Goal: Task Accomplishment & Management: Manage account settings

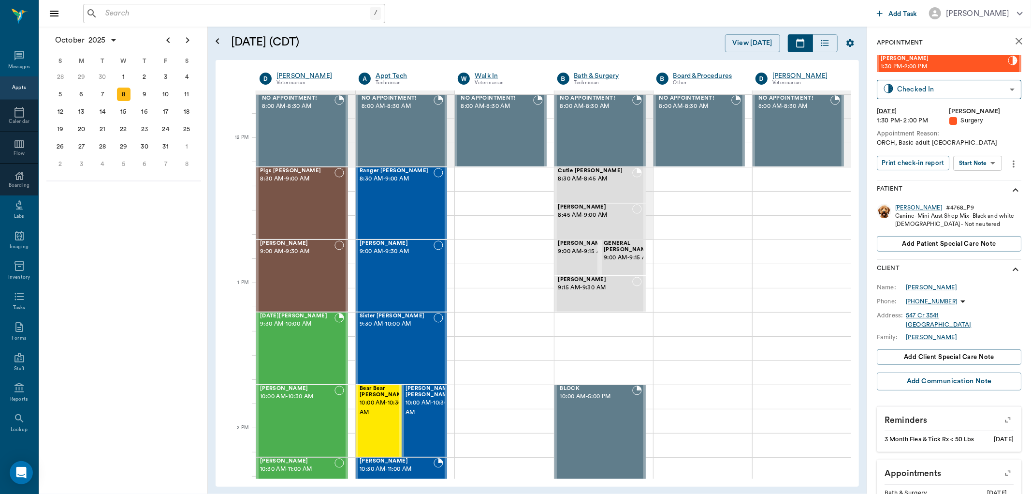
scroll to position [537, 0]
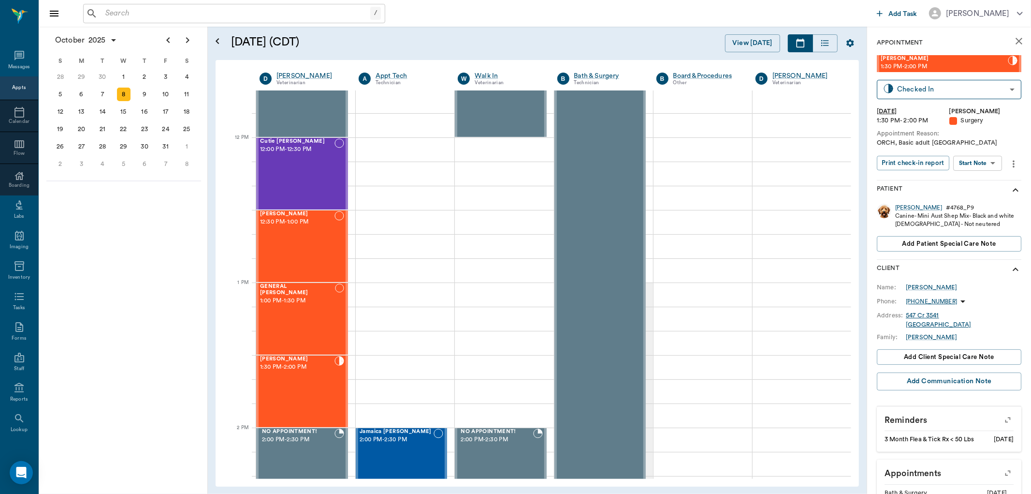
drag, startPoint x: 204, startPoint y: 321, endPoint x: 142, endPoint y: 199, distance: 136.2
click at [144, 199] on div "[DATE] S M T W T F S 31 [DATE] 2 3 4 5 6 7 8 9 10 11 12 13 14 15 16 17 18 19 20…" at bounding box center [123, 260] width 169 height 467
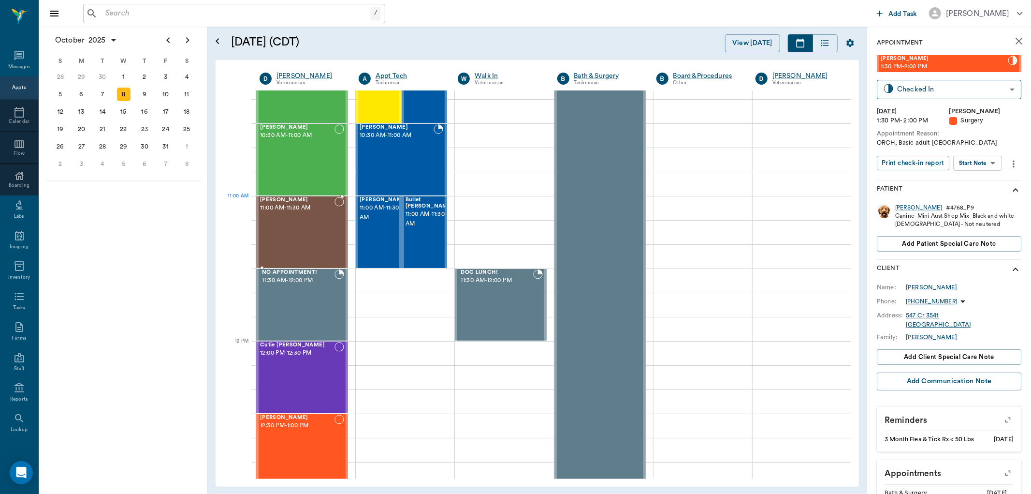
scroll to position [268, 0]
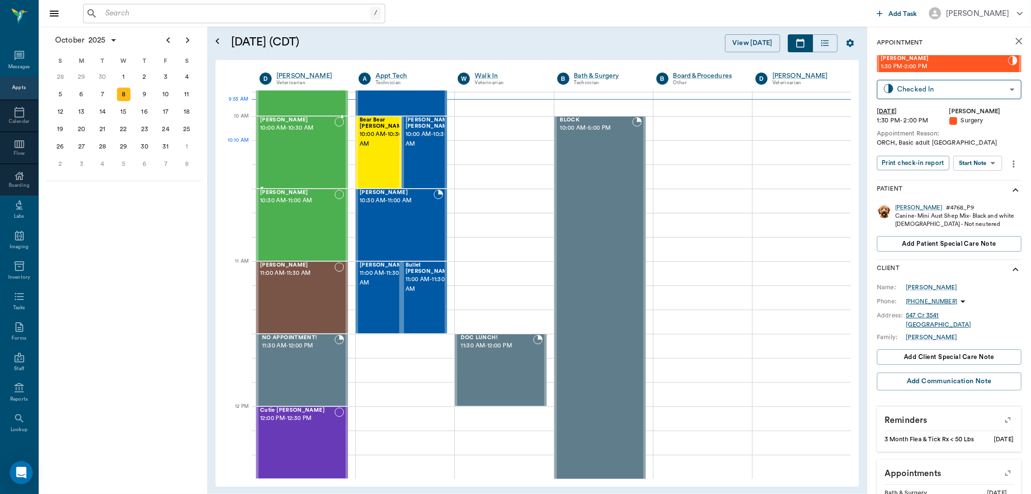
click at [297, 161] on div "[PERSON_NAME] 10:00 AM - 10:30 AM" at bounding box center [297, 152] width 74 height 71
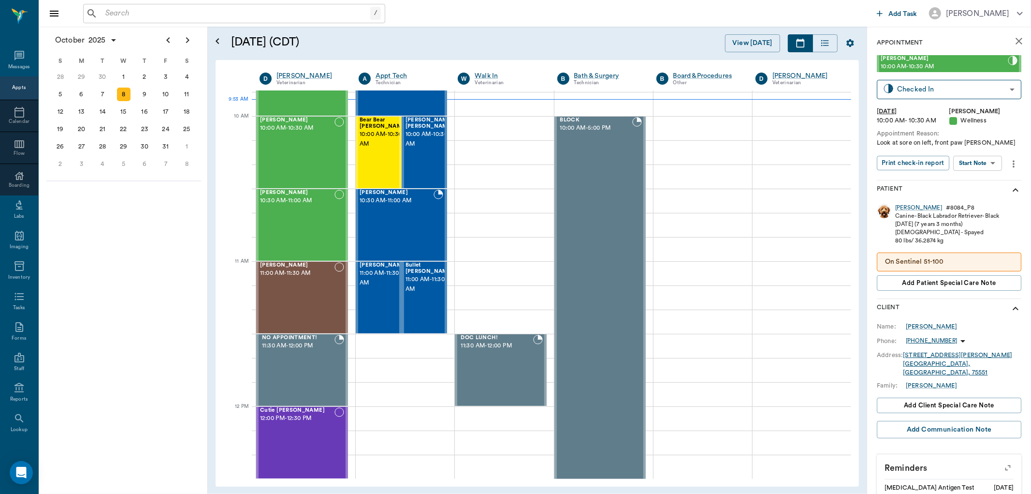
click at [973, 168] on body "/ ​ Add Task [PERSON_NAME] Nectar Messages Appts Calendar Flow Boarding Labs Im…" at bounding box center [515, 247] width 1031 height 494
click at [960, 179] on button "Start SOAP" at bounding box center [967, 182] width 33 height 11
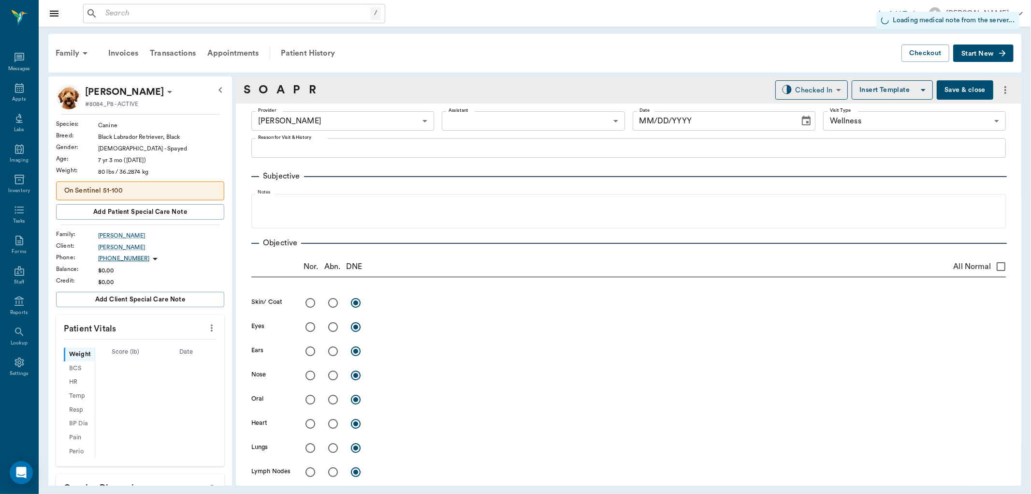
type input "63ec2f075fda476ae8351a4d"
type input "65d2be4f46e3a538d89b8c14"
type input "[DATE]"
type textarea "Look at sore on left, front paw [PERSON_NAME]"
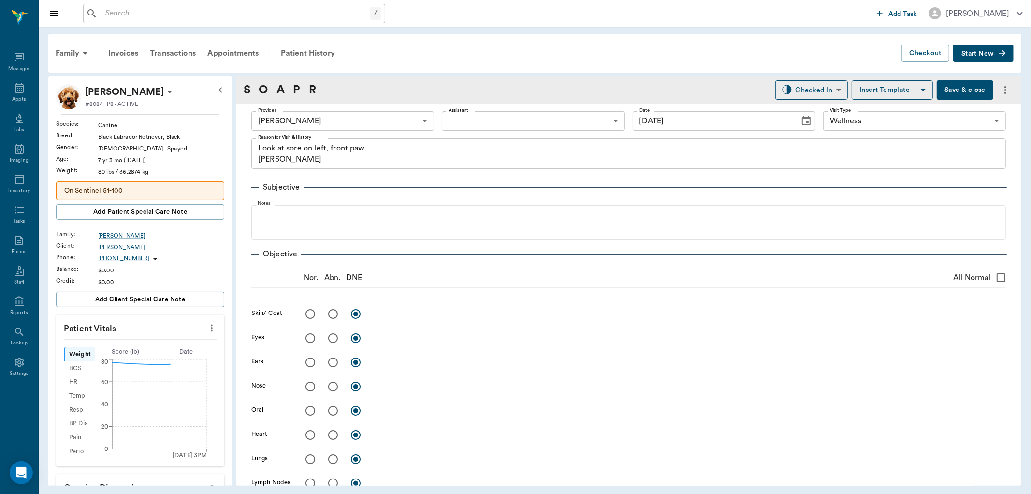
drag, startPoint x: 199, startPoint y: 321, endPoint x: 142, endPoint y: 327, distance: 57.9
click at [204, 321] on div at bounding box center [211, 328] width 15 height 16
click at [206, 329] on icon "more" at bounding box center [211, 328] width 11 height 12
click at [147, 345] on span "Enter Vitals" at bounding box center [162, 345] width 81 height 10
click at [130, 357] on input "text" at bounding box center [140, 356] width 84 height 19
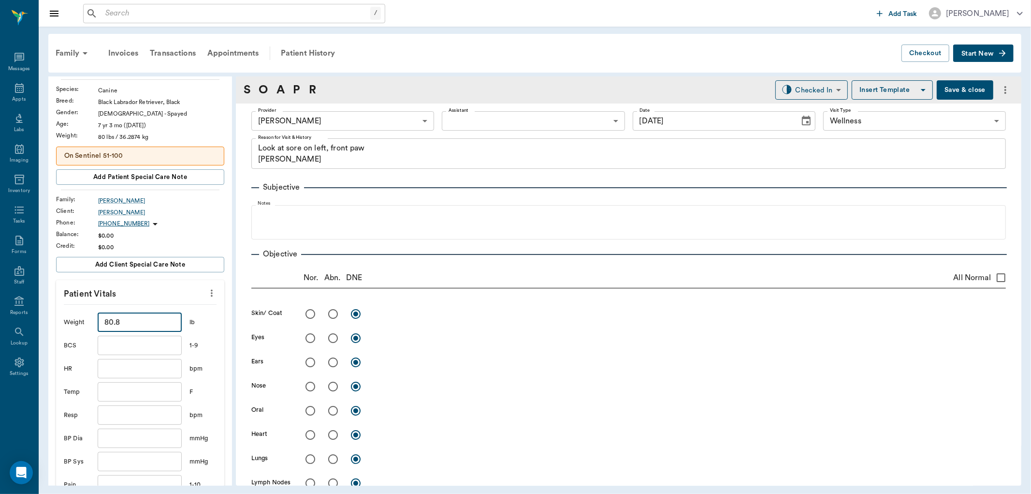
scroll to position [54, 0]
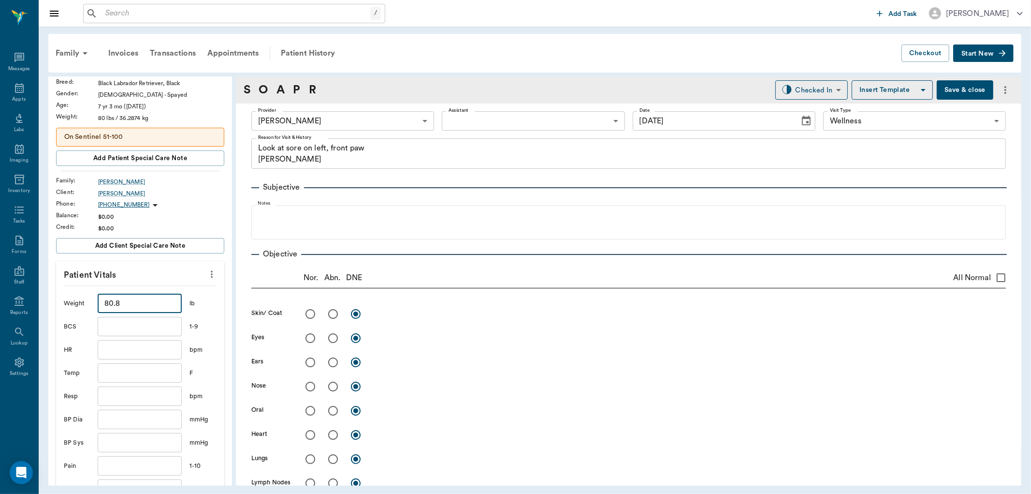
type input "80.8"
click at [132, 380] on input "text" at bounding box center [140, 372] width 84 height 19
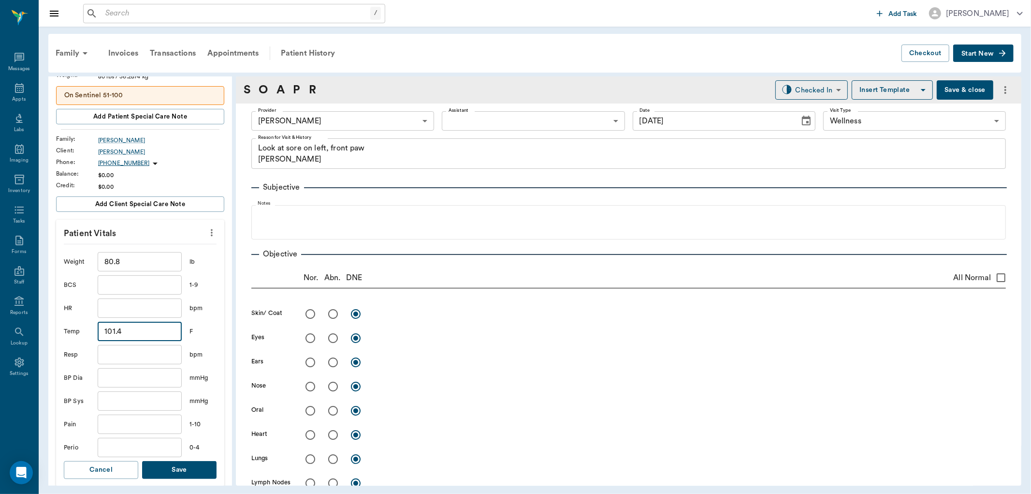
scroll to position [161, 0]
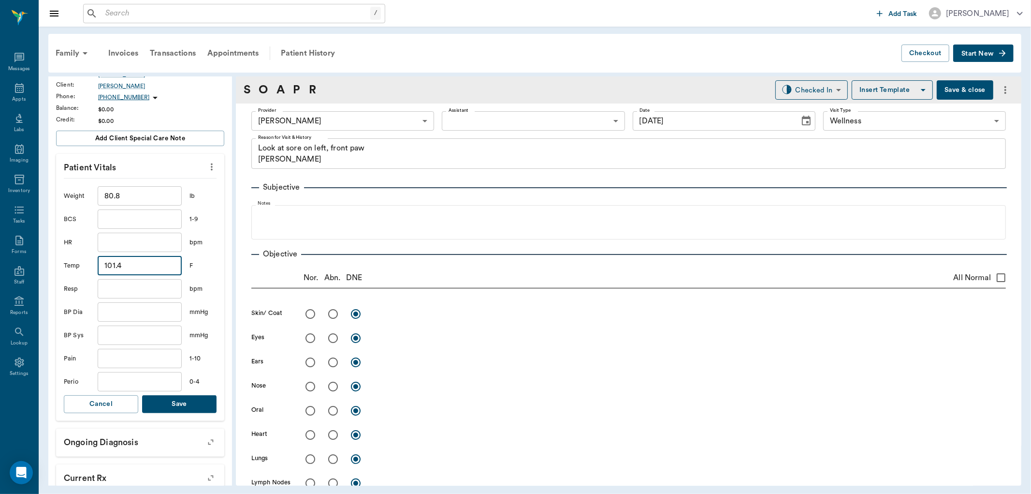
type input "101.4"
click at [182, 400] on button "Save" at bounding box center [179, 404] width 74 height 18
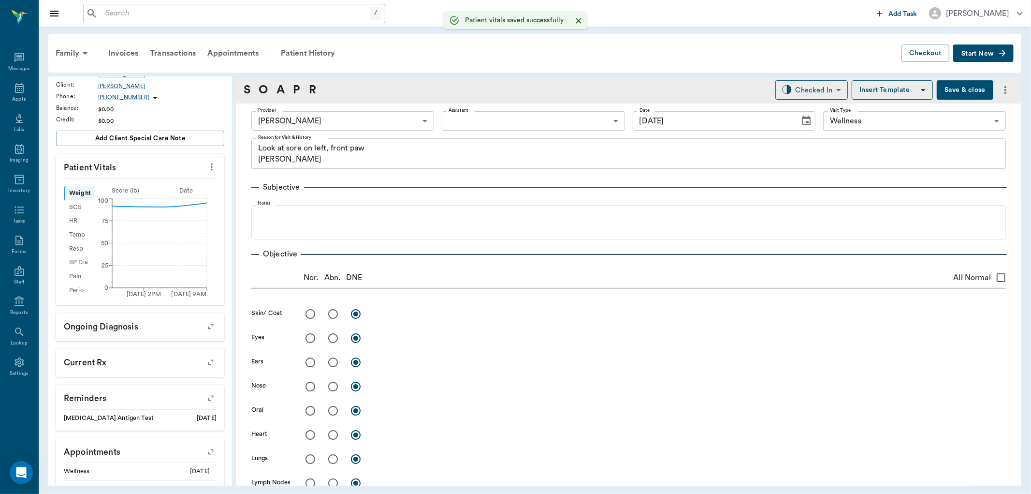
click at [451, 121] on body "/ ​ Add Task [PERSON_NAME] Nectar Messages Appts Labs Imaging Inventory Tasks F…" at bounding box center [515, 247] width 1031 height 494
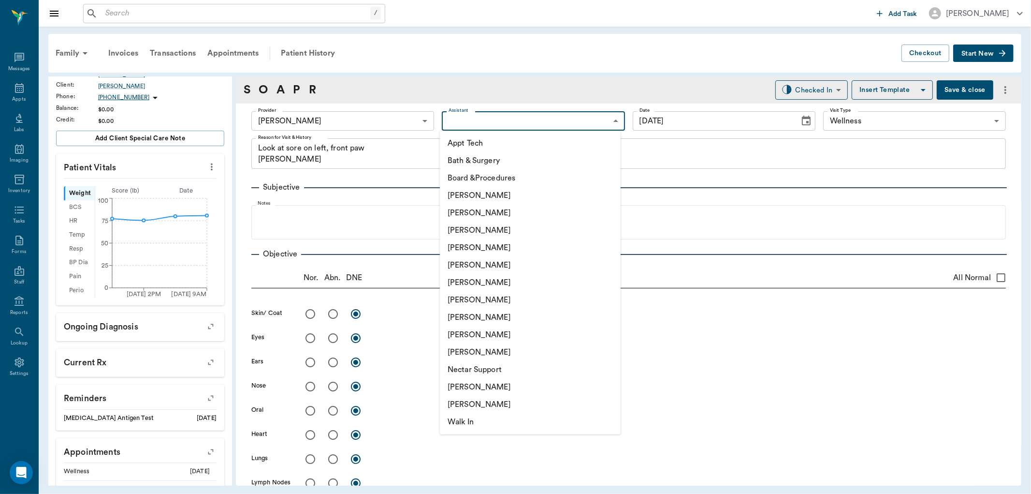
drag, startPoint x: 471, startPoint y: 316, endPoint x: 358, endPoint y: 248, distance: 131.9
click at [470, 316] on li "[PERSON_NAME]" at bounding box center [530, 316] width 181 height 17
type input "63ec2e7e52e12b0ba117b124"
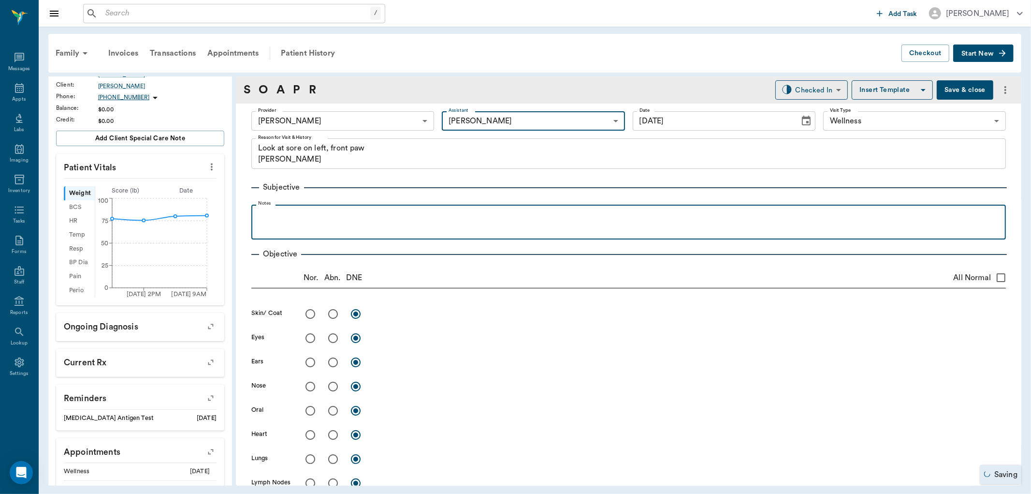
click at [276, 214] on p at bounding box center [628, 215] width 745 height 12
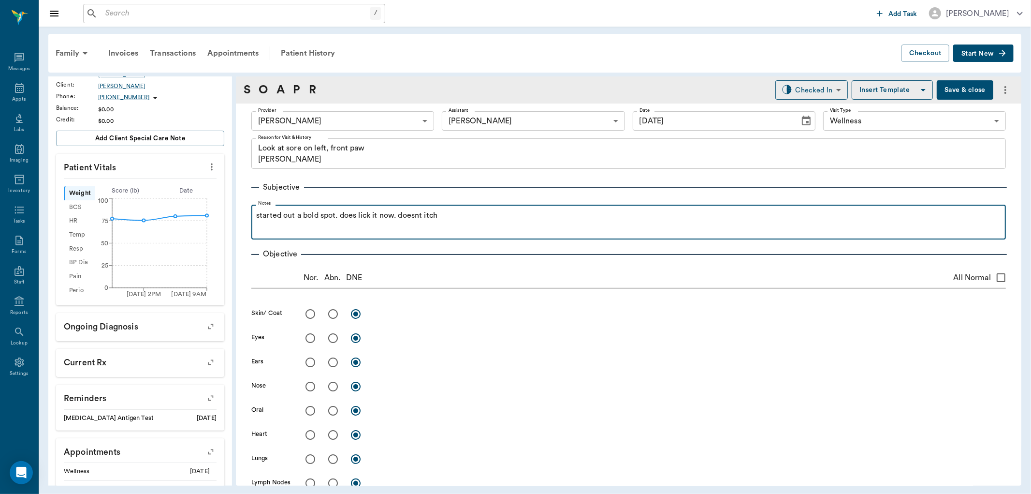
drag, startPoint x: 407, startPoint y: 211, endPoint x: 458, endPoint y: 216, distance: 51.5
click at [458, 216] on p "started out a bold spot. does lick it now. doesnt itch" at bounding box center [628, 215] width 745 height 12
click at [503, 215] on p "started out a bold spot. does lick it now. doesn't itch anywhere else" at bounding box center [628, 215] width 745 height 12
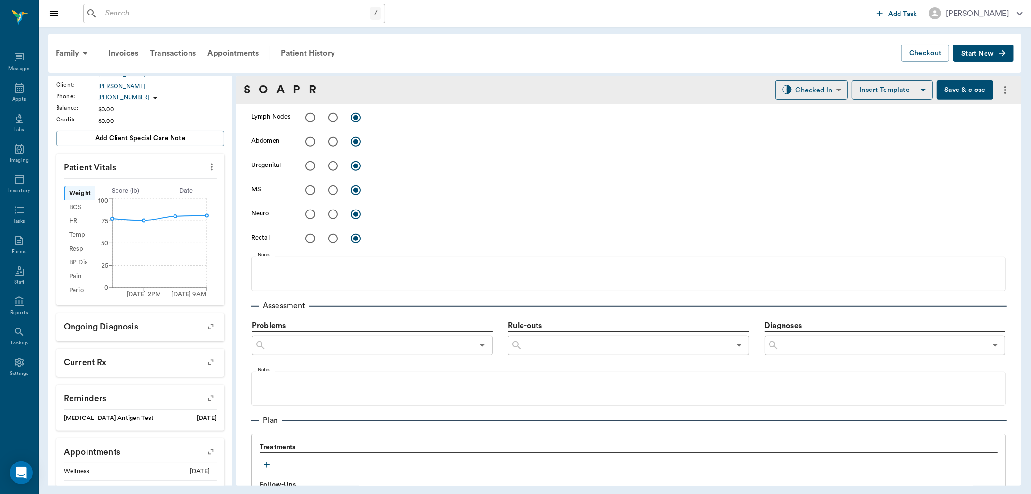
scroll to position [534, 0]
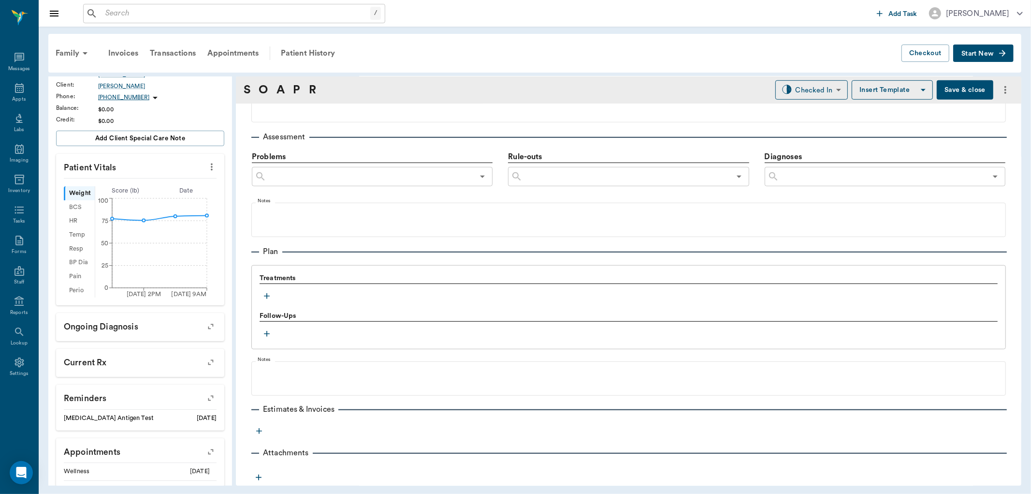
click at [266, 295] on icon "button" at bounding box center [267, 296] width 10 height 10
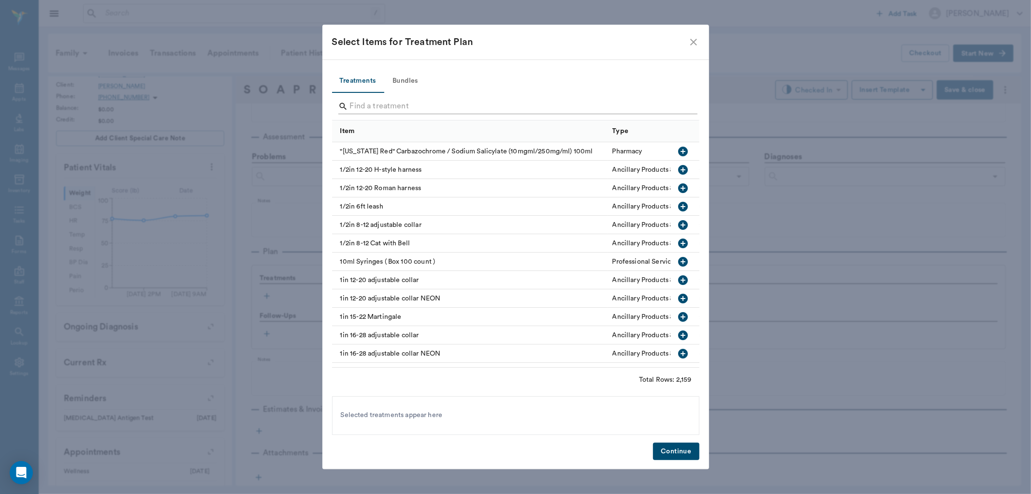
click at [374, 100] on input "Search" at bounding box center [516, 106] width 333 height 15
click at [373, 108] on input "Search" at bounding box center [516, 106] width 333 height 15
click at [355, 105] on input "Search" at bounding box center [516, 106] width 333 height 15
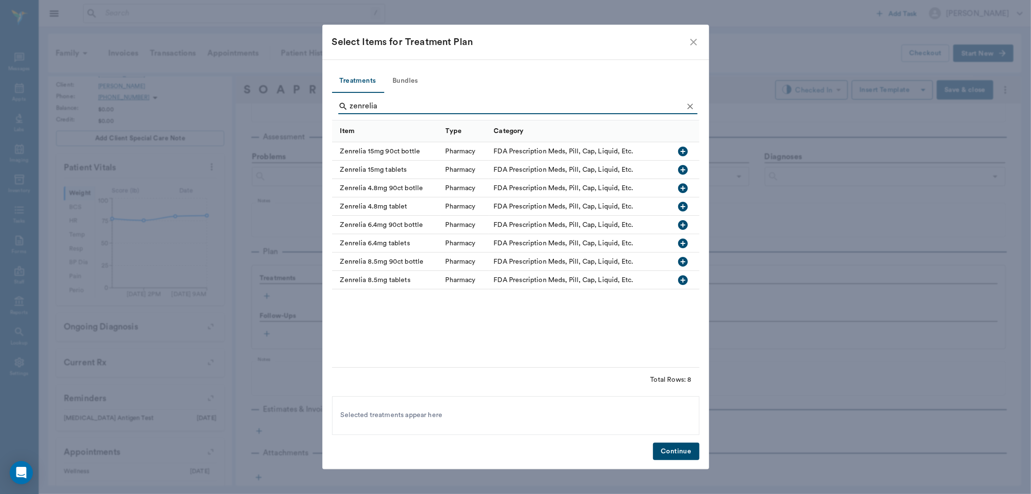
click at [685, 151] on icon "button" at bounding box center [683, 151] width 10 height 10
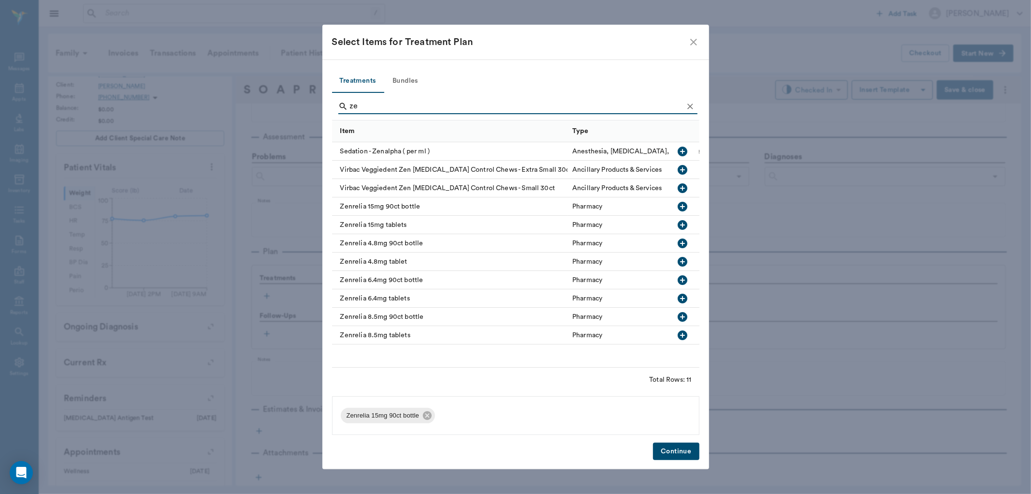
type input "z"
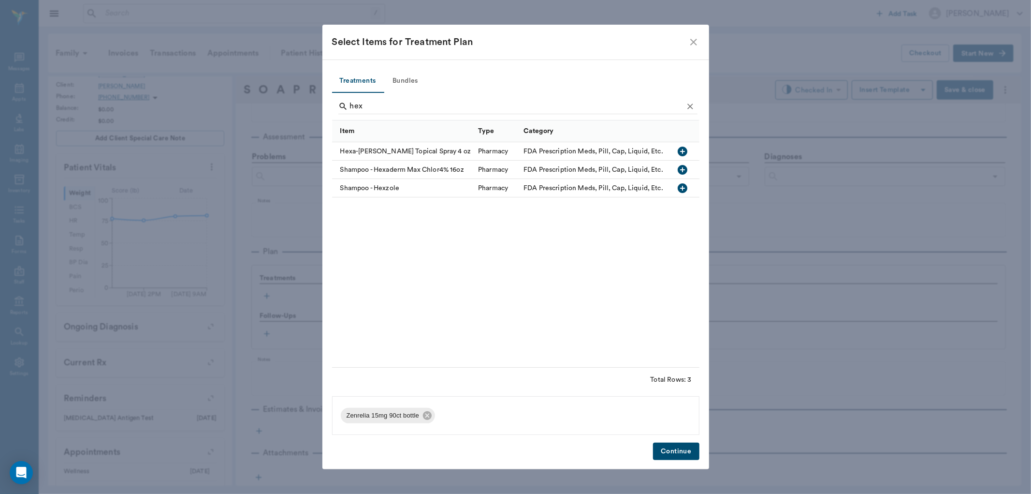
click at [680, 151] on icon "button" at bounding box center [683, 152] width 12 height 12
type input "h"
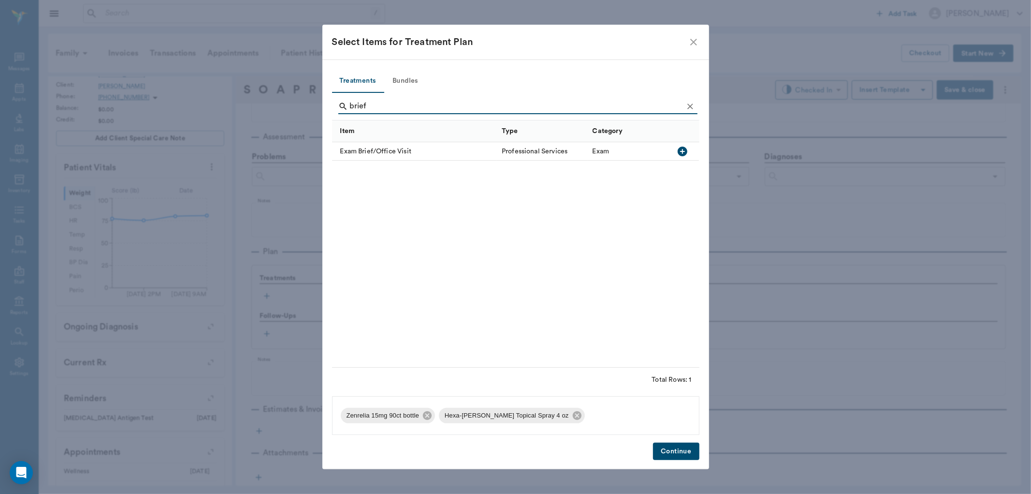
type input "brief"
click at [685, 153] on icon "button" at bounding box center [683, 151] width 10 height 10
click at [673, 448] on button "Continue" at bounding box center [676, 451] width 46 height 18
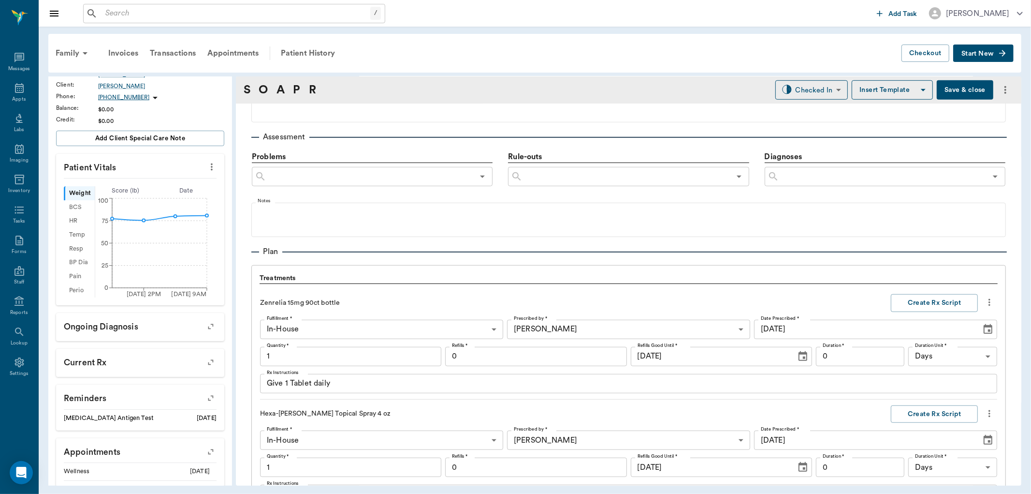
scroll to position [810, 0]
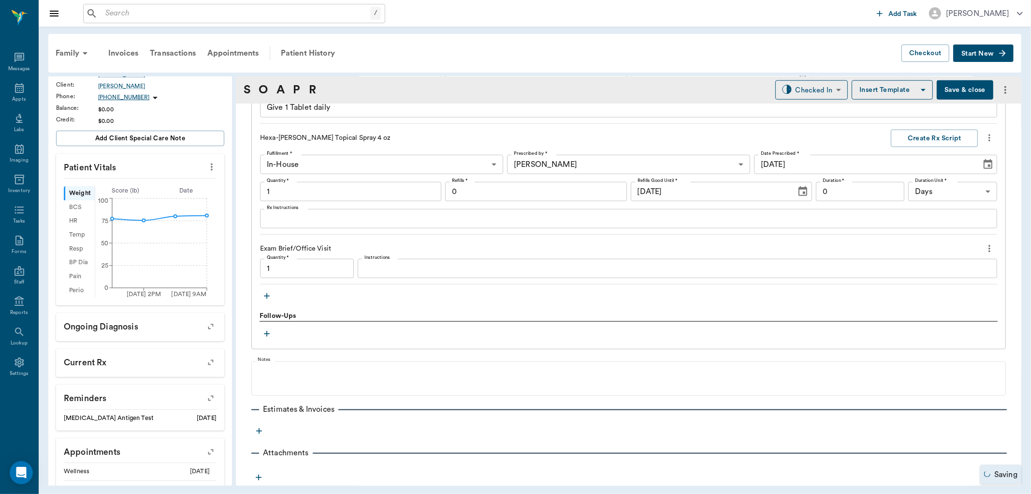
type input "1.00"
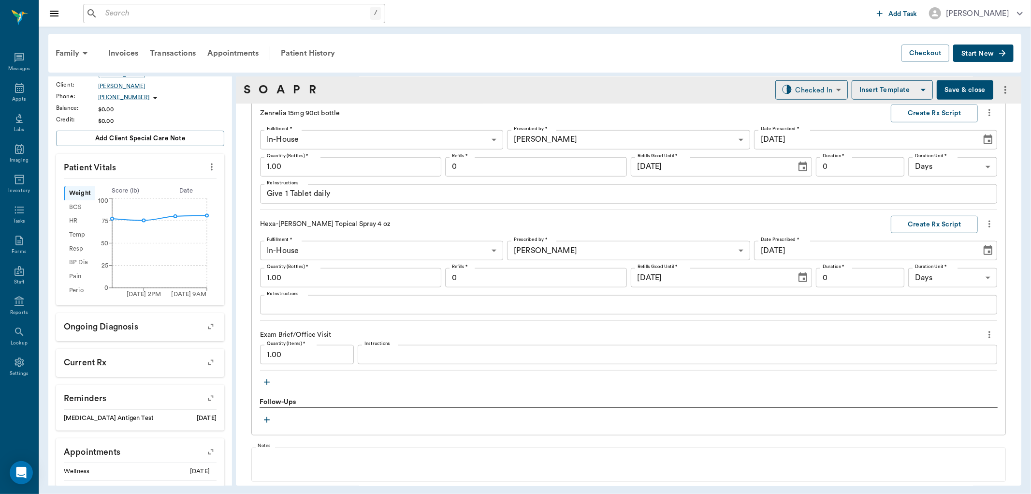
scroll to position [660, 0]
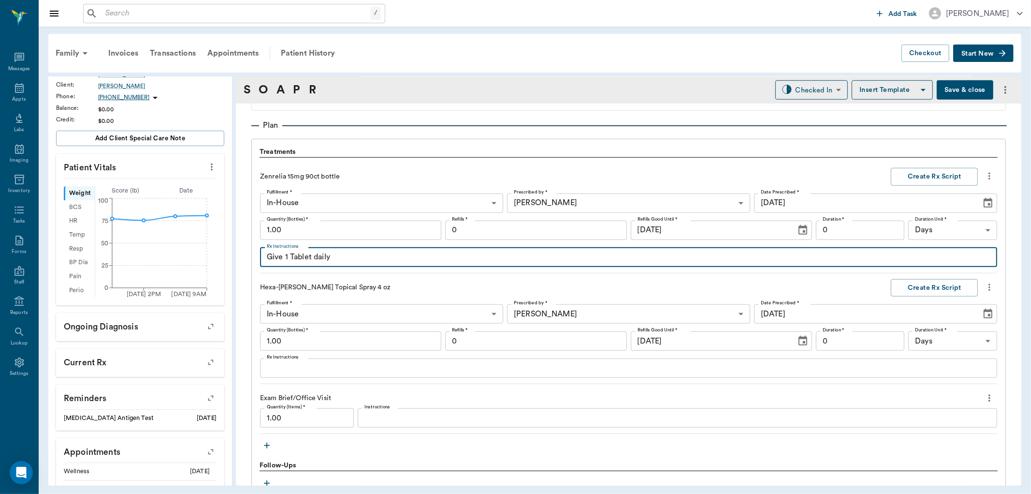
click at [292, 257] on textarea "Give 1 Tablet daily" at bounding box center [629, 256] width 724 height 11
click at [288, 260] on textarea "Give 1 Tablet daily" at bounding box center [629, 256] width 724 height 11
click at [329, 259] on textarea "Give 1 & 1/2 Tablet daily" at bounding box center [629, 256] width 724 height 11
click at [332, 261] on textarea "Give 1 & 1/2 Tablet daily" at bounding box center [629, 256] width 724 height 11
type textarea "Give 1 & 1/2 Tablets daily"
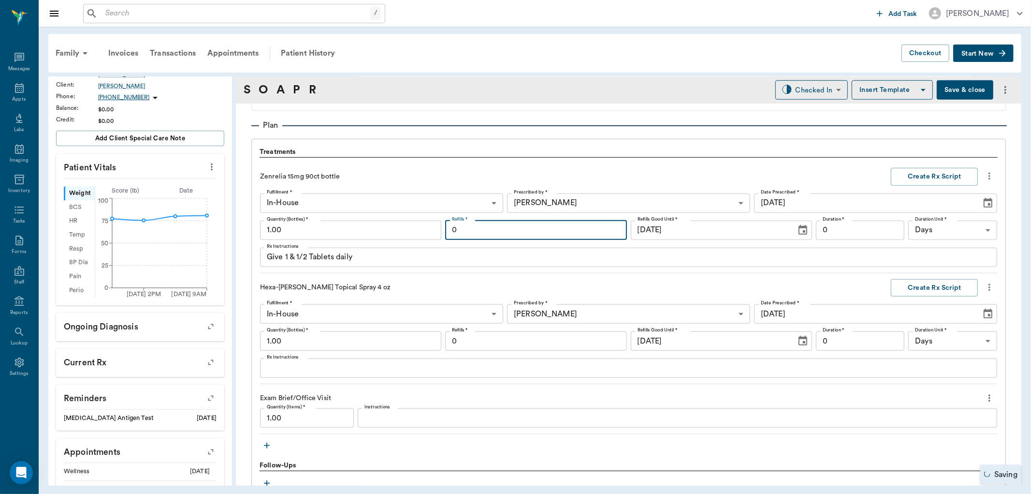
click at [532, 228] on input "0" at bounding box center [535, 229] width 181 height 19
type input "1"
click at [872, 227] on input "0" at bounding box center [860, 229] width 89 height 19
type input "45"
click at [932, 173] on button "Create Rx Script" at bounding box center [934, 177] width 87 height 18
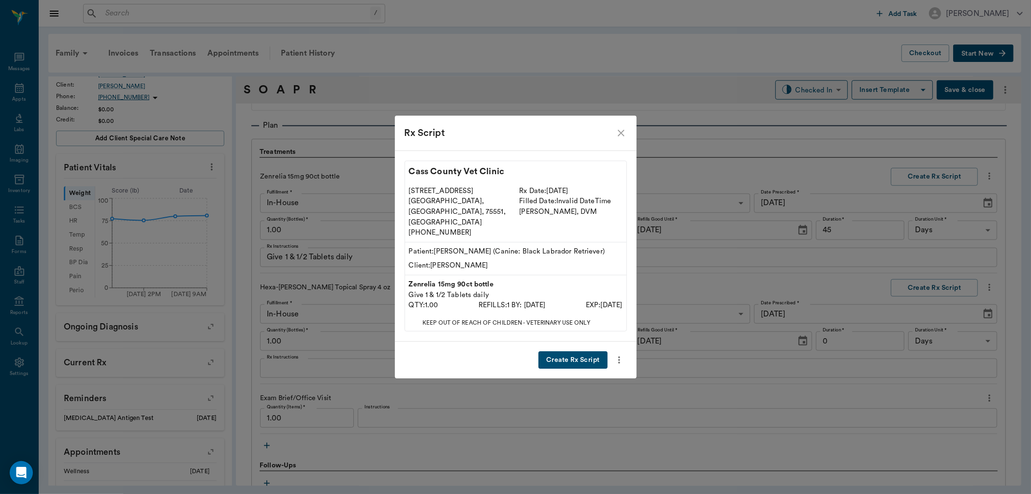
click at [582, 351] on button "Create Rx Script" at bounding box center [573, 360] width 69 height 18
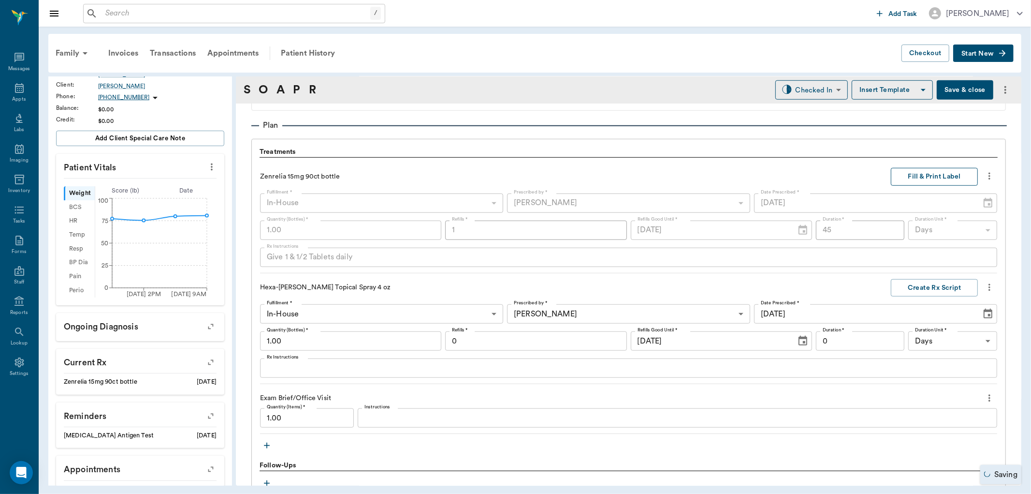
click at [906, 174] on button "Fill & Print Label" at bounding box center [934, 177] width 87 height 18
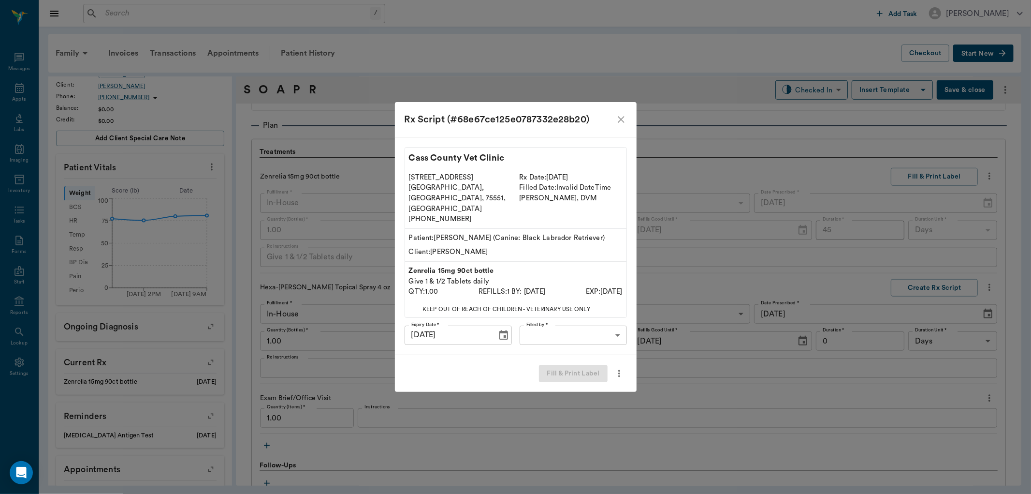
click at [590, 326] on body "/ ​ Add Task [PERSON_NAME] Nectar Messages Appts Labs Imaging Inventory Tasks F…" at bounding box center [515, 247] width 1031 height 494
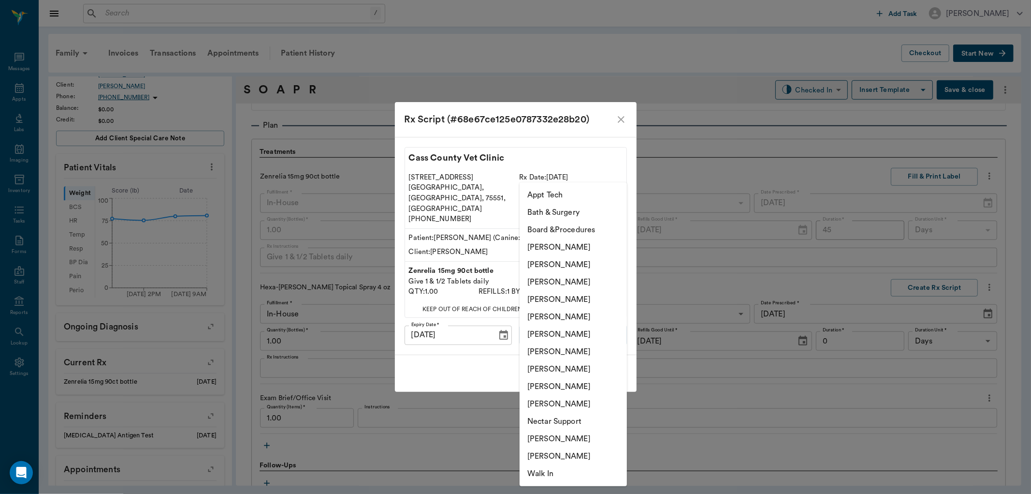
click at [577, 298] on li "[PERSON_NAME]" at bounding box center [573, 299] width 107 height 17
type input "63ec2f075fda476ae8351a4d"
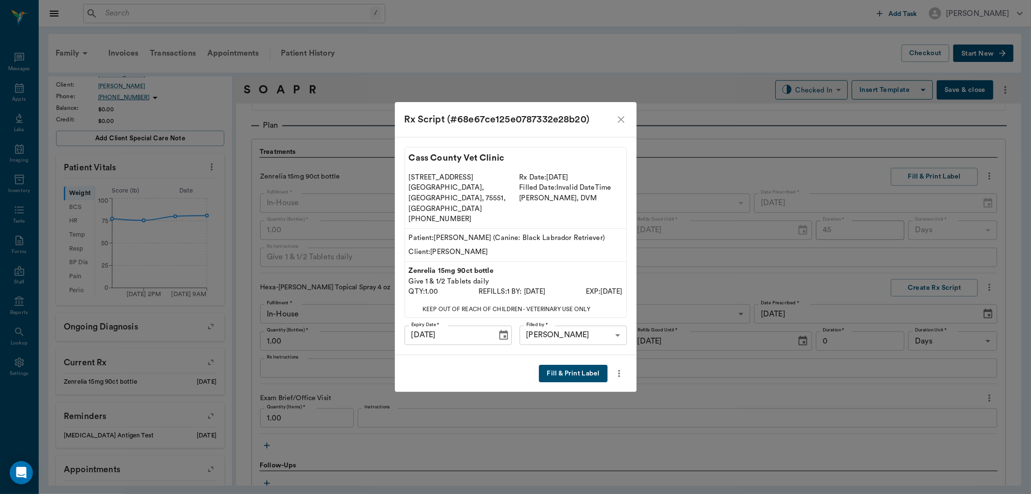
click at [565, 365] on button "Fill & Print Label" at bounding box center [573, 374] width 68 height 18
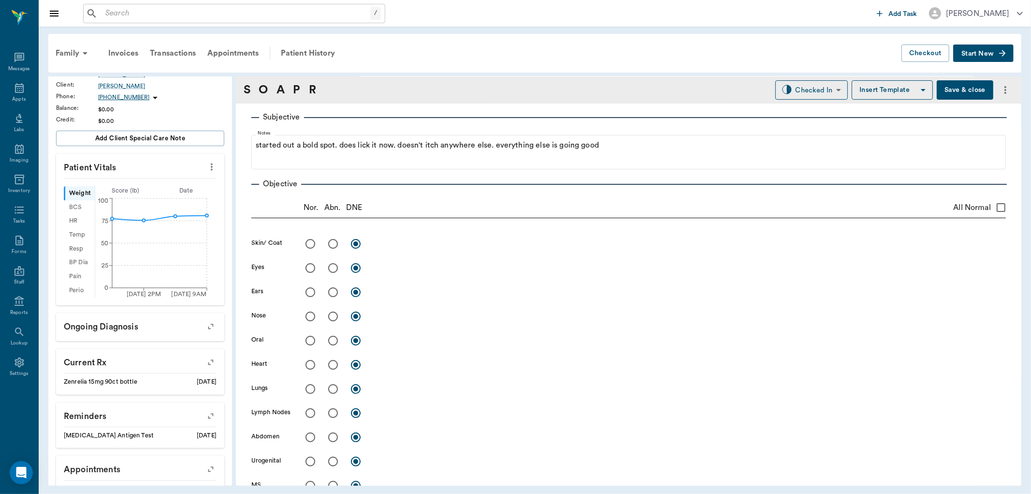
scroll to position [70, 0]
click at [334, 245] on input "radio" at bounding box center [333, 244] width 20 height 20
radio input "true"
click at [395, 242] on textarea at bounding box center [690, 243] width 632 height 11
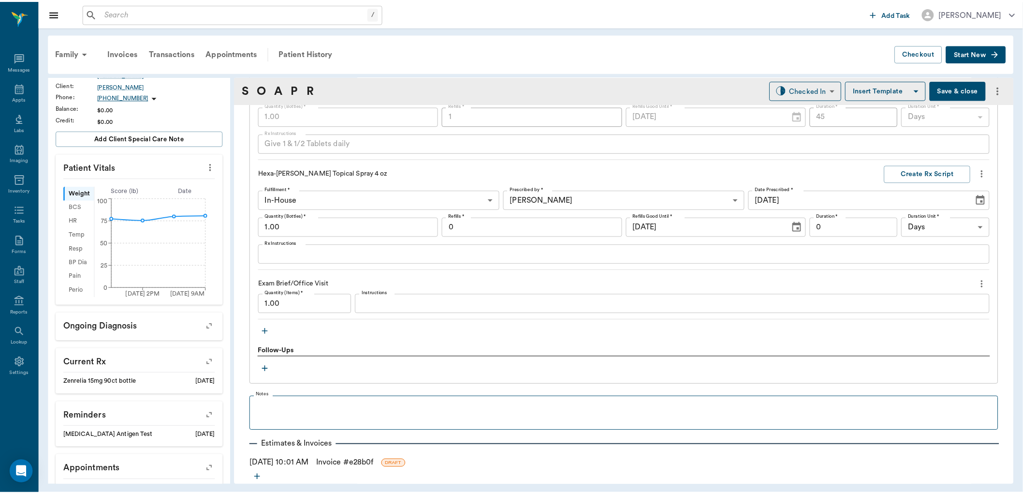
scroll to position [822, 0]
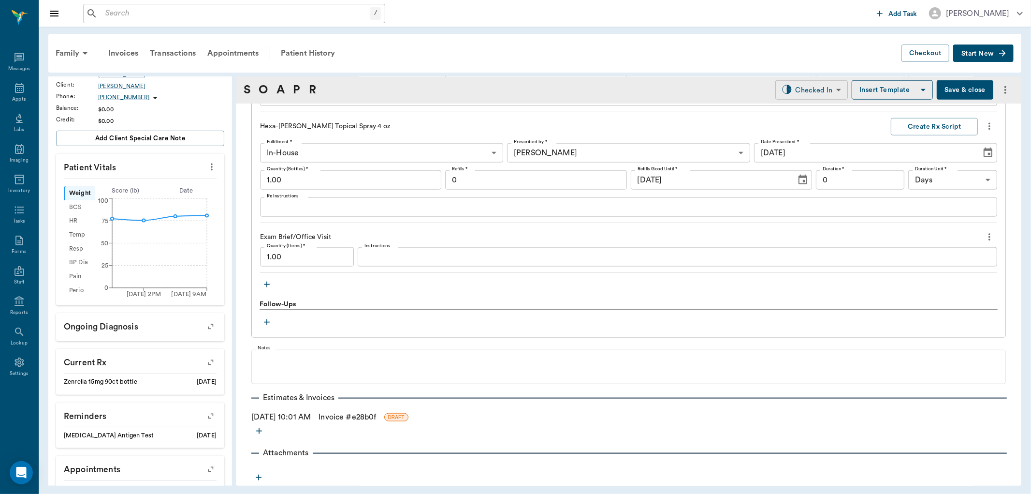
type textarea "Acral [MEDICAL_DATA] on L dorsal carpus"
click at [817, 85] on body "/ ​ Add Task [PERSON_NAME] Nectar Messages Appts Labs Imaging Inventory Tasks F…" at bounding box center [515, 247] width 1031 height 494
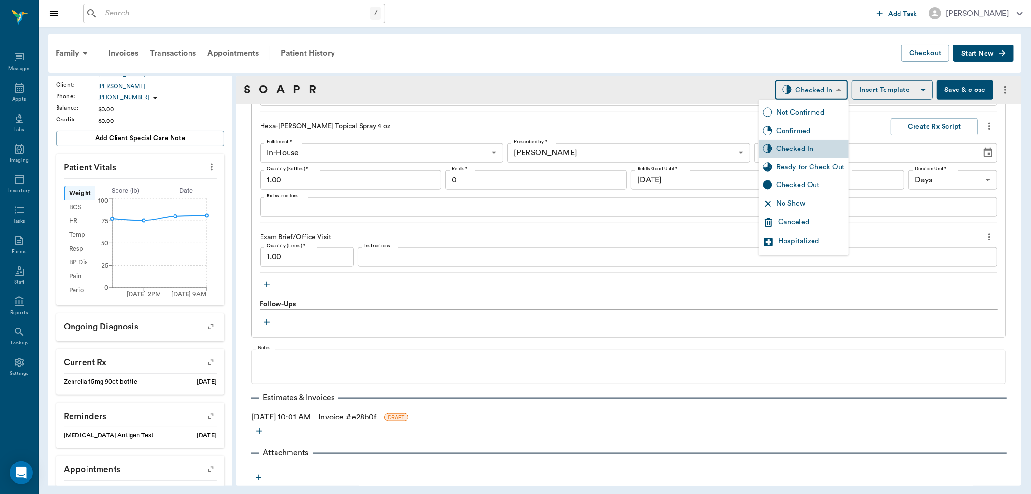
click at [811, 165] on div "Ready for Check Out" at bounding box center [810, 167] width 69 height 11
type input "READY_TO_CHECKOUT"
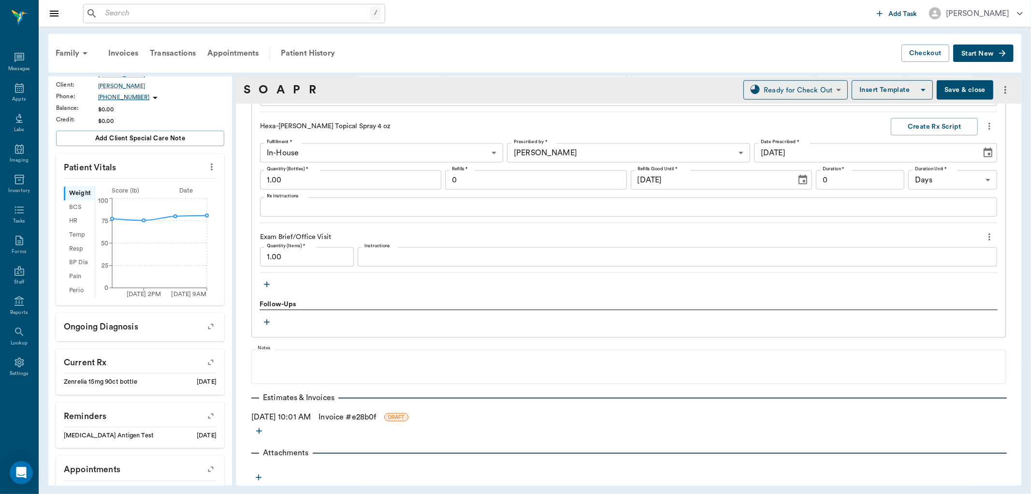
click at [347, 413] on link "Invoice # e28b0f" at bounding box center [348, 417] width 58 height 12
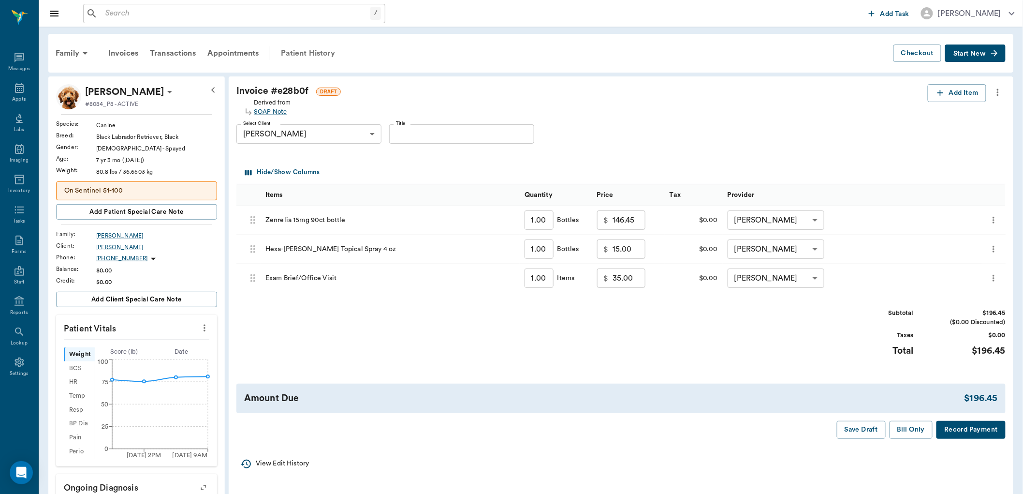
click at [310, 55] on div "Patient History" at bounding box center [308, 53] width 66 height 23
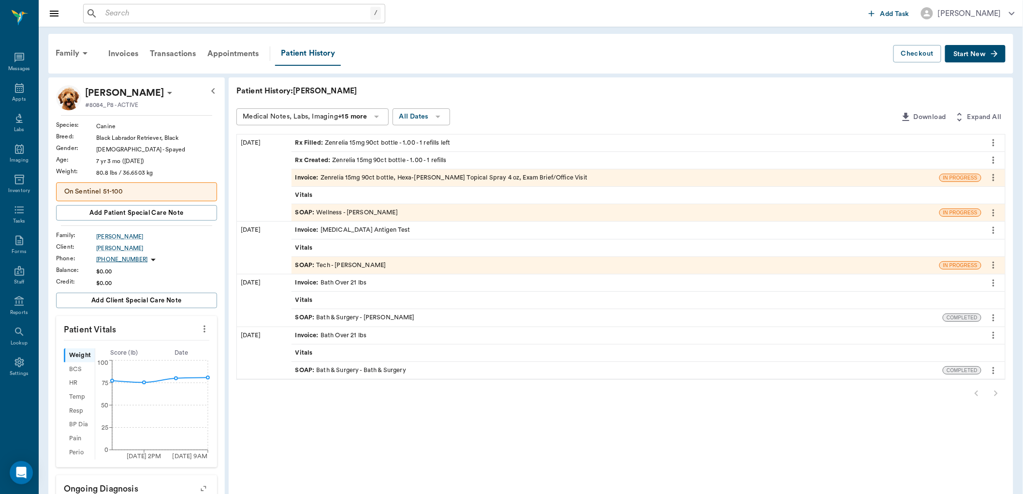
click at [374, 213] on div "SOAP : Wellness - [PERSON_NAME]" at bounding box center [346, 212] width 102 height 9
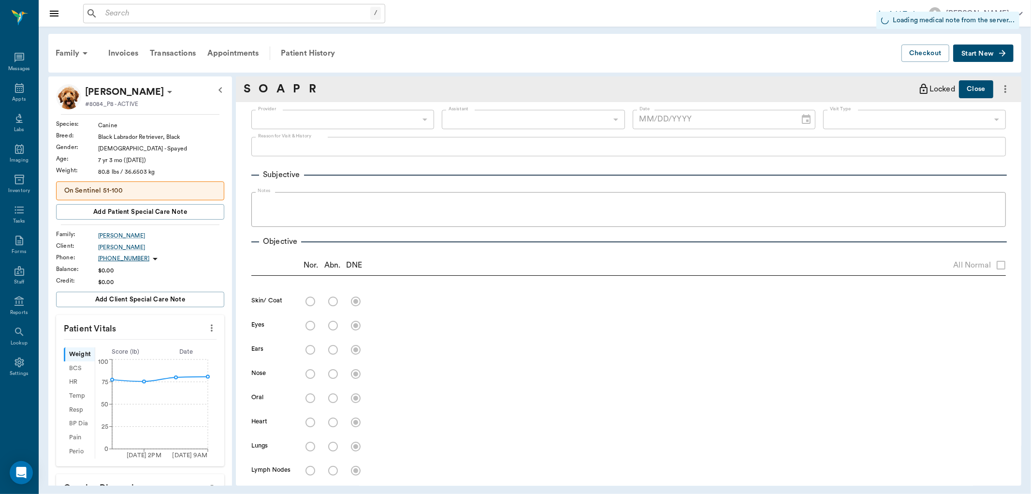
type input "63ec2f075fda476ae8351a4d"
type input "63ec2e7e52e12b0ba117b124"
type input "65d2be4f46e3a538d89b8c14"
radio input "true"
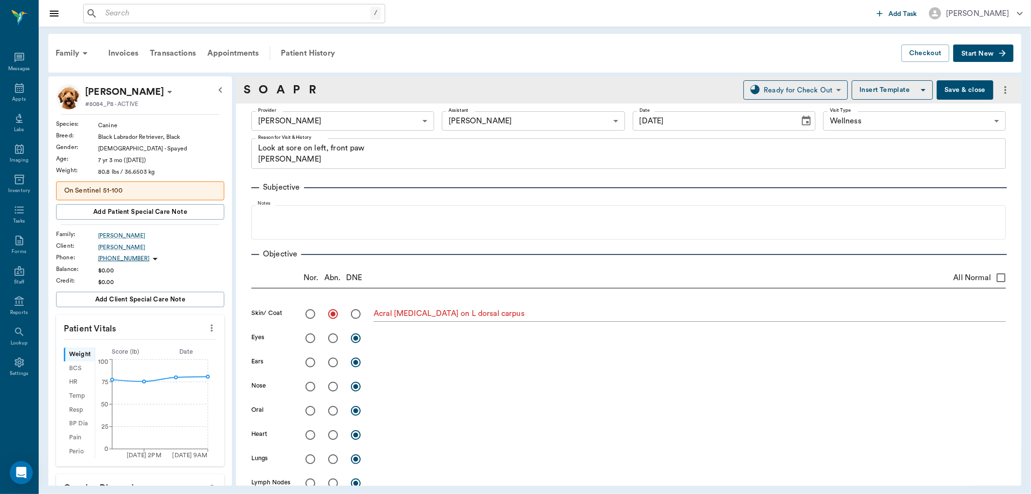
type input "[DATE]"
type textarea "Look at sore on left, front paw [PERSON_NAME]"
type textarea "Acral [MEDICAL_DATA] on L dorsal carpus"
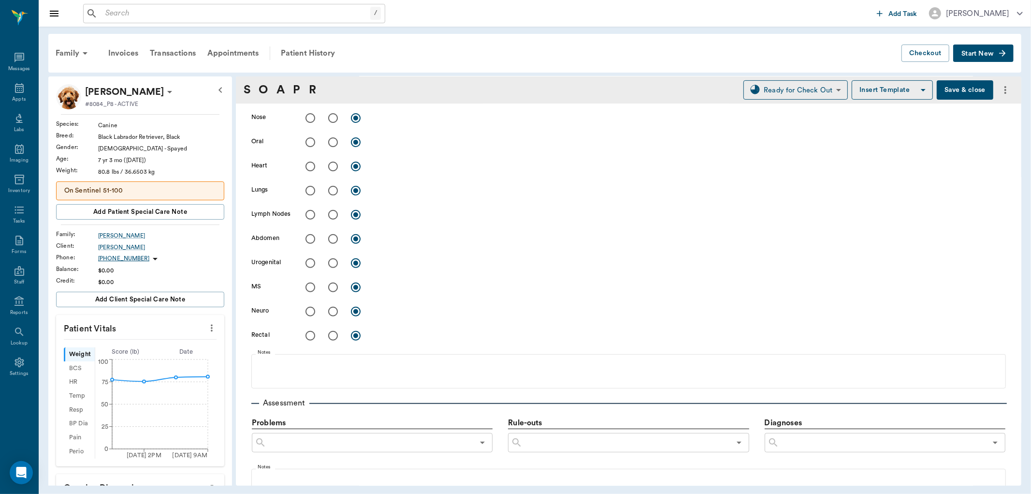
scroll to position [429, 0]
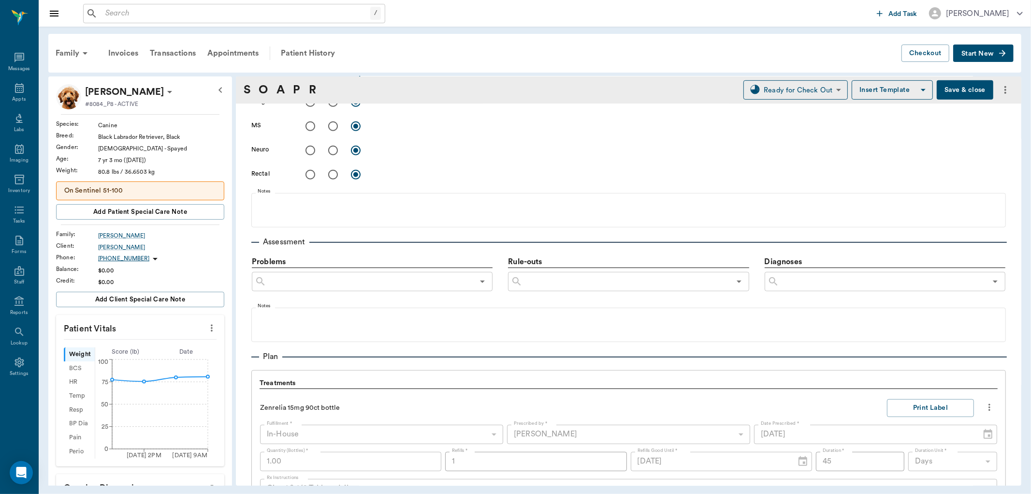
click at [800, 282] on input "text" at bounding box center [882, 282] width 207 height 14
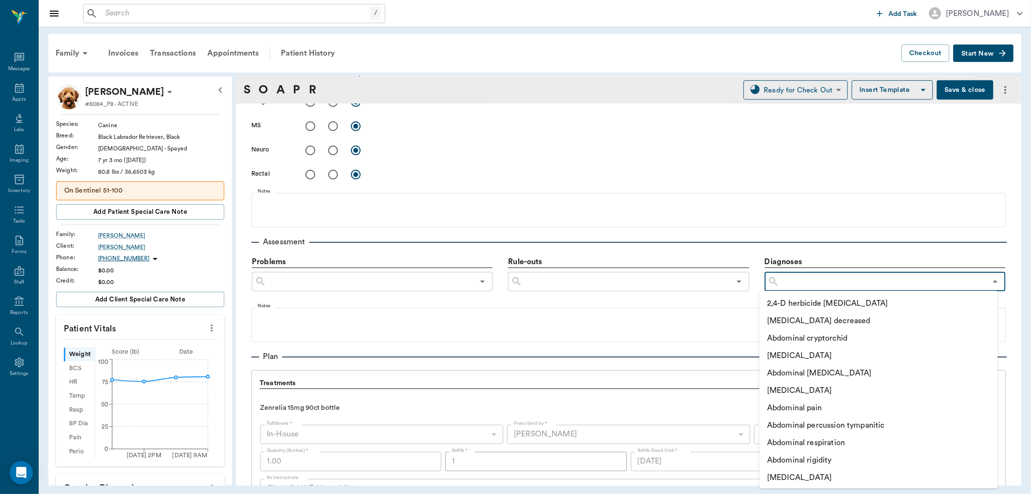
type input "c"
type input "acral"
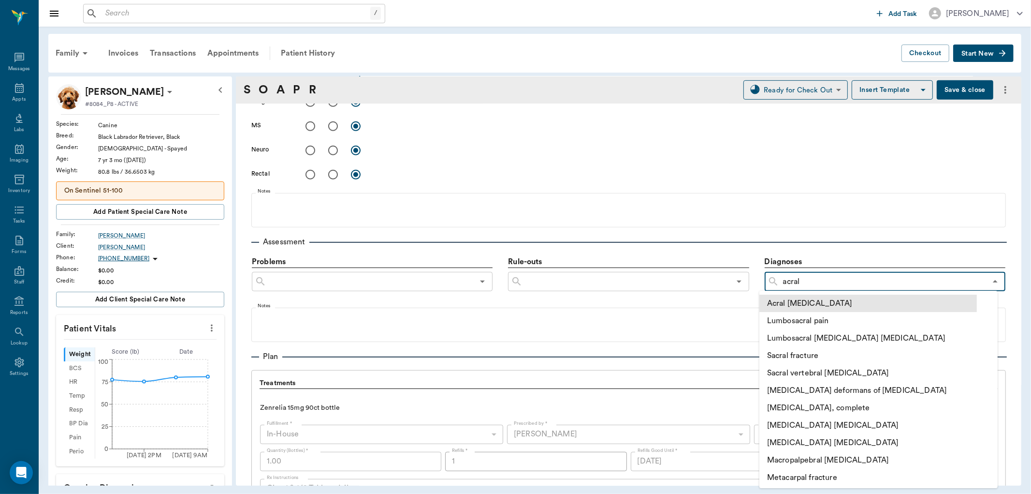
click at [830, 300] on li "Acral [MEDICAL_DATA]" at bounding box center [869, 302] width 218 height 17
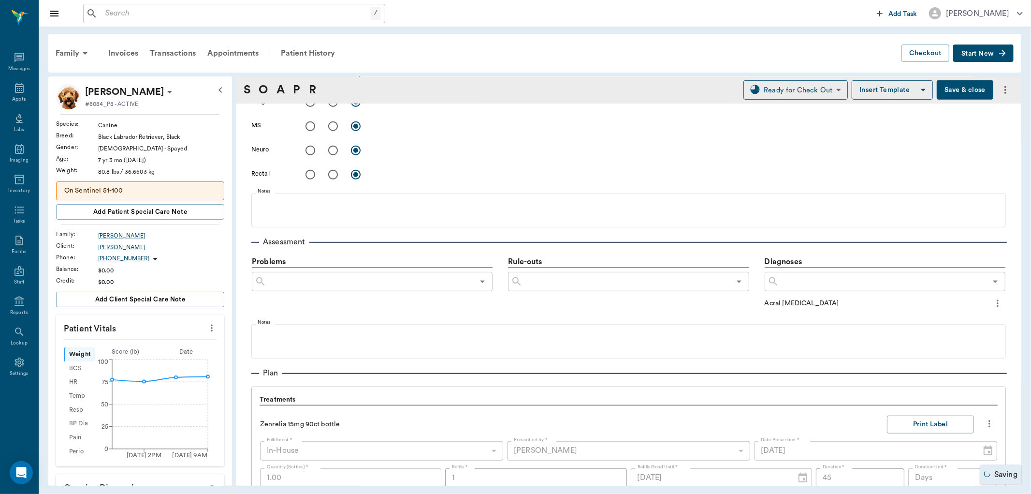
click at [993, 299] on icon "more" at bounding box center [998, 303] width 11 height 12
click at [957, 316] on span "Add to ongoing diagnosis" at bounding box center [949, 319] width 81 height 10
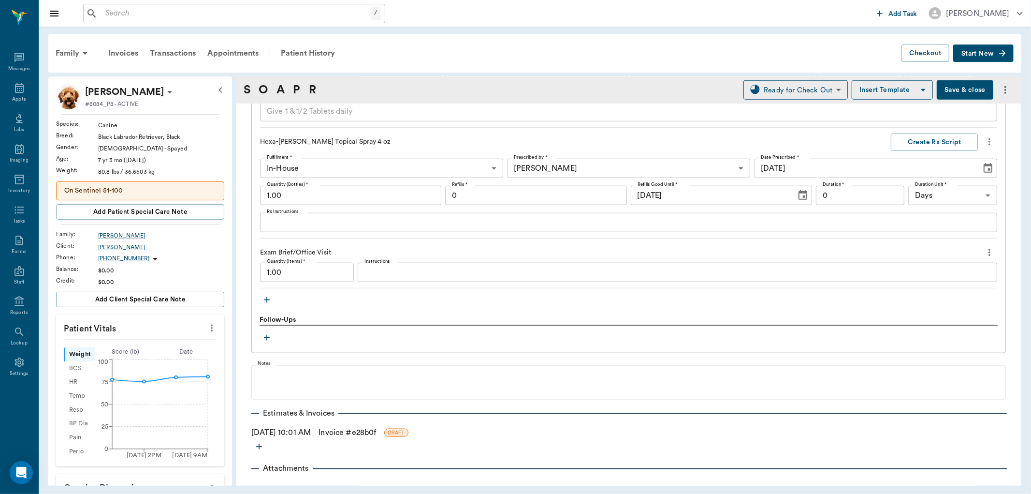
scroll to position [839, 0]
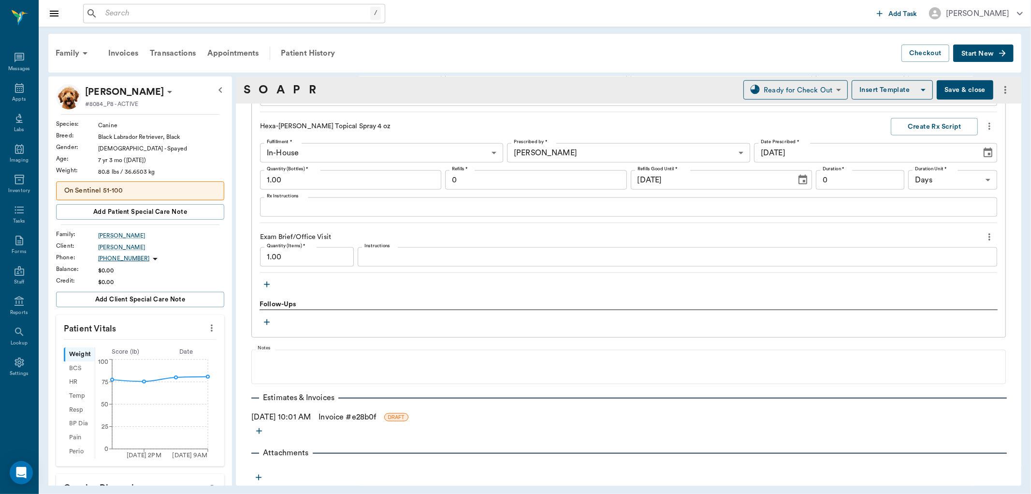
click at [345, 416] on link "Invoice # e28b0f" at bounding box center [348, 417] width 58 height 12
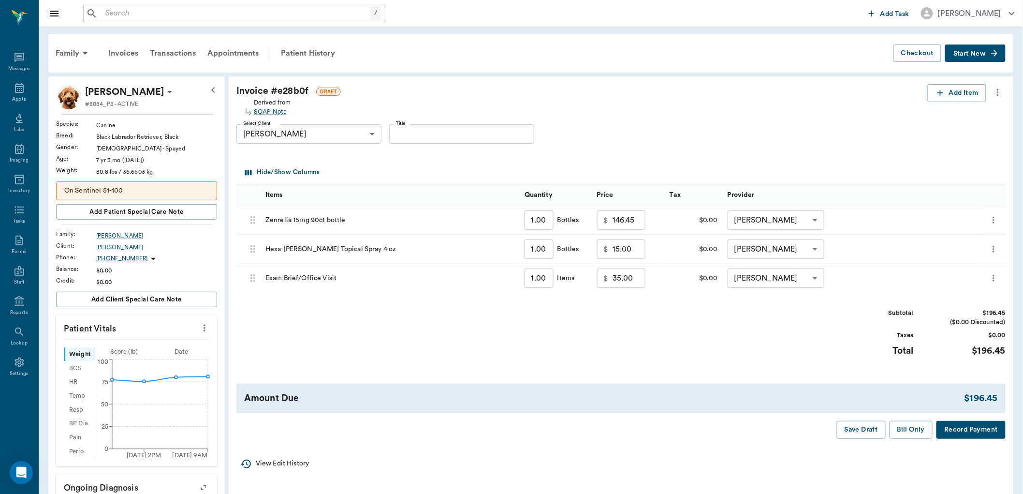
click at [908, 431] on button "Bill Only" at bounding box center [912, 430] width 44 height 18
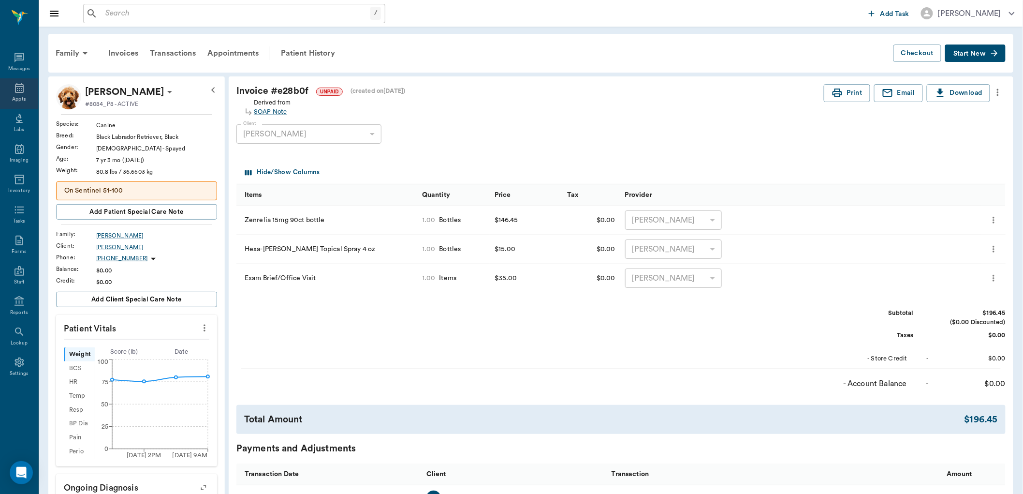
click at [20, 98] on div "Appts" at bounding box center [19, 99] width 14 height 7
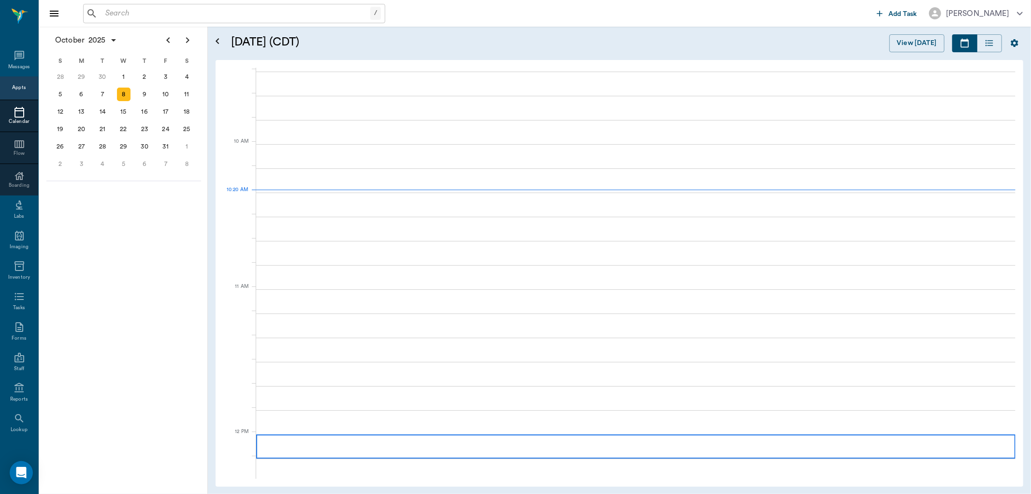
scroll to position [293, 0]
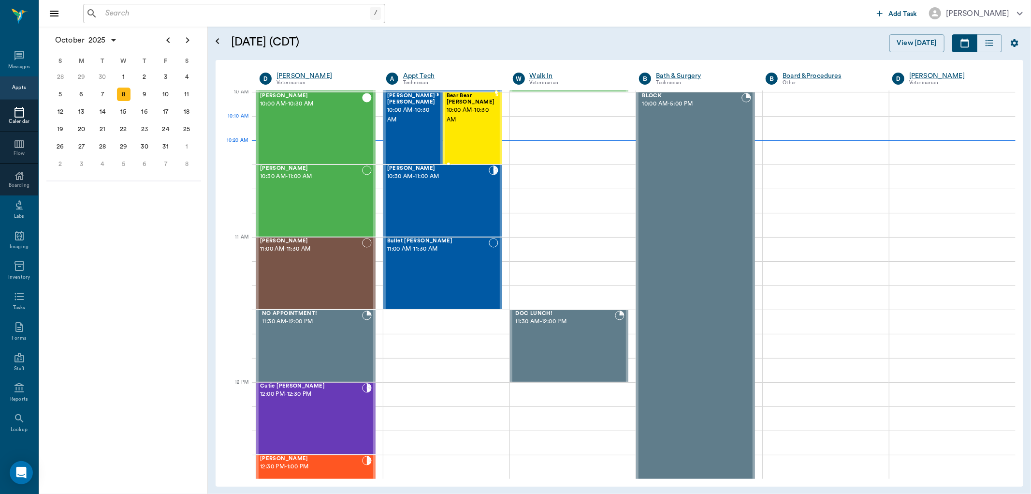
click at [473, 125] on div "Bear Bear [PERSON_NAME] 10:00 AM - 10:30 AM" at bounding box center [471, 128] width 48 height 71
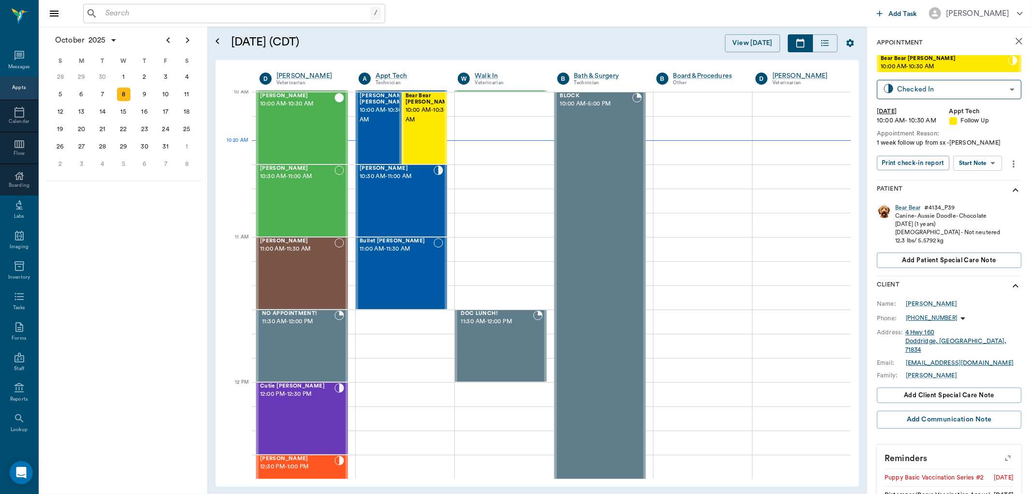
click at [973, 162] on body "/ ​ Add Task [PERSON_NAME] Nectar Messages Appts Calendar Flow Boarding Labs Im…" at bounding box center [515, 247] width 1031 height 494
click at [973, 184] on button "View SOAP" at bounding box center [967, 182] width 33 height 11
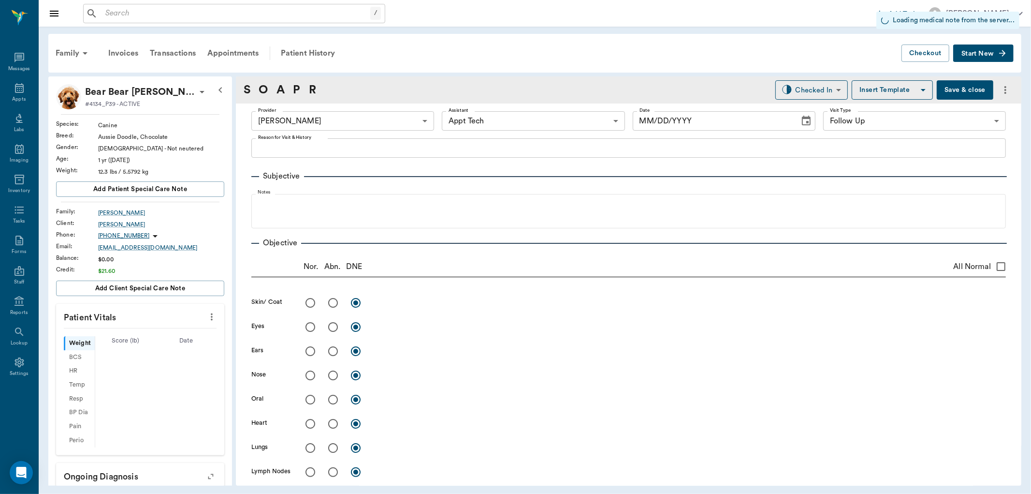
type input "682b670d8bdc6f7f8feef3db"
type input "63ec2f075fda476ae8351a4c"
type input "65d2be4f46e3a538d89b8c16"
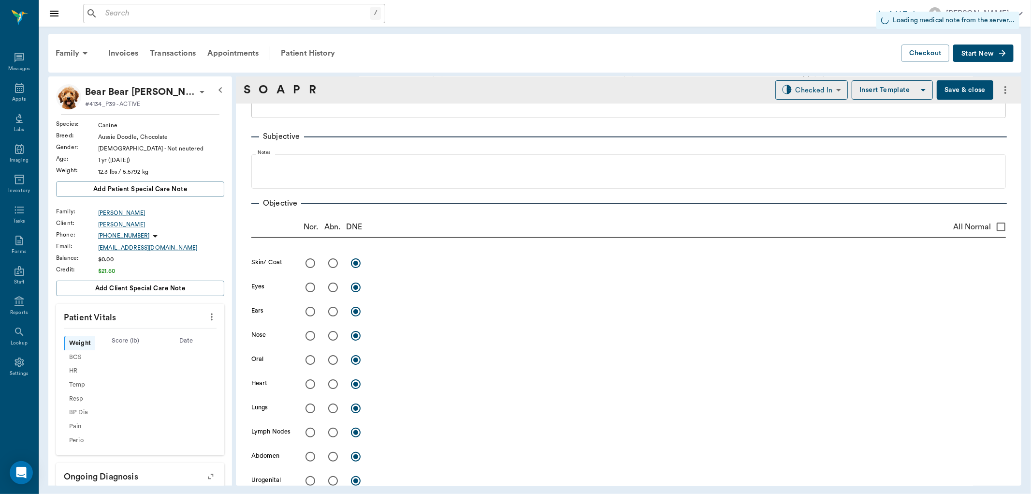
type input "[DATE]"
type textarea "1 week follow up from sx -[PERSON_NAME]"
type input "1.00"
type input "21.00"
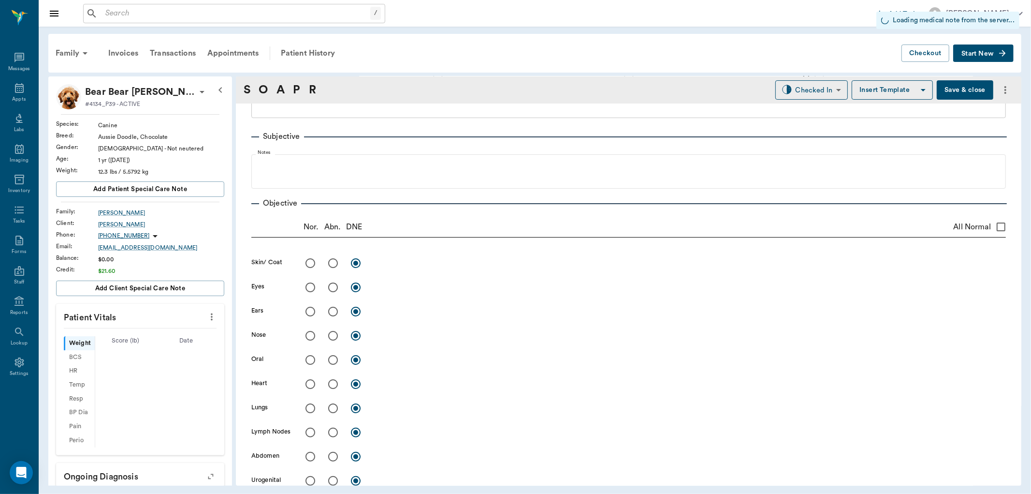
type input "1"
type input "21"
type textarea "Give 1 tablet daily by mouth."
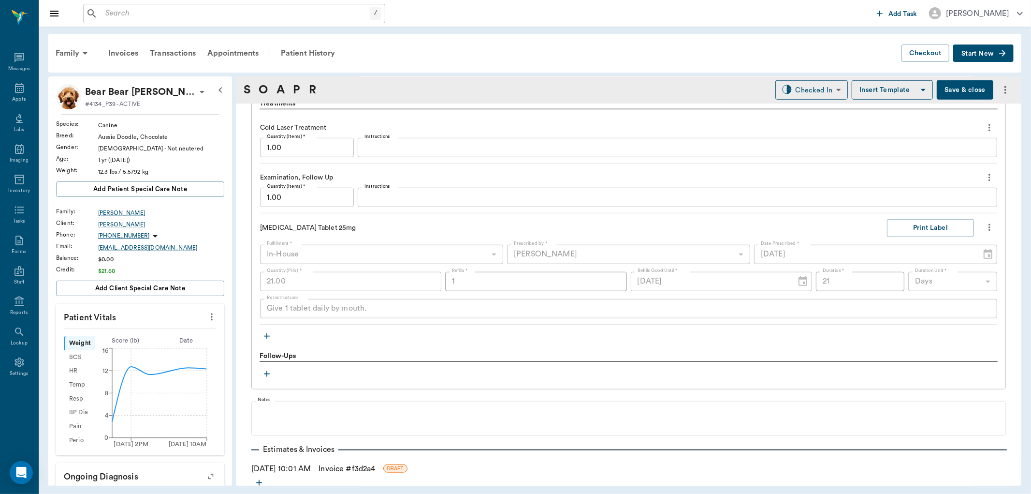
scroll to position [752, 0]
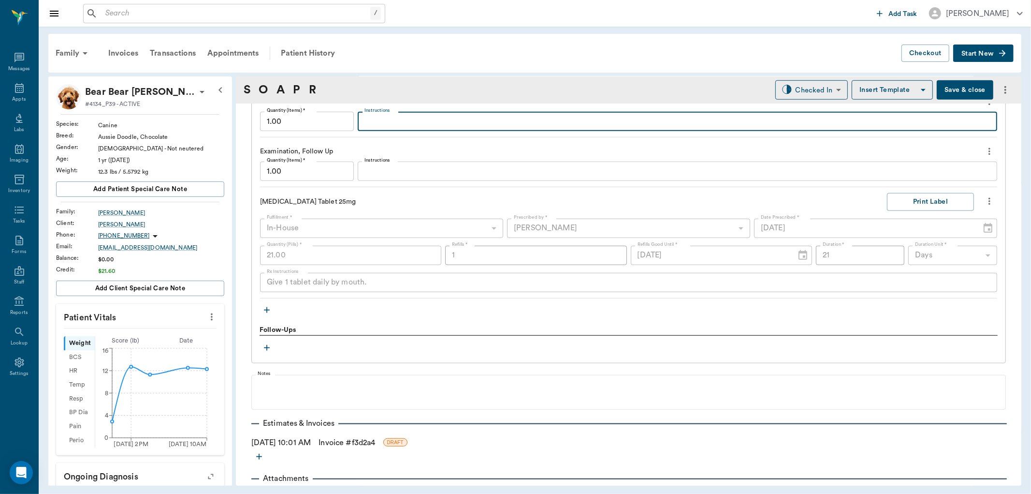
click at [416, 126] on textarea "Instructions" at bounding box center [678, 121] width 626 height 11
type textarea "3 minutes"
click at [351, 438] on link "Invoice # f3d2a4" at bounding box center [347, 443] width 57 height 12
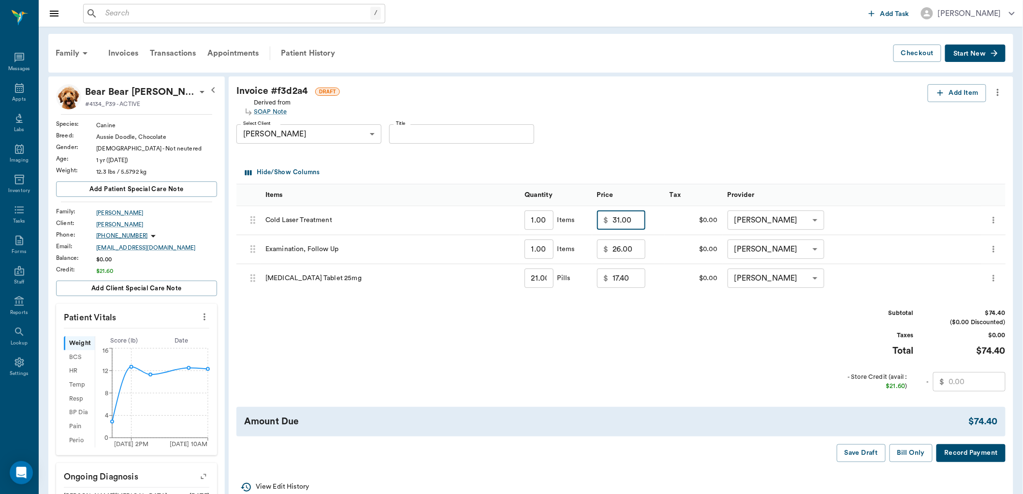
click at [634, 223] on input "31.00" at bounding box center [629, 219] width 33 height 19
type input "0.00"
click at [652, 385] on div "Subtotal $43.40 ($0.00 Discounted) Taxes $0.00 Total $43.40 - Store Credit (ava…" at bounding box center [620, 349] width 769 height 83
click at [621, 247] on input "26.00" at bounding box center [629, 248] width 33 height 19
type input "0.00"
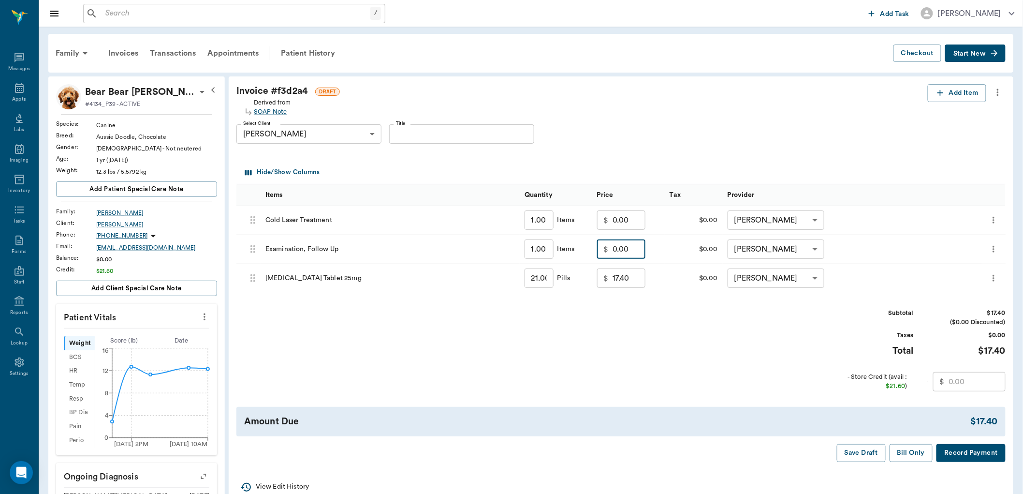
click at [666, 349] on div "Subtotal $17.40 ($0.00 Discounted) Taxes $0.00 Total $17.40 - Store Credit (ava…" at bounding box center [620, 349] width 769 height 83
click at [912, 450] on button "Bill Only" at bounding box center [912, 453] width 44 height 18
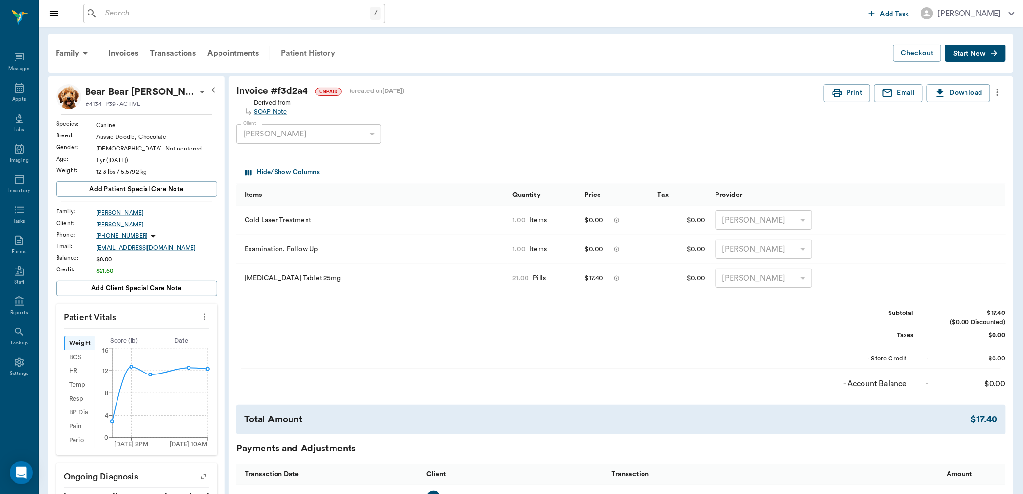
click at [323, 52] on div "Patient History" at bounding box center [308, 53] width 66 height 23
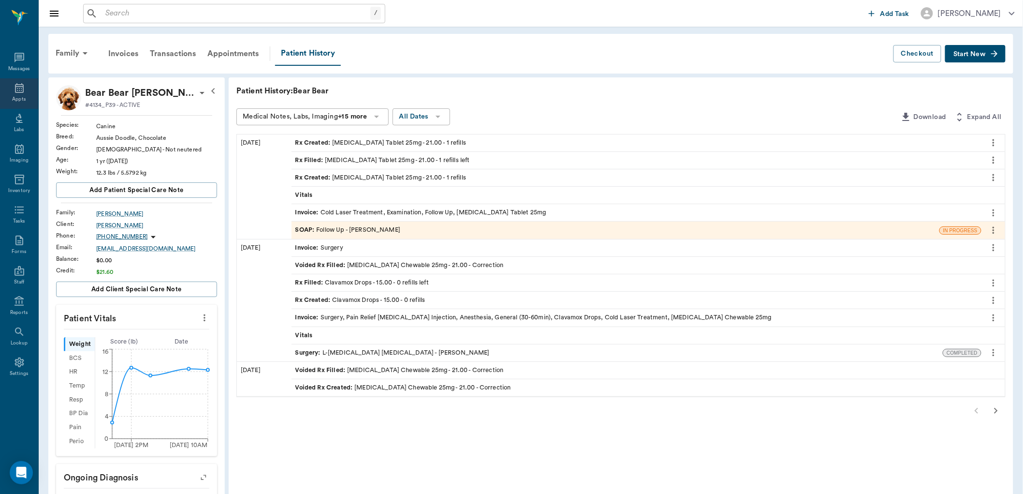
click at [28, 89] on div "Appts" at bounding box center [19, 93] width 38 height 30
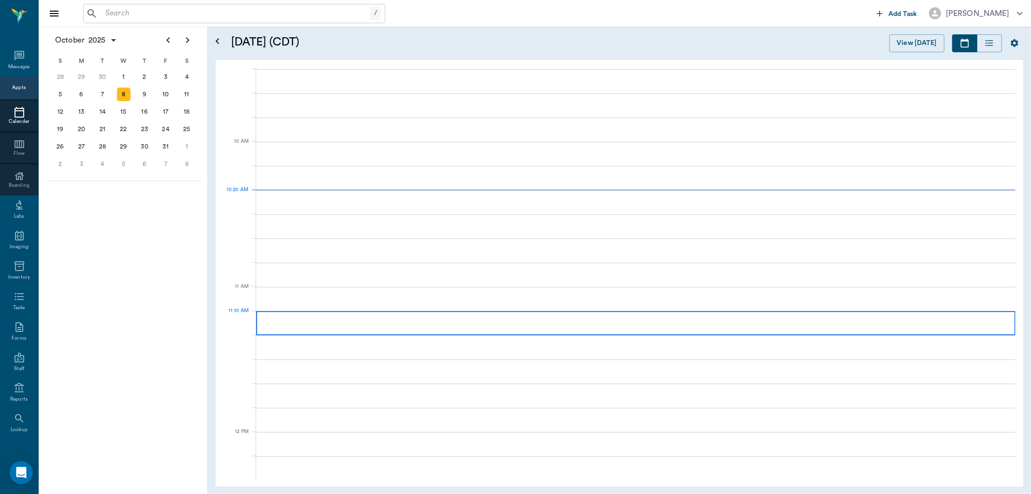
scroll to position [292, 0]
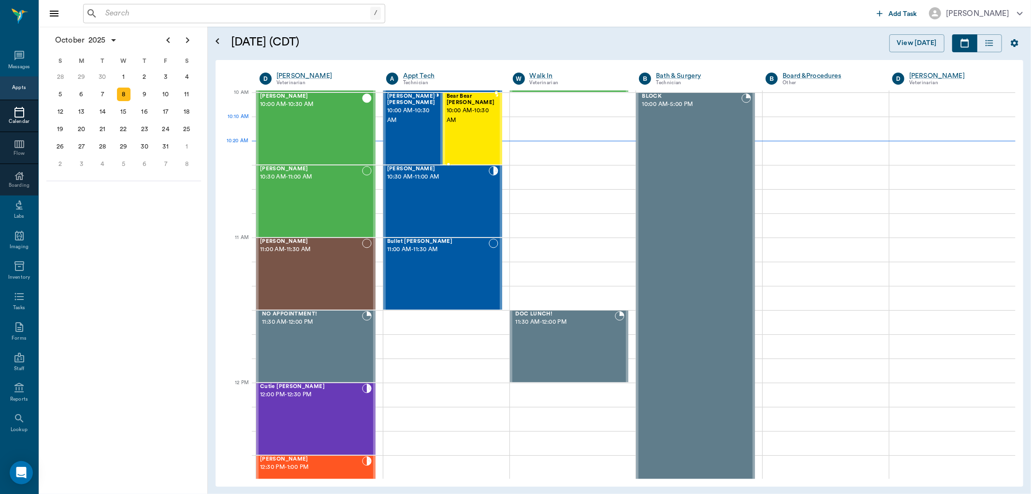
click at [478, 128] on div "Bear Bear [PERSON_NAME] 10:00 AM - 10:30 AM" at bounding box center [471, 128] width 48 height 71
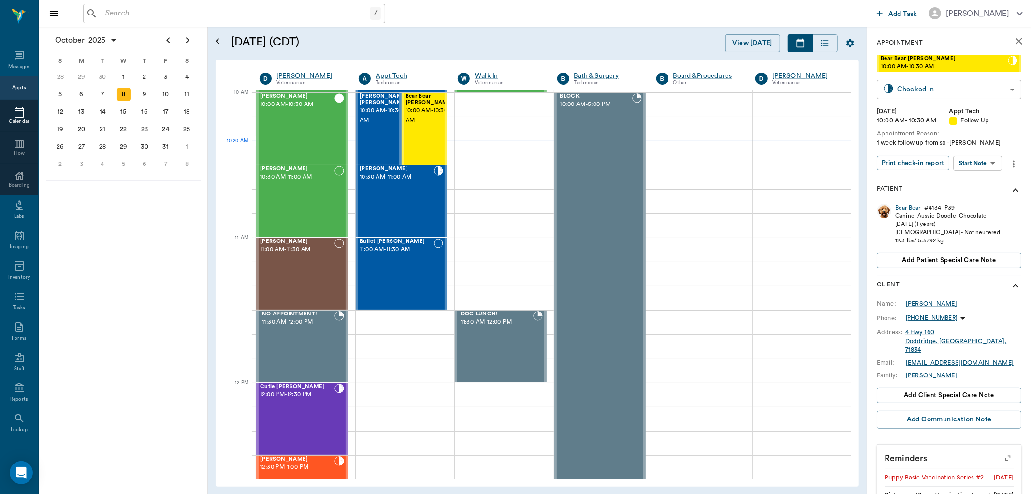
click at [958, 86] on body "/ ​ Add Task [PERSON_NAME] Nectar Messages Appts Calendar Flow Boarding Labs Im…" at bounding box center [515, 247] width 1031 height 494
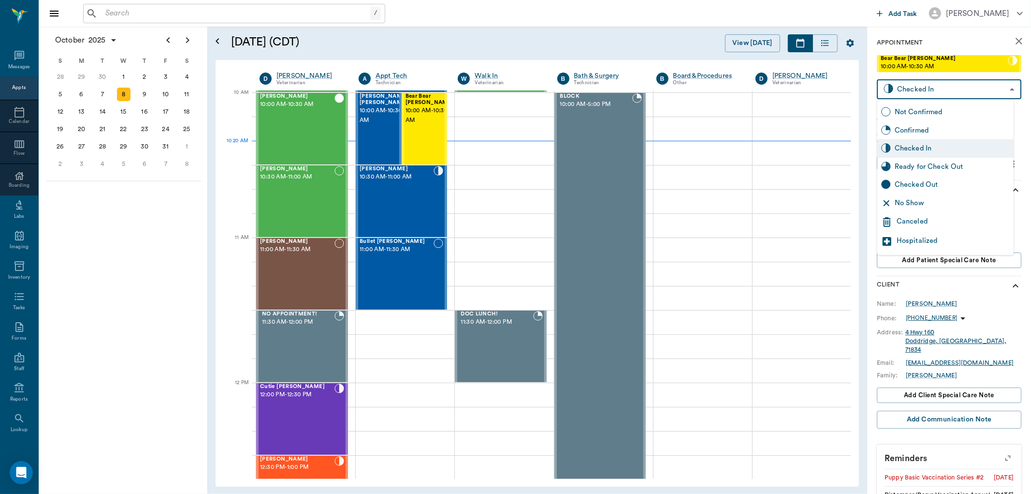
click at [967, 166] on div "Ready for Check Out" at bounding box center [952, 166] width 115 height 11
type input "READY_TO_CHECKOUT"
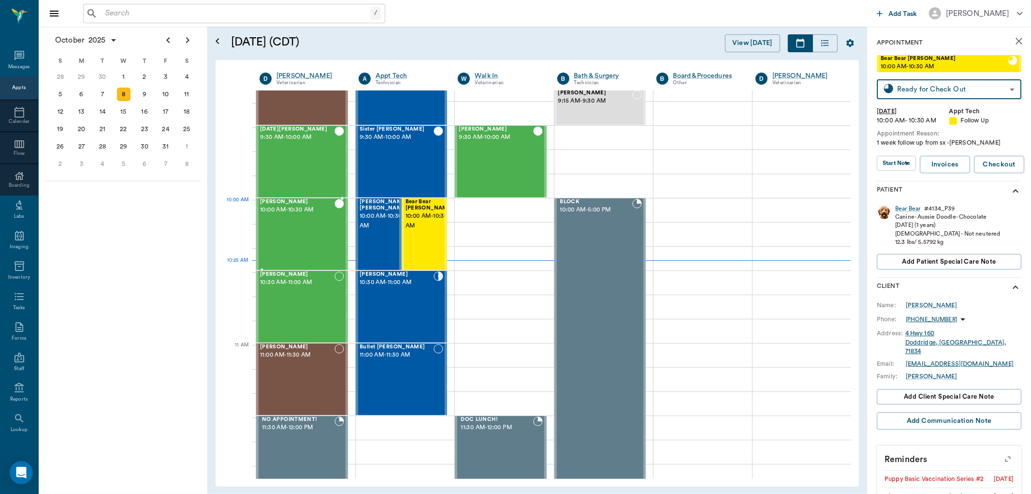
scroll to position [185, 0]
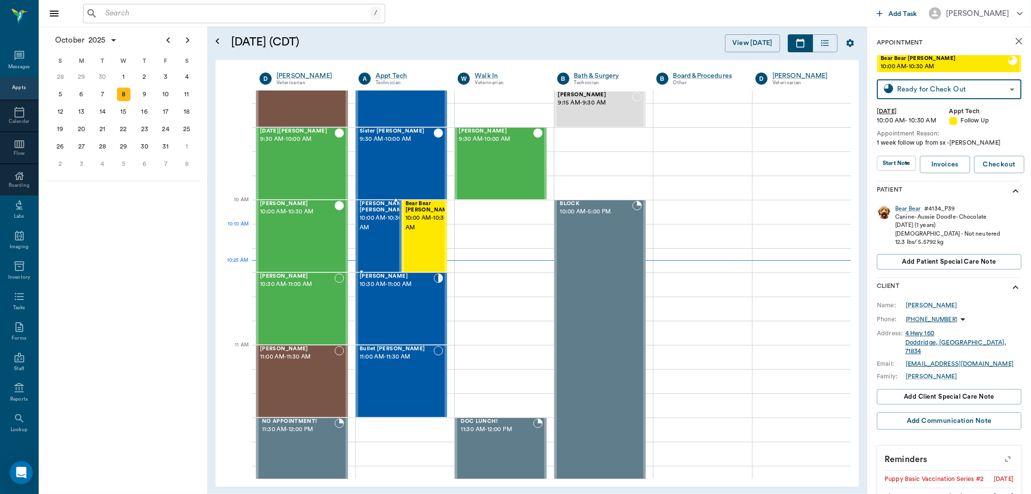
click at [374, 224] on span "10:00 AM - 10:30 AM" at bounding box center [384, 222] width 48 height 19
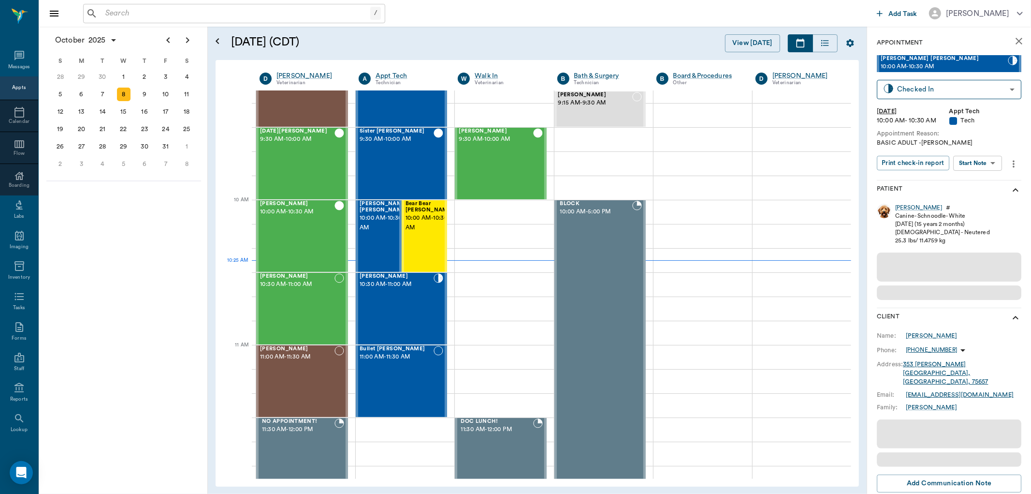
click at [974, 157] on body "/ ​ Add Task [PERSON_NAME] Nectar Messages Appts Calendar Flow Boarding Labs Im…" at bounding box center [515, 247] width 1031 height 494
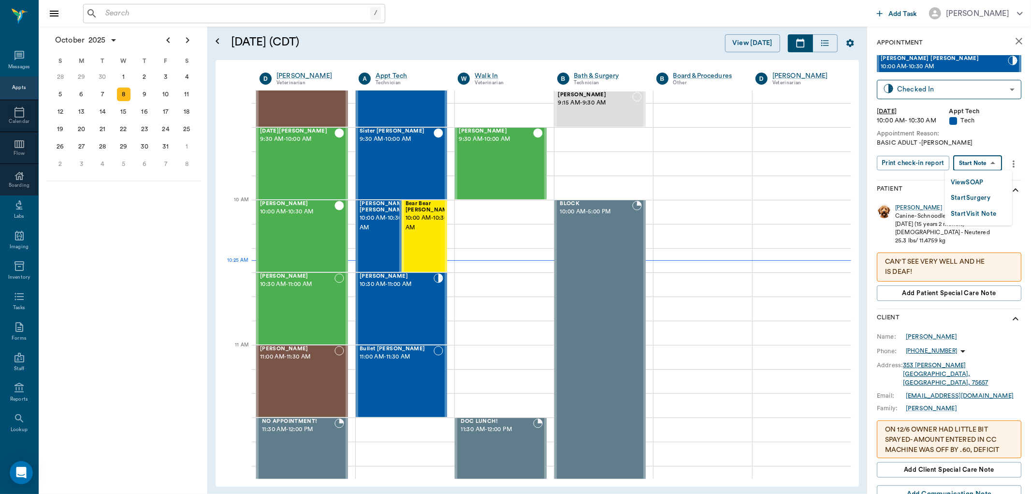
click at [962, 184] on button "View SOAP" at bounding box center [967, 182] width 33 height 11
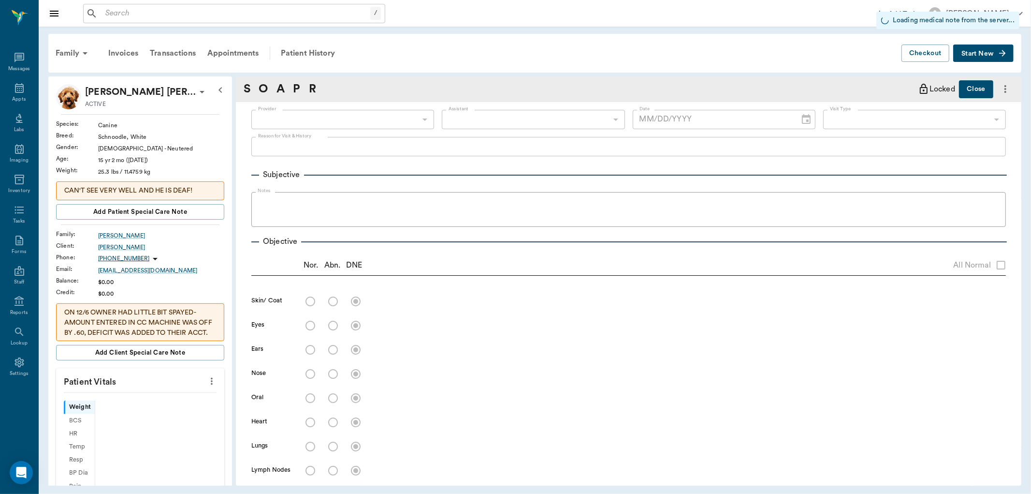
scroll to position [358, 0]
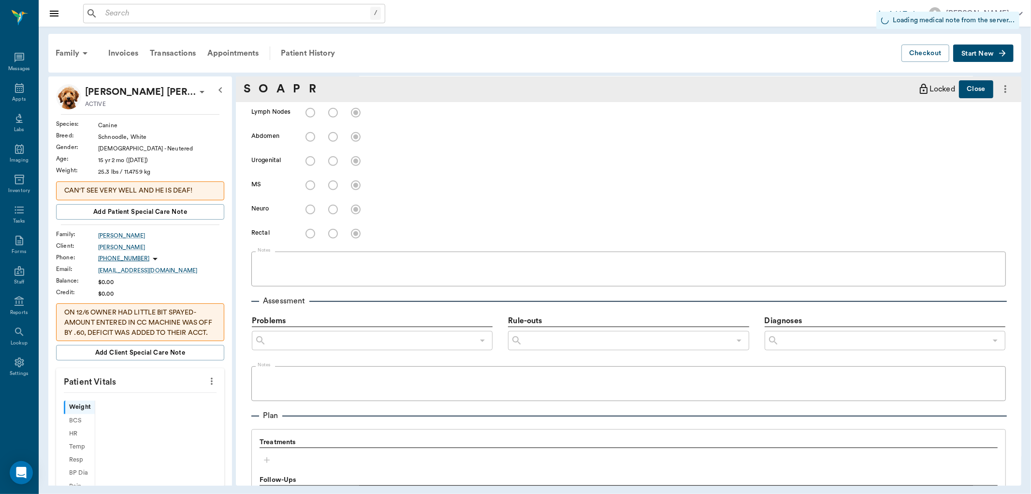
type input "63ec2e7e52e12b0ba117b124"
type input "65d2be4f46e3a538d89b8c1a"
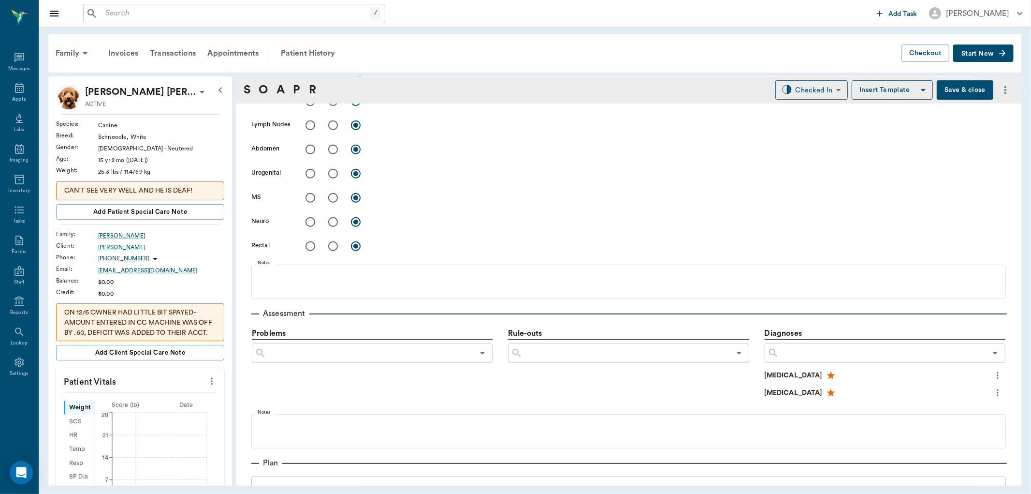
type input "[DATE]"
type textarea "BASIC ADULT -[PERSON_NAME]"
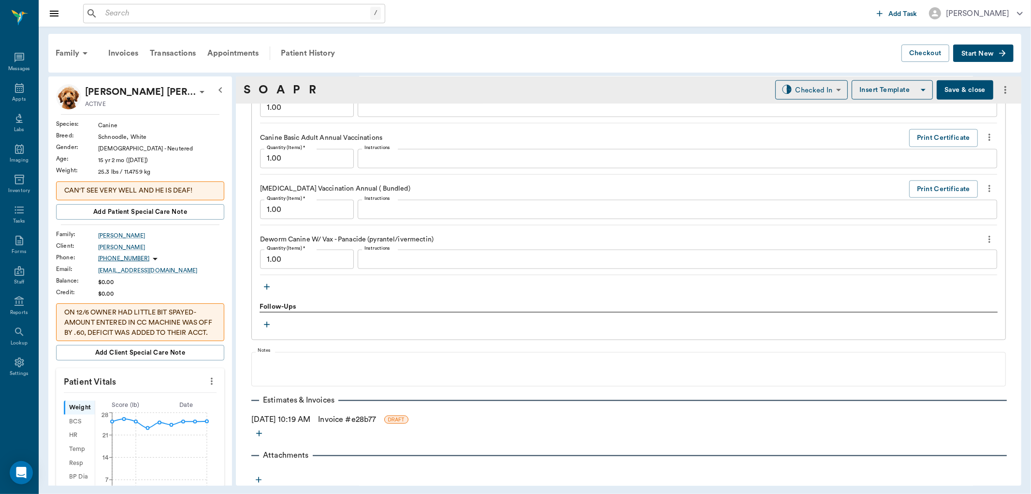
scroll to position [1051, 0]
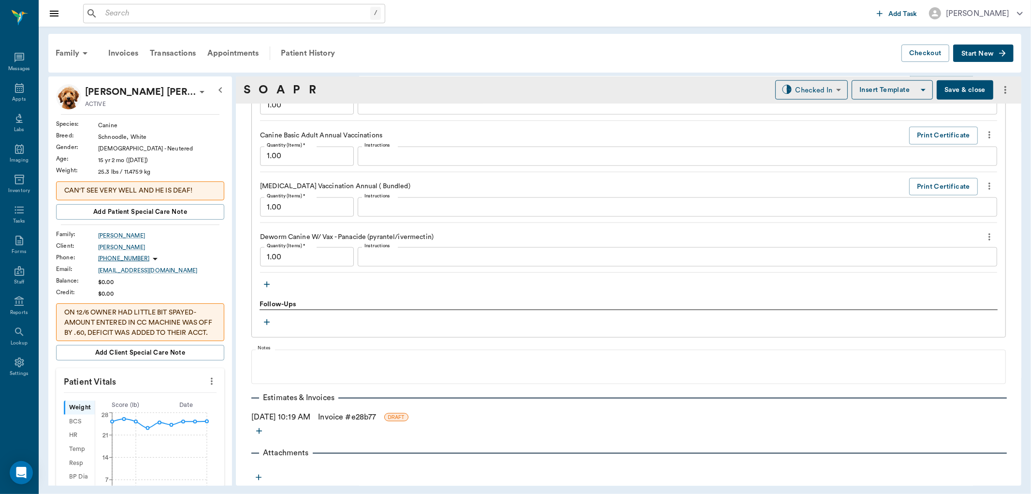
click at [269, 282] on icon "button" at bounding box center [267, 284] width 10 height 10
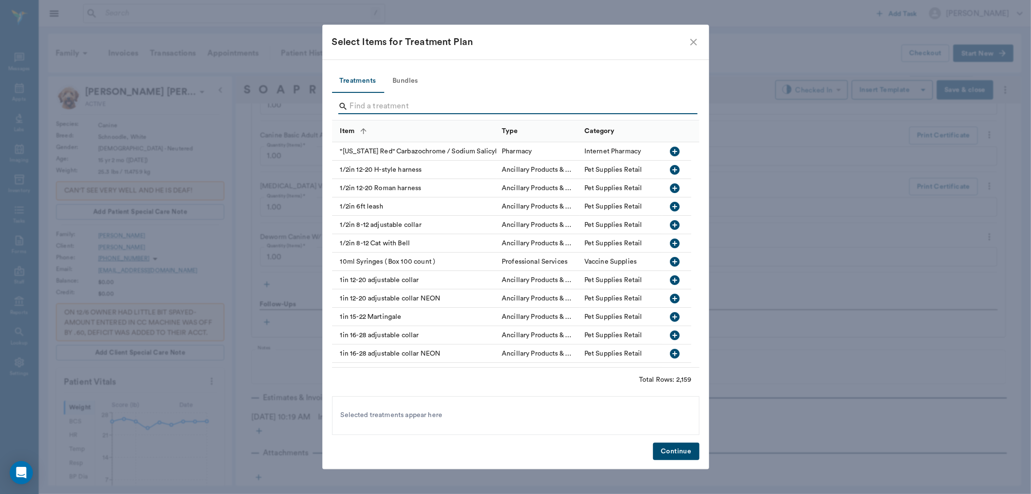
click at [365, 108] on input "Search" at bounding box center [516, 106] width 333 height 15
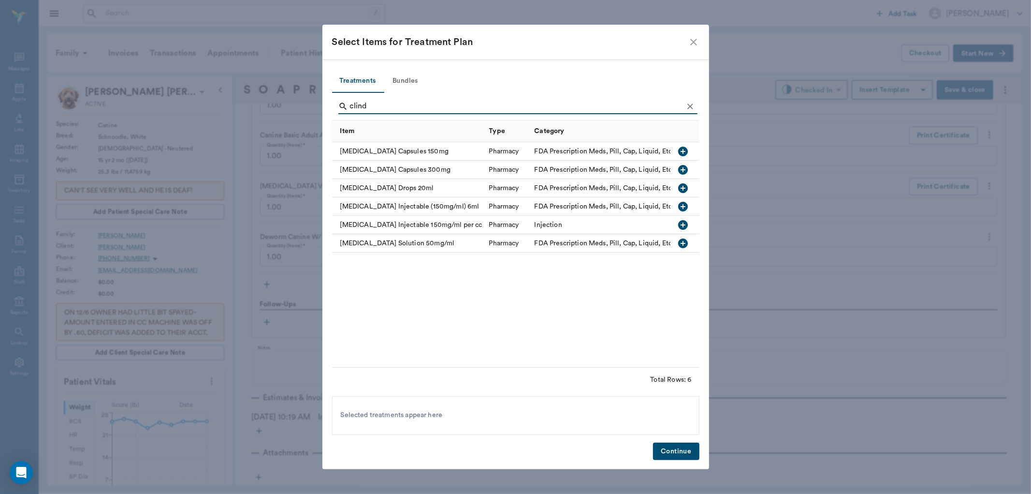
type input "clind"
click at [680, 151] on icon "button" at bounding box center [683, 151] width 10 height 10
click at [664, 449] on button "Continue" at bounding box center [676, 451] width 46 height 18
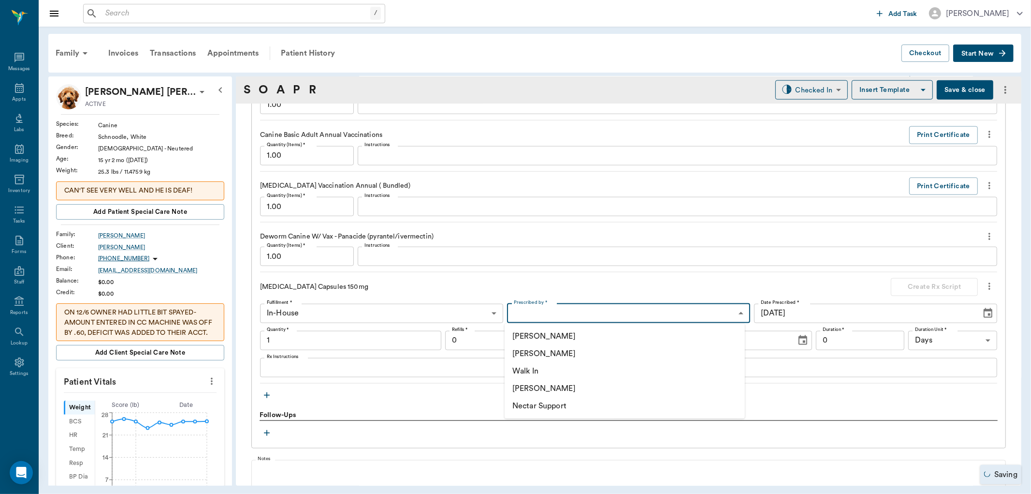
click at [530, 316] on body "/ ​ Add Task [PERSON_NAME] Nectar Messages Appts Labs Imaging Inventory Tasks F…" at bounding box center [515, 247] width 1031 height 494
type input "1.00"
click at [533, 348] on li "[PERSON_NAME]" at bounding box center [625, 353] width 240 height 17
type input "63ec2f075fda476ae8351a4d"
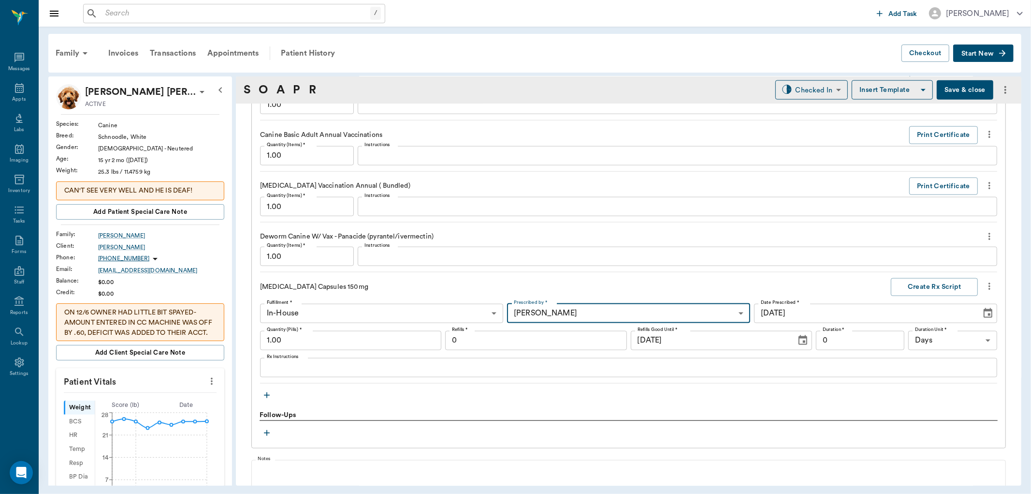
click at [380, 342] on input "1.00" at bounding box center [350, 340] width 181 height 19
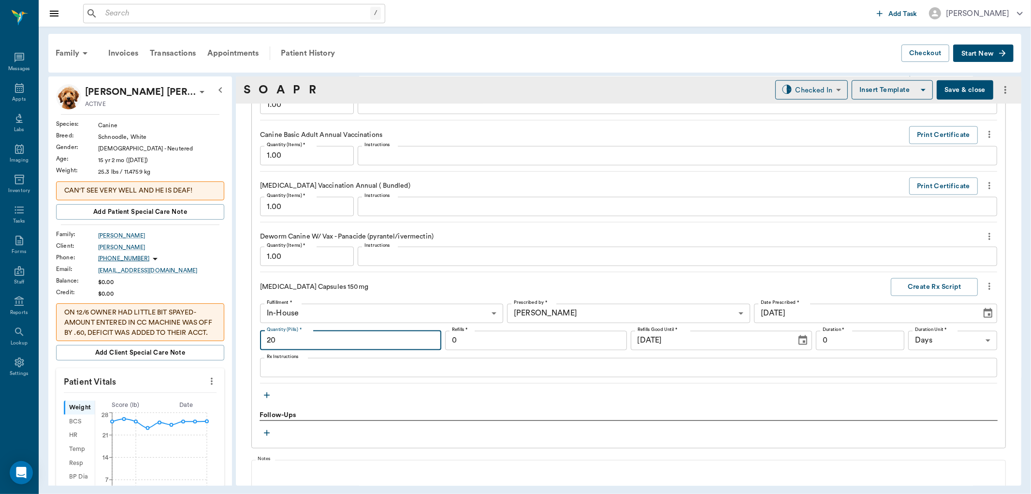
type input "20"
click at [276, 376] on div "x Rx Instructions" at bounding box center [628, 367] width 737 height 19
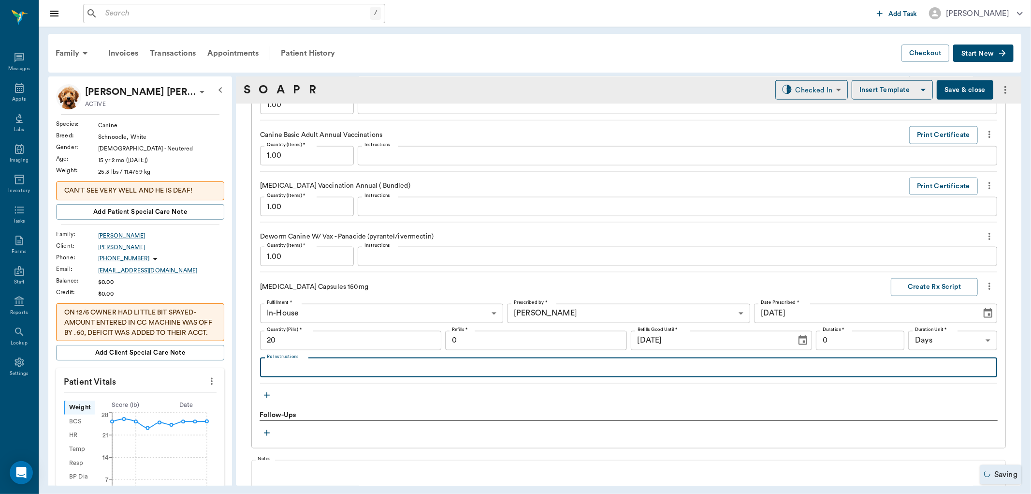
type textarea "g"
type input "20.00"
type textarea "give 1 capsule by mouth twice a day"
click at [924, 287] on button "Create Rx Script" at bounding box center [934, 287] width 87 height 18
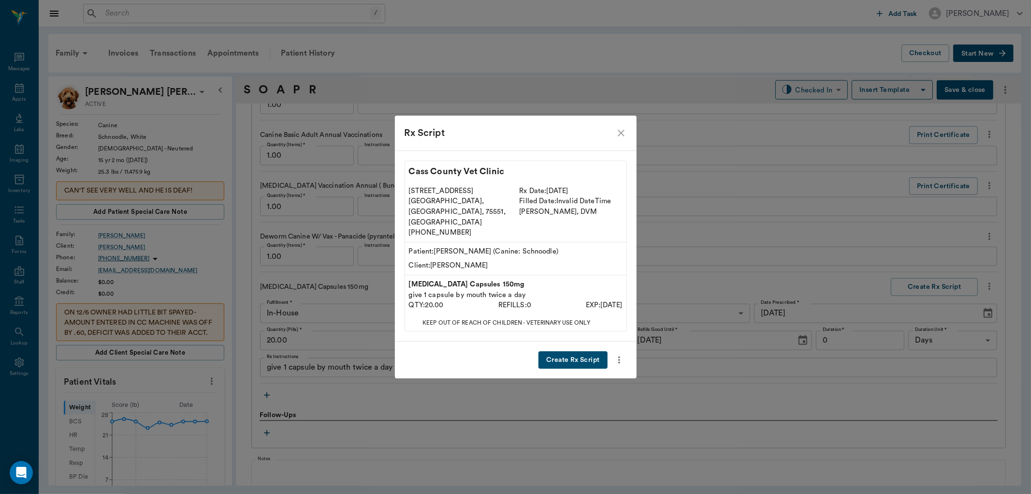
click at [591, 351] on button "Create Rx Script" at bounding box center [573, 360] width 69 height 18
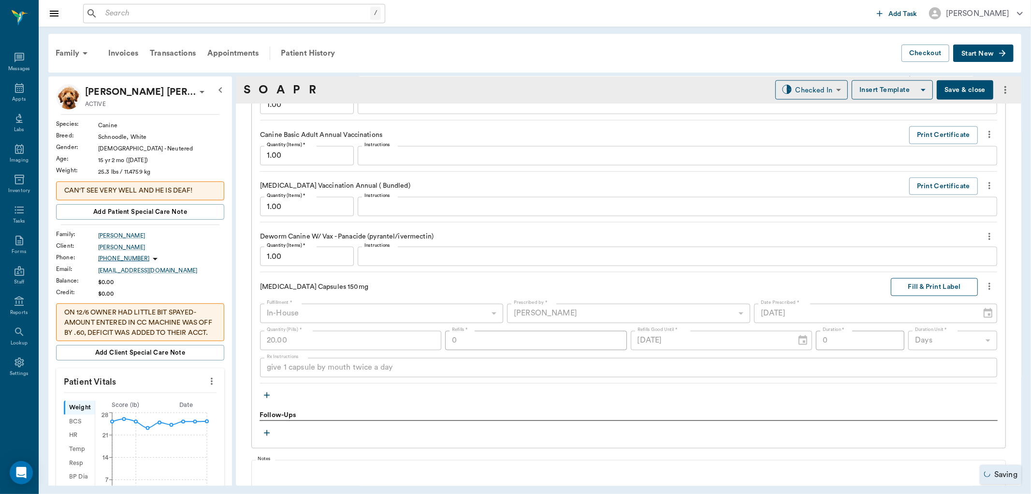
click at [901, 287] on button "Fill & Print Label" at bounding box center [934, 287] width 87 height 18
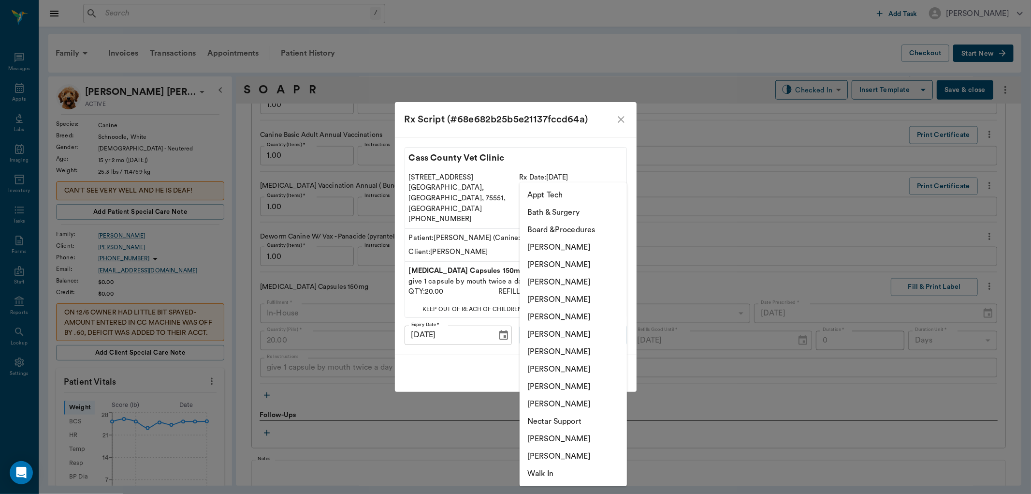
click at [562, 321] on body "/ ​ Add Task [PERSON_NAME] Nectar Messages Appts Labs Imaging Inventory Tasks F…" at bounding box center [515, 247] width 1031 height 494
click at [562, 280] on li "[PERSON_NAME]" at bounding box center [573, 281] width 107 height 17
type input "642ef10e332a41444de2bad1"
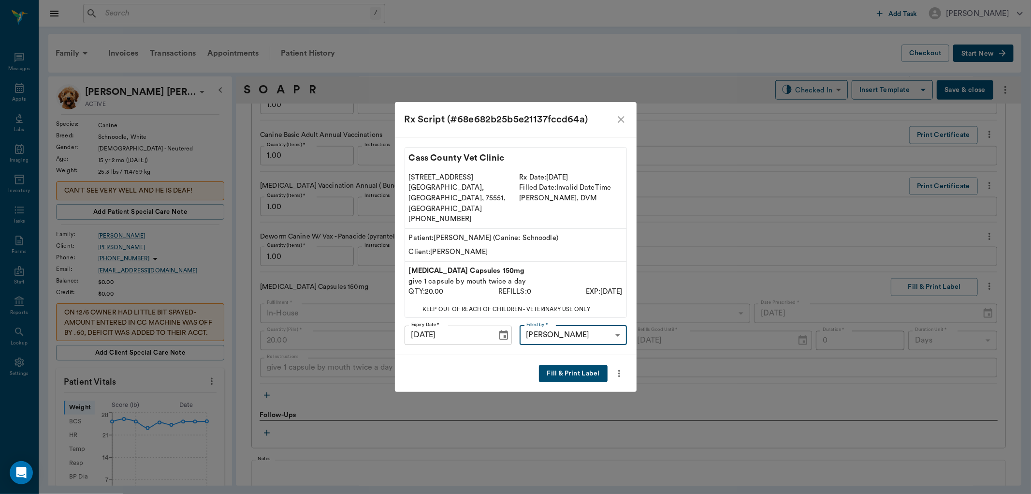
click at [580, 365] on button "Fill & Print Label" at bounding box center [573, 374] width 68 height 18
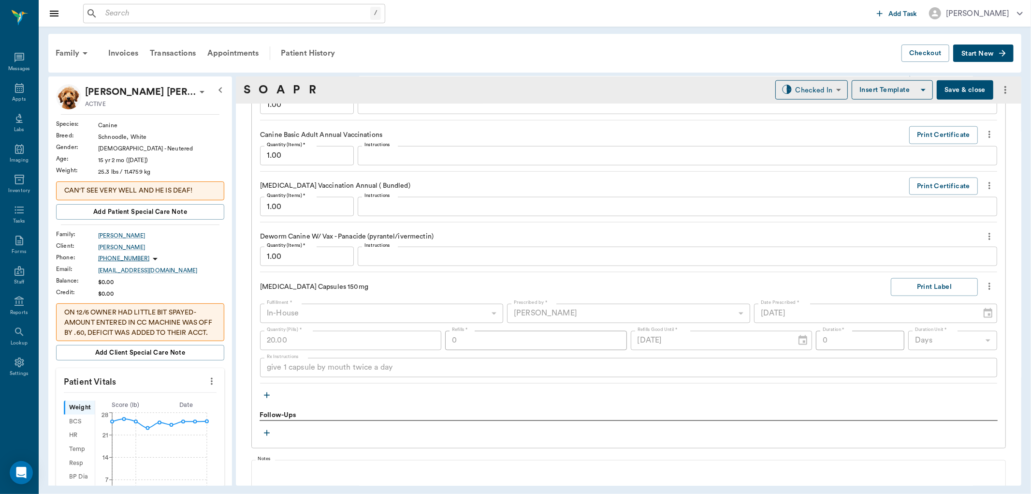
click at [265, 399] on icon "button" at bounding box center [267, 395] width 10 height 10
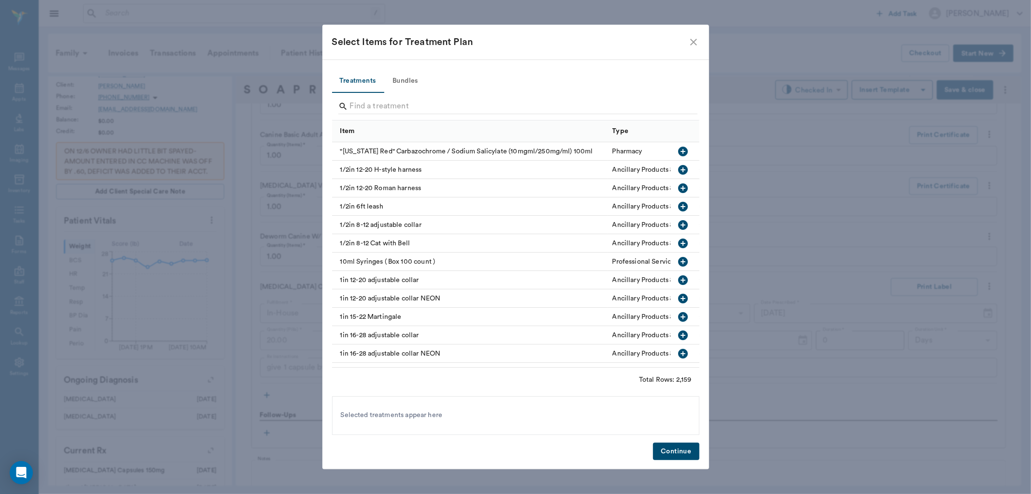
click at [695, 38] on icon "close" at bounding box center [694, 42] width 12 height 12
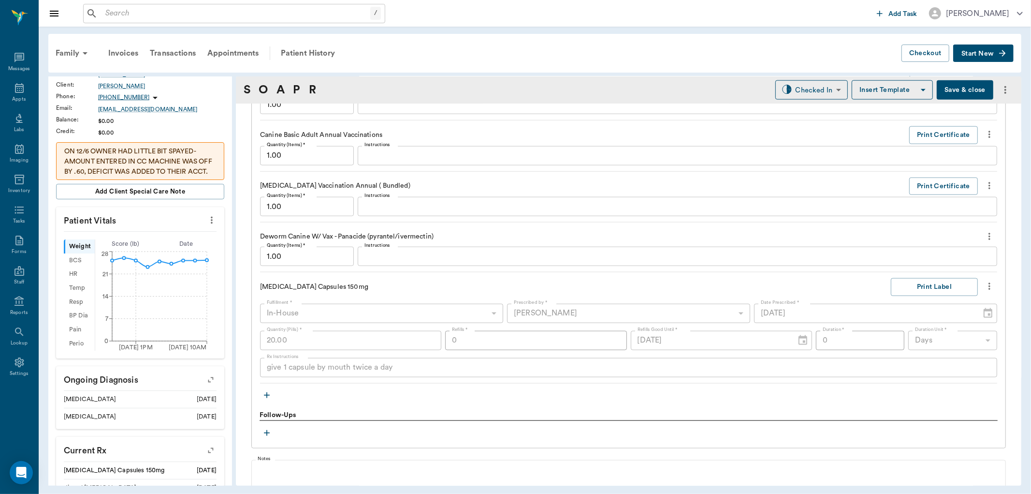
click at [984, 237] on icon "more" at bounding box center [989, 237] width 11 height 12
click at [934, 267] on span "Delete" at bounding box center [940, 271] width 81 height 10
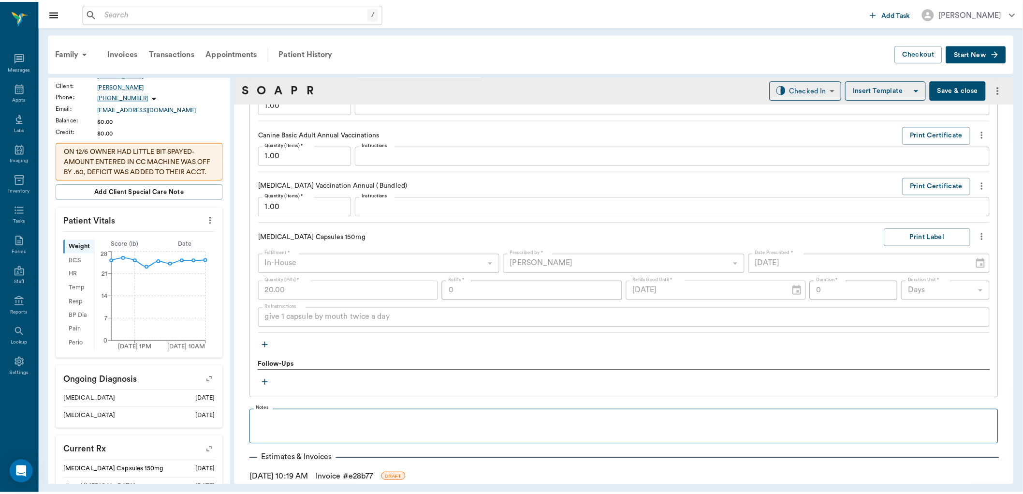
scroll to position [1131, 0]
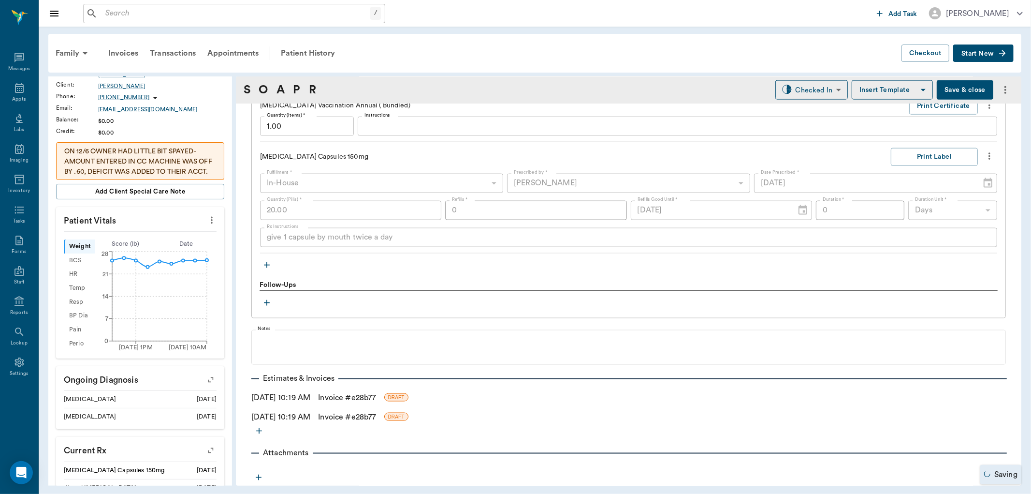
click at [376, 398] on link "Invoice # e28b77" at bounding box center [347, 398] width 58 height 12
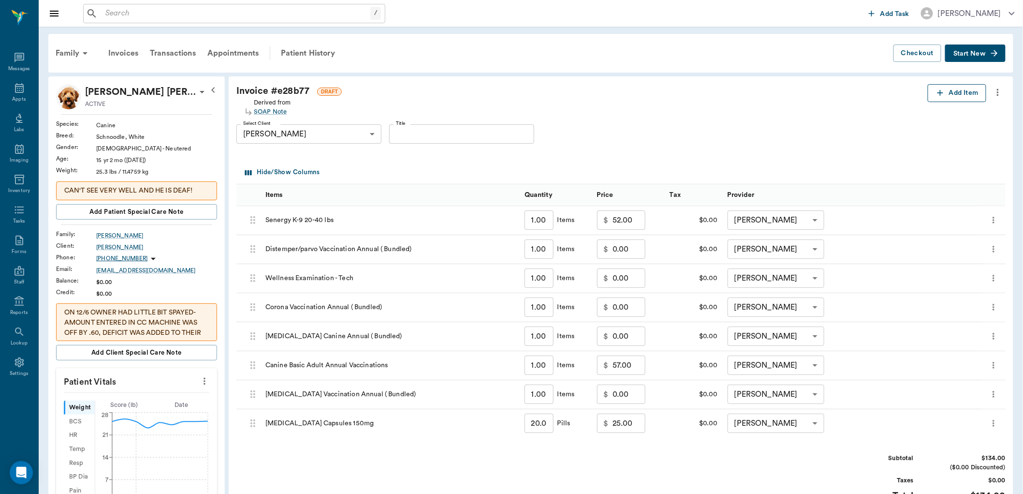
click at [954, 89] on button "Add Item" at bounding box center [957, 93] width 59 height 18
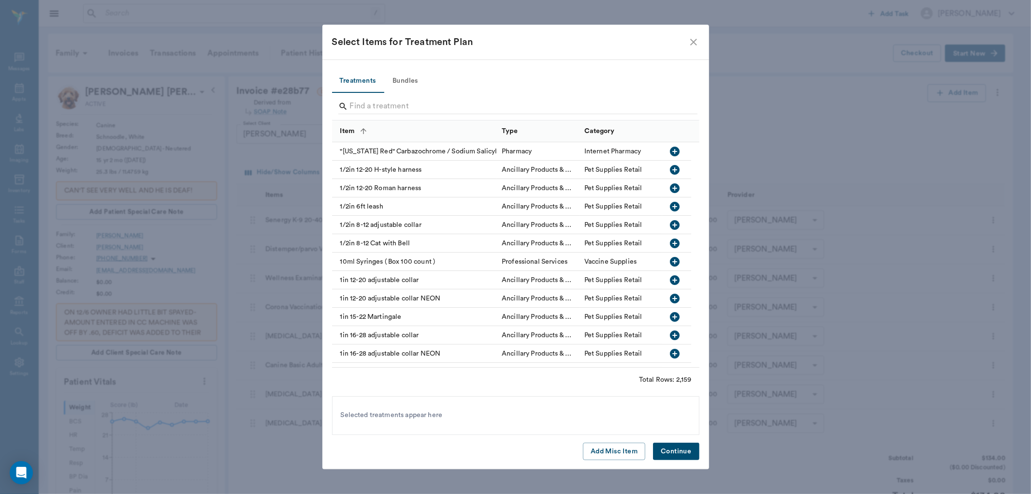
click at [600, 452] on button "Add Misc Item" at bounding box center [614, 451] width 62 height 18
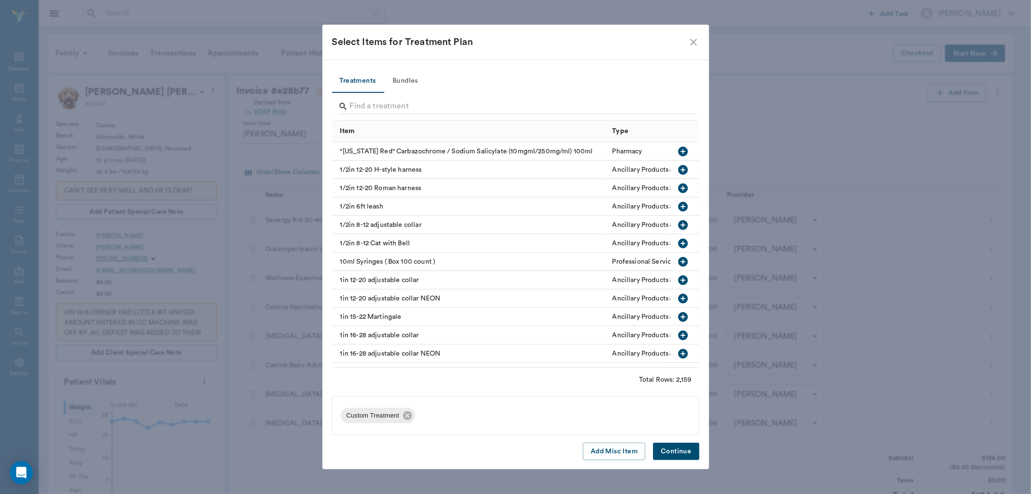
click at [658, 447] on button "Continue" at bounding box center [676, 451] width 46 height 18
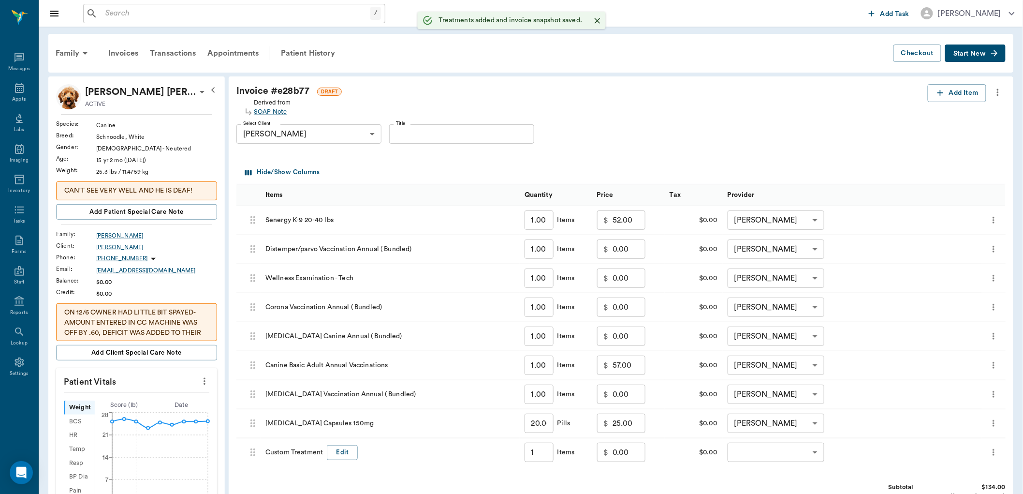
type input "1.00"
click at [625, 458] on input "0.00" at bounding box center [629, 451] width 33 height 19
type input "15.00"
click at [790, 452] on body "/ ​ Add Task [PERSON_NAME] Nectar Messages Appts Labs Imaging Inventory Tasks F…" at bounding box center [511, 419] width 1023 height 838
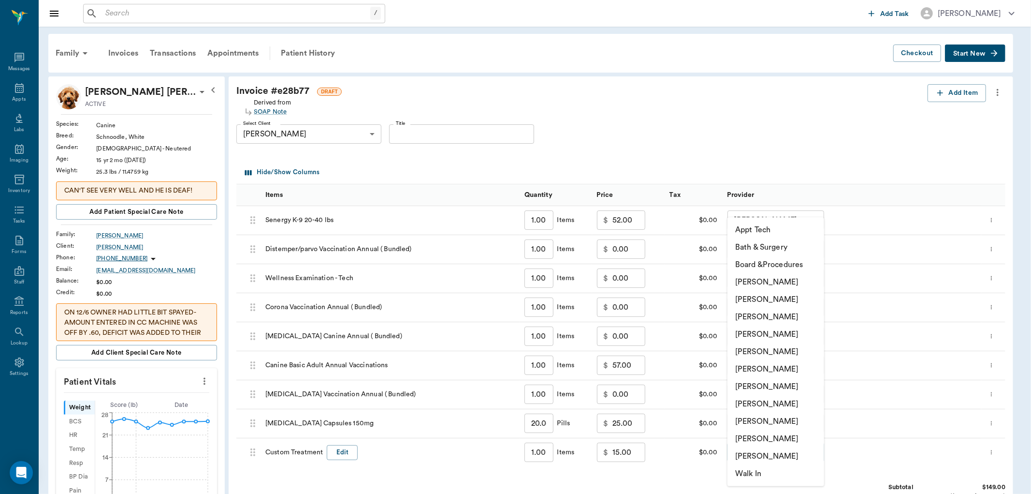
click at [774, 334] on li "[PERSON_NAME]" at bounding box center [776, 333] width 97 height 17
type input "none-63ec2f075fda476ae8351a4d"
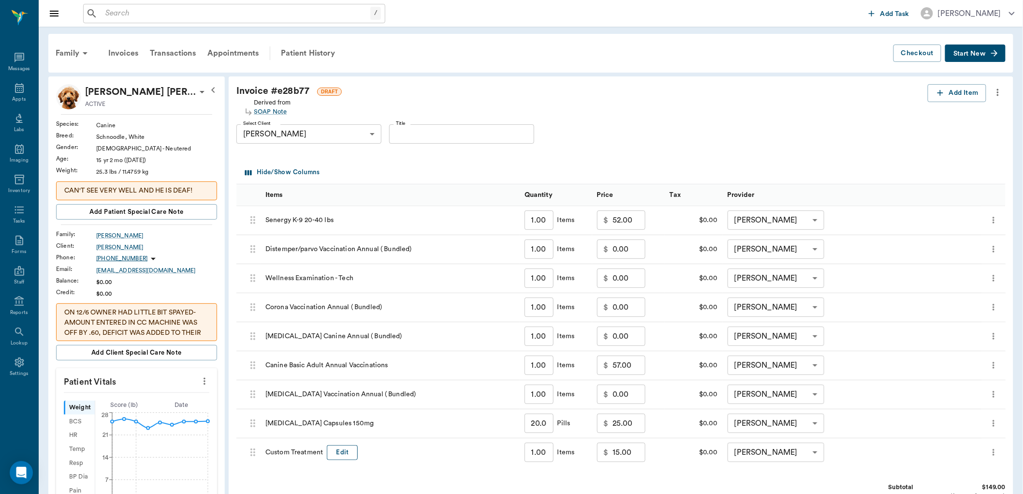
click at [350, 452] on button "Edit" at bounding box center [342, 452] width 31 height 15
type input "C"
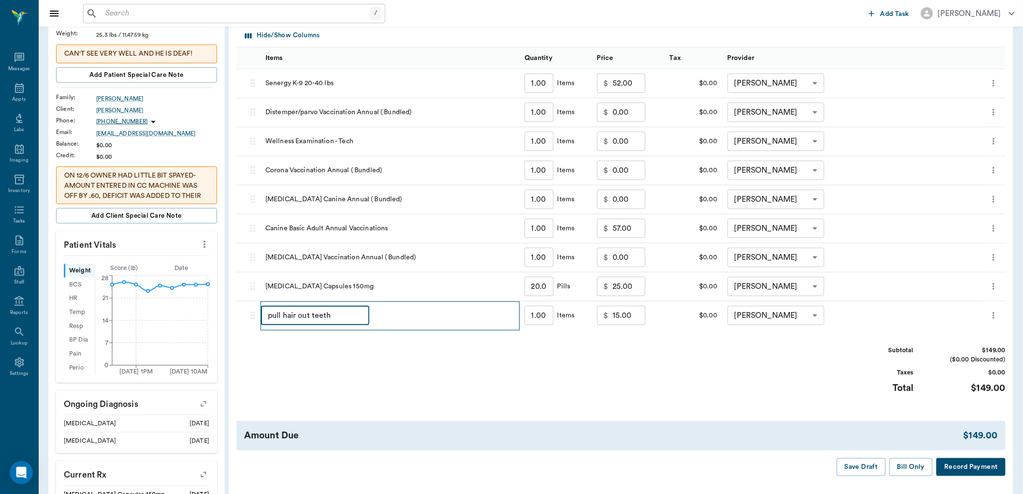
scroll to position [268, 0]
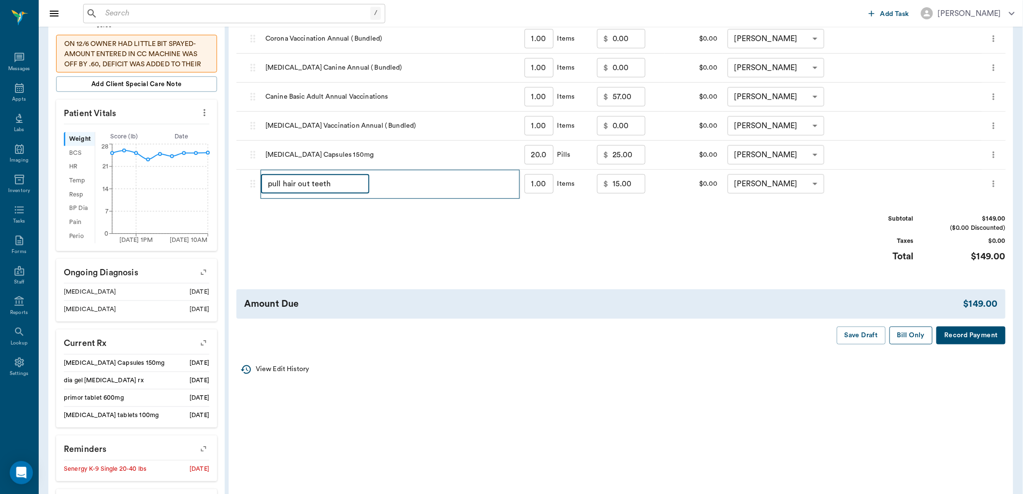
type input "pull hair out teeth"
click at [908, 335] on button "Bill Only" at bounding box center [912, 335] width 44 height 18
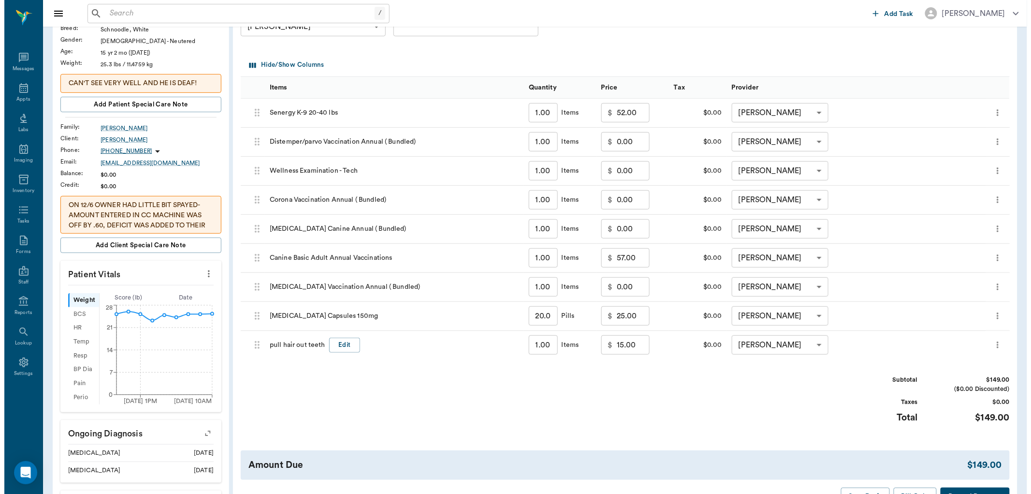
scroll to position [0, 0]
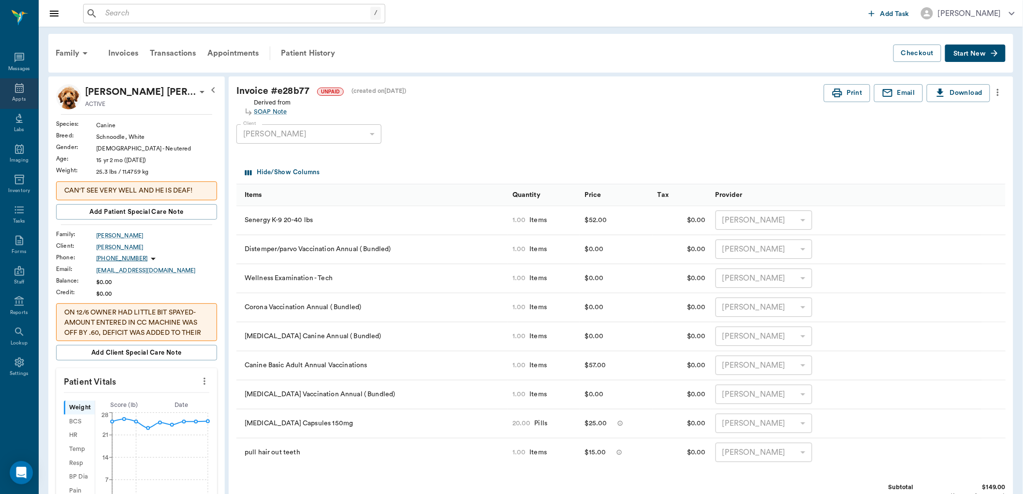
click at [17, 93] on icon at bounding box center [20, 88] width 12 height 12
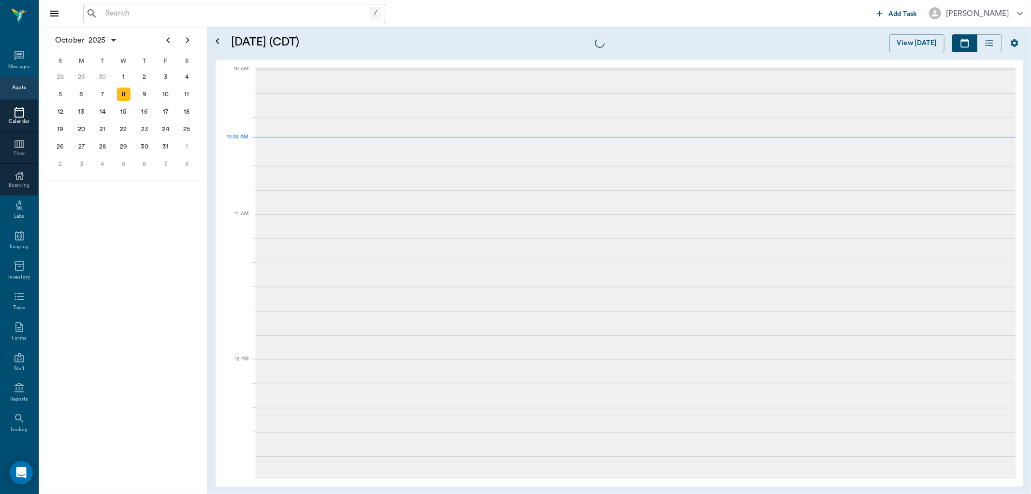
scroll to position [290, 0]
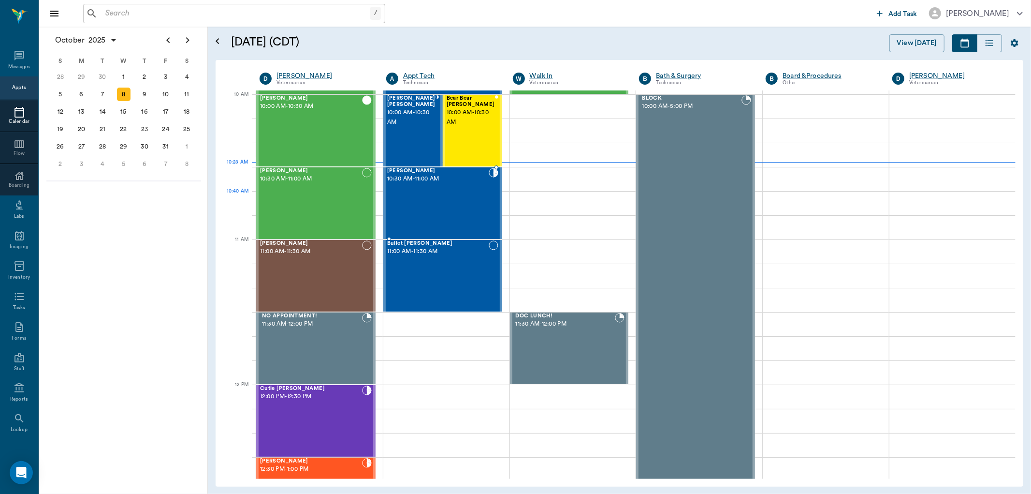
click at [422, 205] on div "[PERSON_NAME] 10:30 AM - 11:00 AM" at bounding box center [438, 203] width 102 height 71
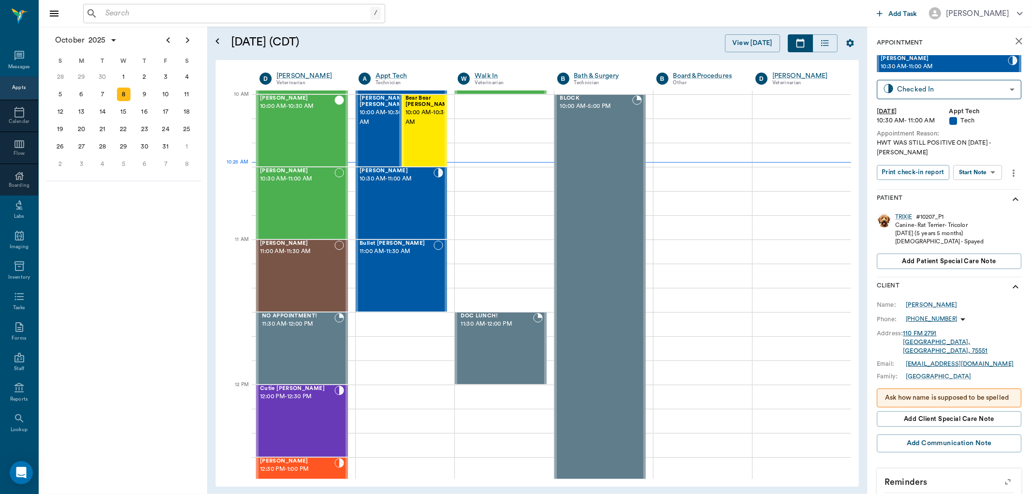
click at [992, 163] on body "/ ​ Add Task [PERSON_NAME] Nectar Messages Appts Calendar Flow Boarding Labs Im…" at bounding box center [515, 247] width 1031 height 494
click at [987, 181] on li "Start SOAP" at bounding box center [978, 182] width 67 height 16
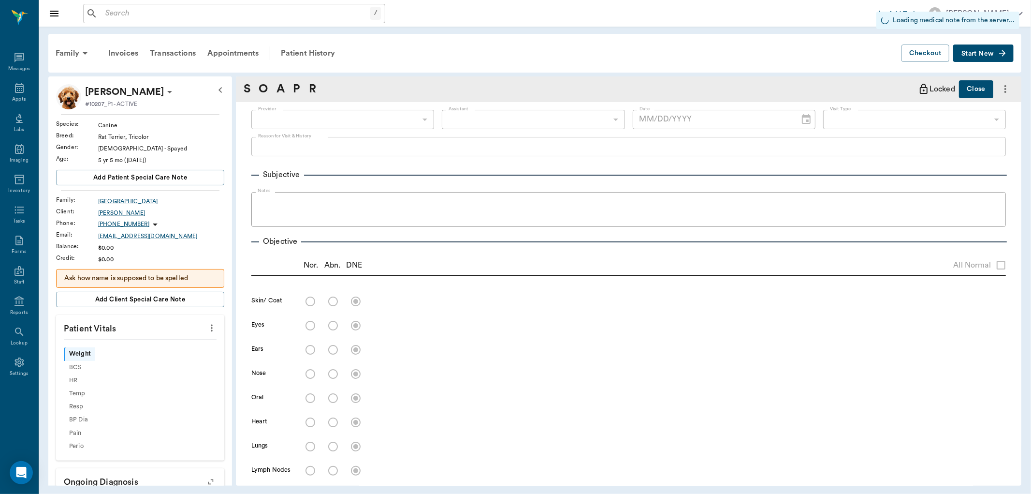
click at [206, 331] on icon "more" at bounding box center [211, 328] width 11 height 12
type input "63ec2f075fda476ae8351a4c"
type input "65d2be4f46e3a538d89b8c1a"
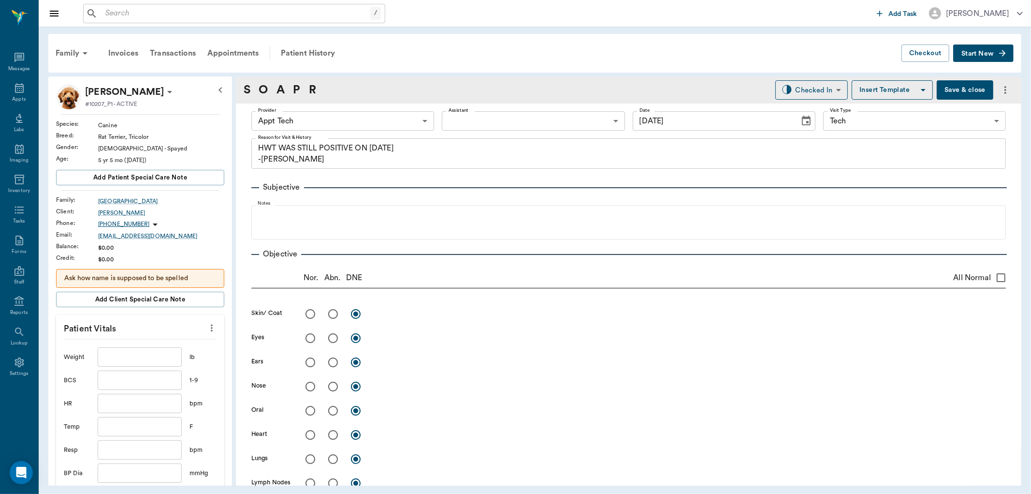
type input "[DATE]"
type textarea "HWT WAS STILL POSITIVE ON [DATE] -[PERSON_NAME]"
click at [206, 331] on icon "more" at bounding box center [211, 328] width 11 height 12
click at [171, 345] on span "View Vitals" at bounding box center [162, 345] width 81 height 10
click at [208, 327] on icon "more" at bounding box center [211, 328] width 11 height 12
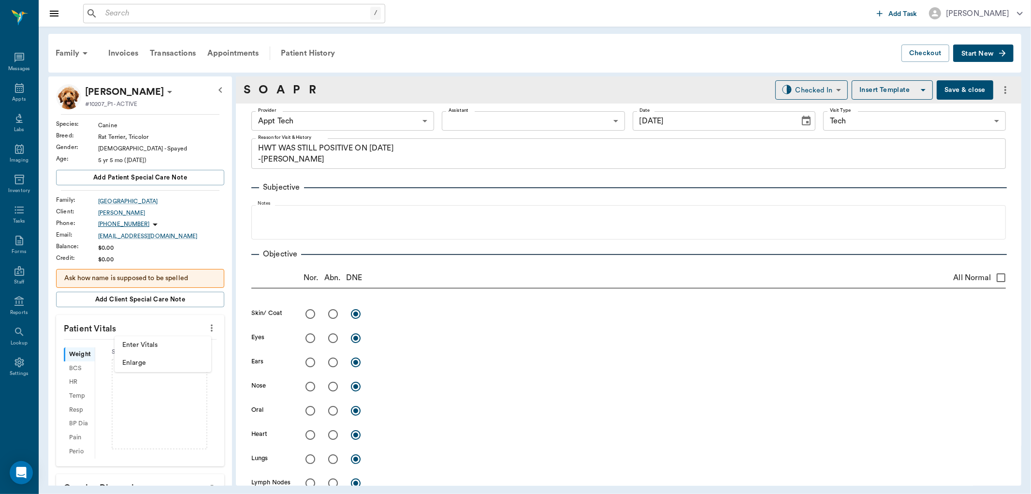
click at [181, 348] on span "Enter Vitals" at bounding box center [162, 345] width 81 height 10
click at [155, 353] on input "text" at bounding box center [140, 356] width 84 height 19
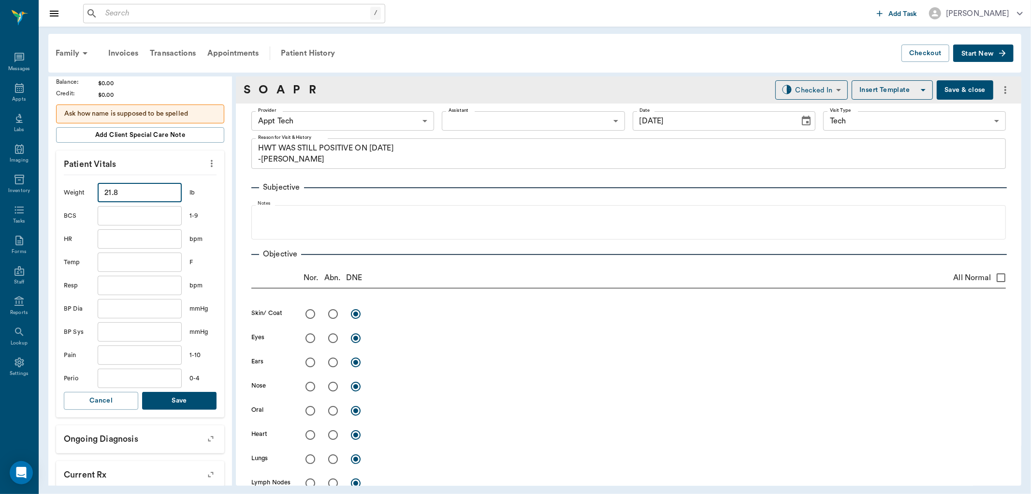
scroll to position [215, 0]
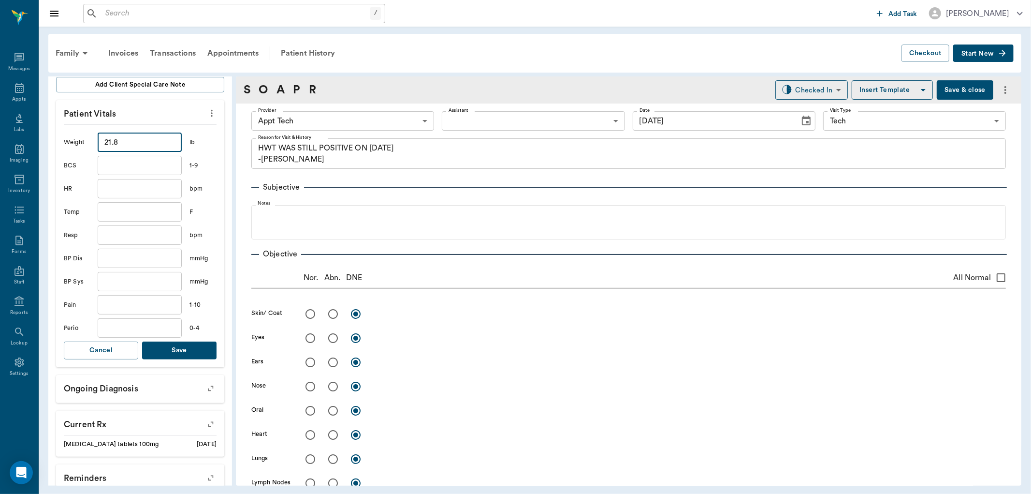
type input "21.8"
click at [180, 353] on button "Save" at bounding box center [179, 350] width 74 height 18
click at [322, 118] on body "/ ​ Add Task [PERSON_NAME] Nectar Messages Appts Labs Imaging Inventory Tasks F…" at bounding box center [515, 247] width 1031 height 494
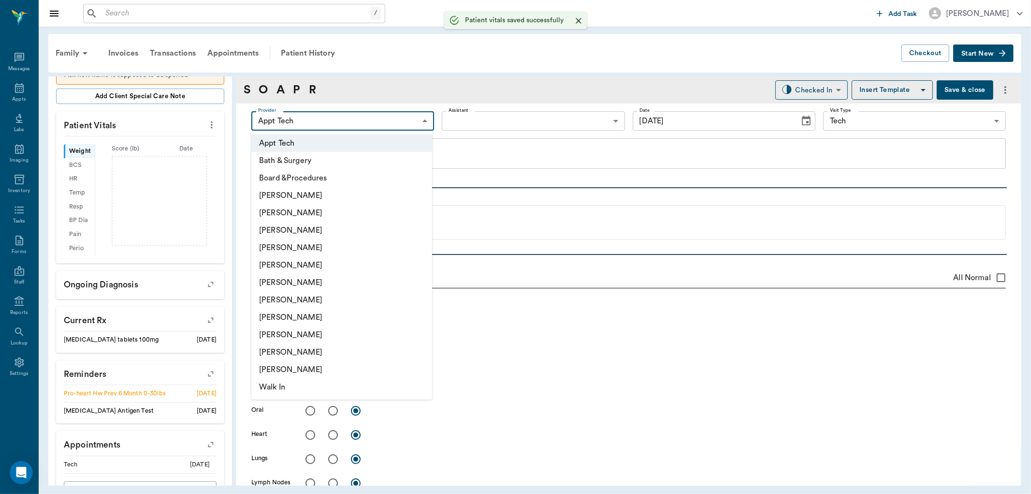
click at [308, 298] on li "[PERSON_NAME]" at bounding box center [341, 299] width 181 height 17
type input "682b670d8bdc6f7f8feef3db"
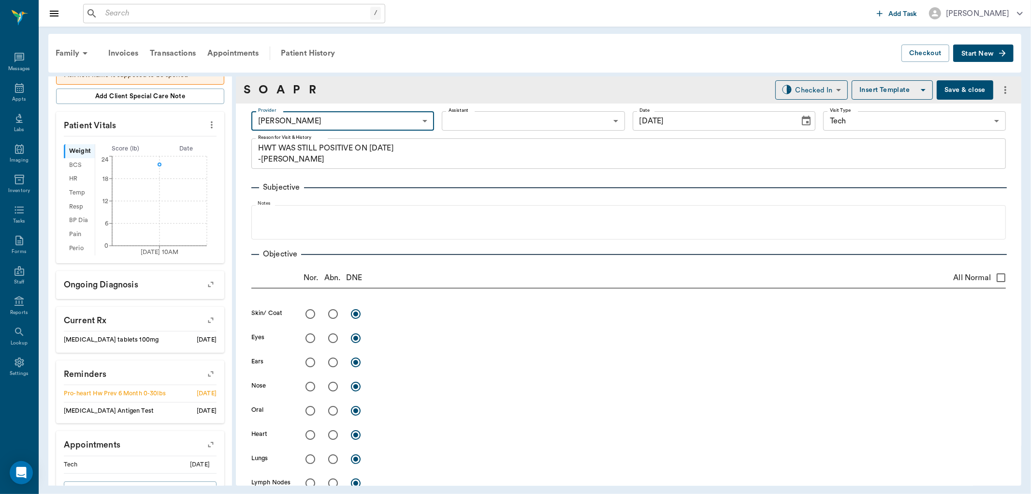
scroll to position [226, 0]
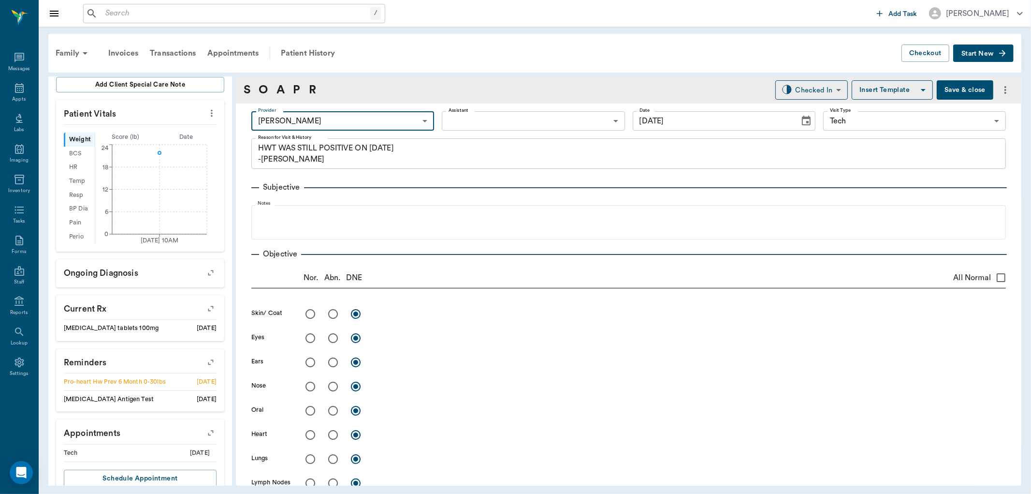
click at [472, 122] on div at bounding box center [515, 247] width 1031 height 494
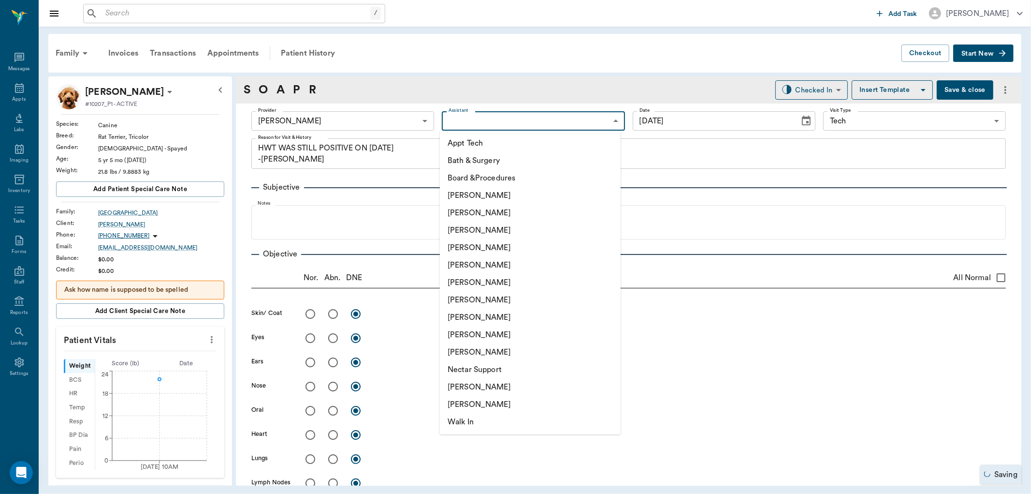
scroll to position [226, 0]
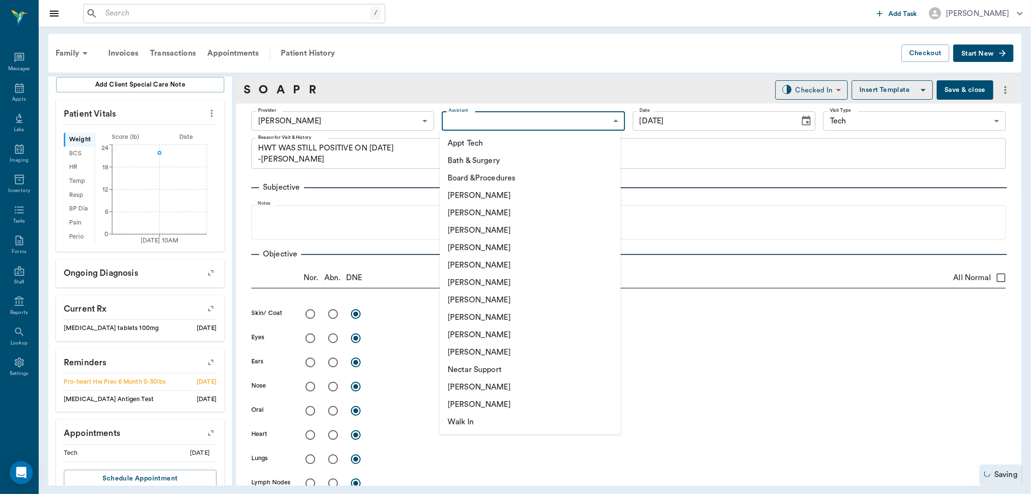
click at [466, 143] on li "Appt Tech" at bounding box center [530, 142] width 181 height 17
type input "63ec2f075fda476ae8351a4c"
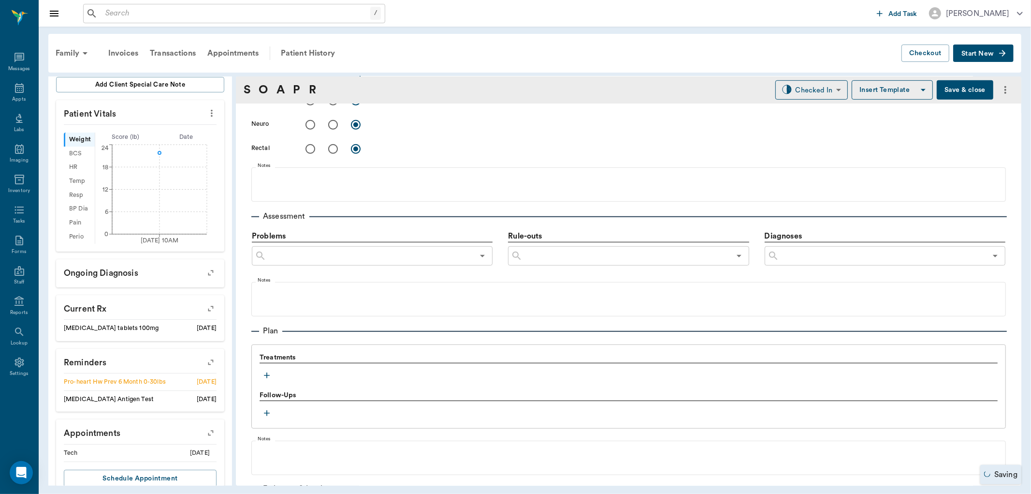
scroll to position [483, 0]
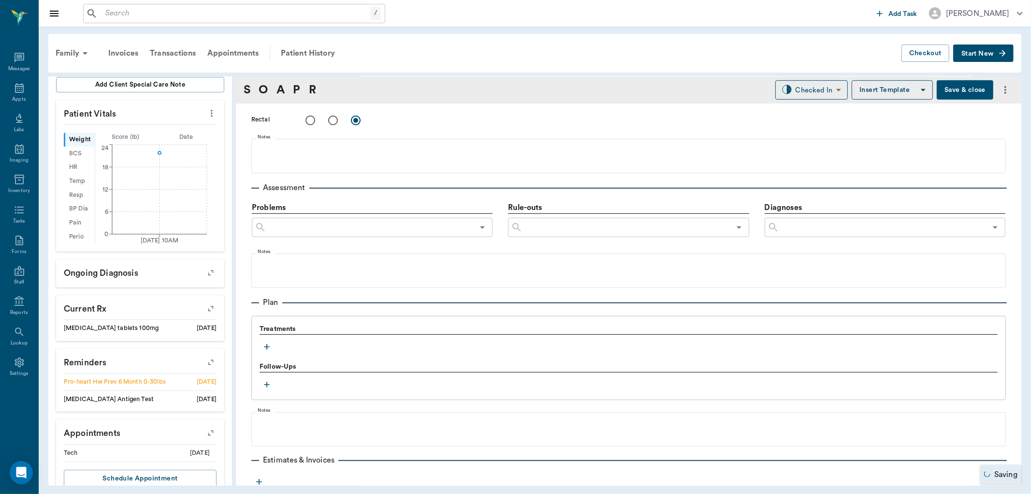
click at [268, 344] on icon "button" at bounding box center [267, 347] width 10 height 10
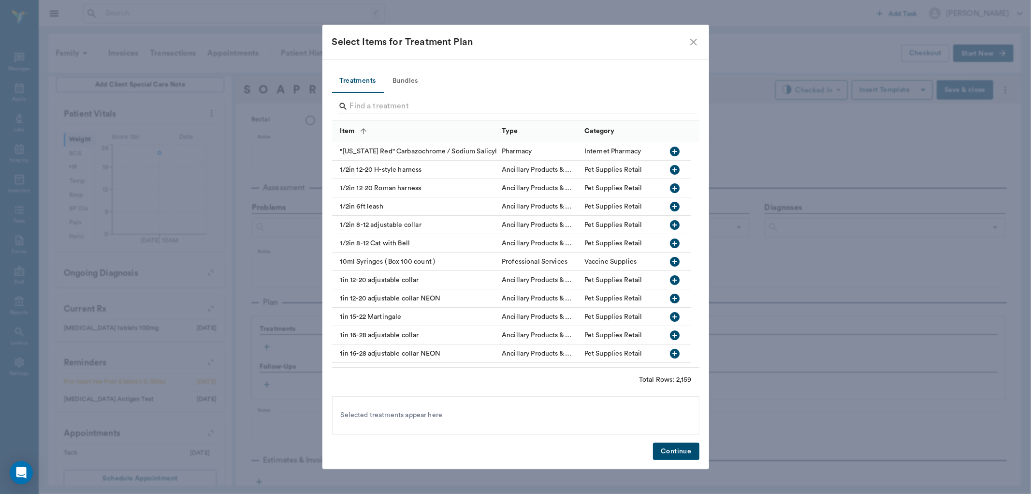
click at [429, 104] on input "Search" at bounding box center [516, 106] width 333 height 15
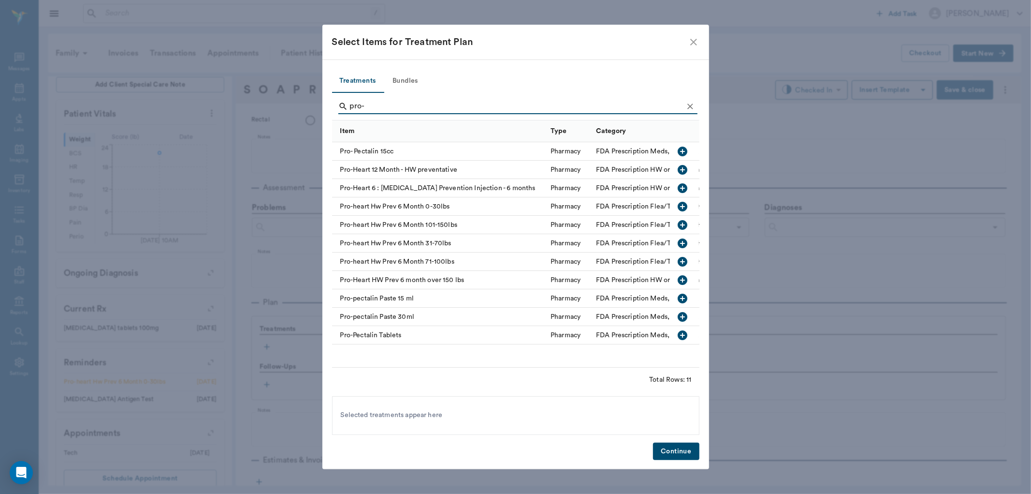
type input "pro-"
click at [680, 202] on icon "button" at bounding box center [683, 207] width 10 height 10
click at [690, 102] on icon "Clear" at bounding box center [691, 107] width 10 height 10
click at [679, 104] on input "pro-" at bounding box center [516, 106] width 333 height 15
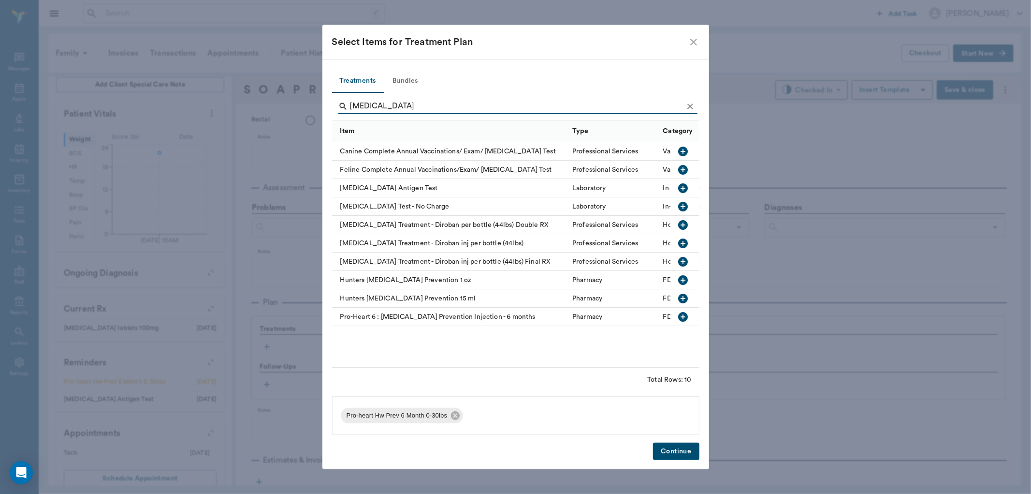
type input "heartworm"
click at [678, 187] on icon "button" at bounding box center [683, 188] width 10 height 10
click at [672, 445] on button "Continue" at bounding box center [676, 451] width 46 height 18
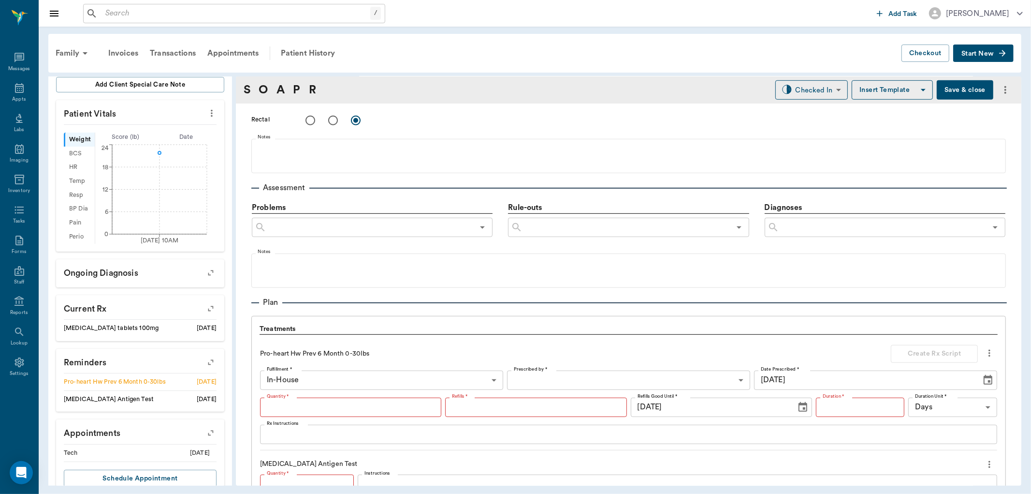
type input "1"
type input "0"
type input "1"
click at [438, 478] on textarea "Instructions" at bounding box center [678, 483] width 626 height 11
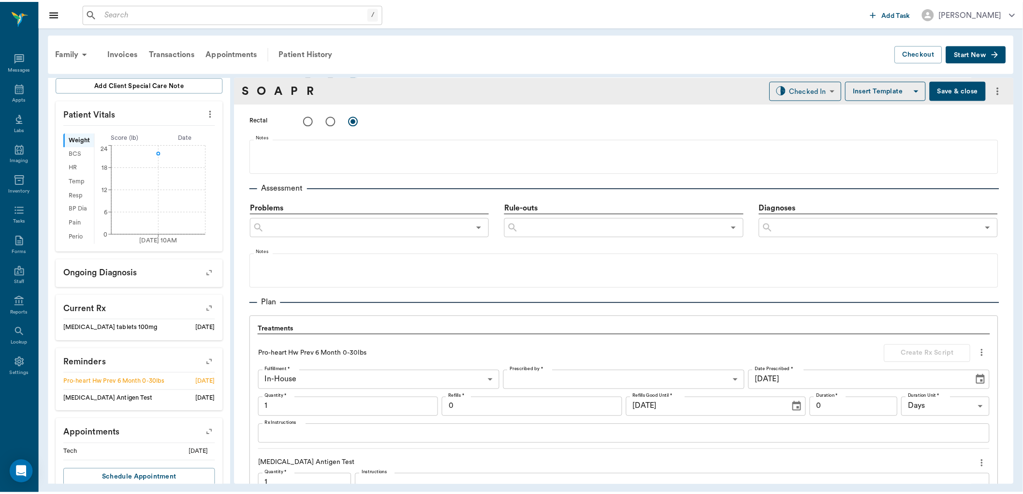
scroll to position [699, 0]
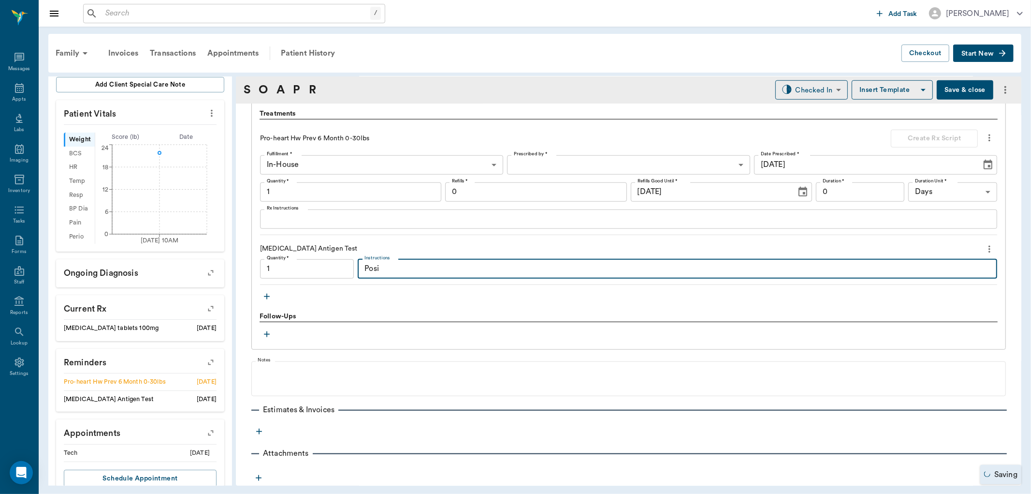
type textarea "Posit"
type input "1.00"
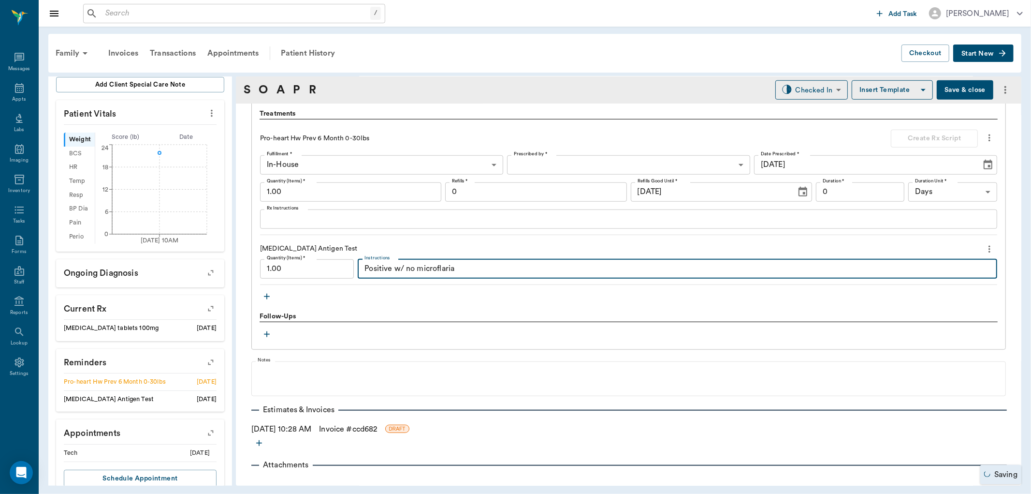
click at [365, 269] on textarea "Positive w/ no microflaria" at bounding box center [678, 268] width 626 height 11
type textarea "slight Positive w/ no microflaria"
click at [323, 55] on div "Patient History" at bounding box center [308, 53] width 66 height 23
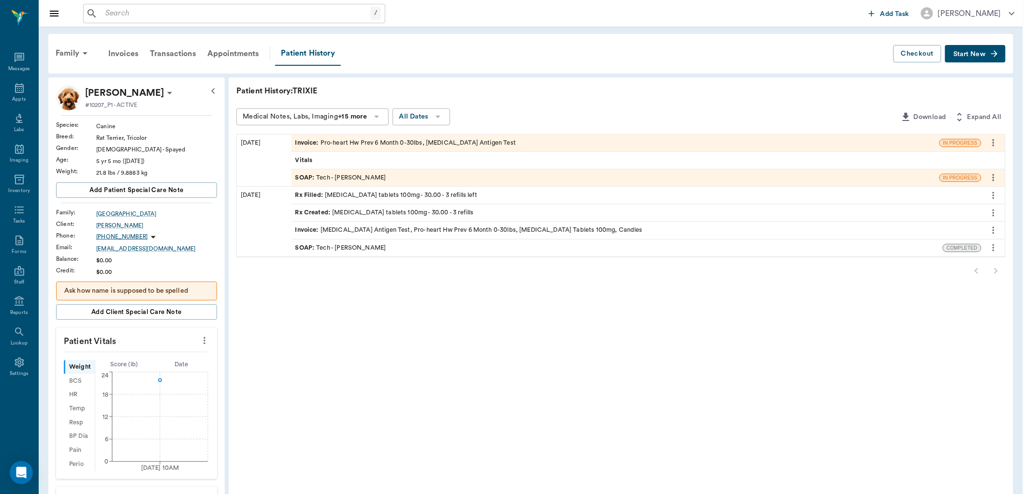
click at [462, 196] on div "Rx Filled : doxycycline tablets 100mg - 30.00 - 3 refills left" at bounding box center [637, 195] width 690 height 17
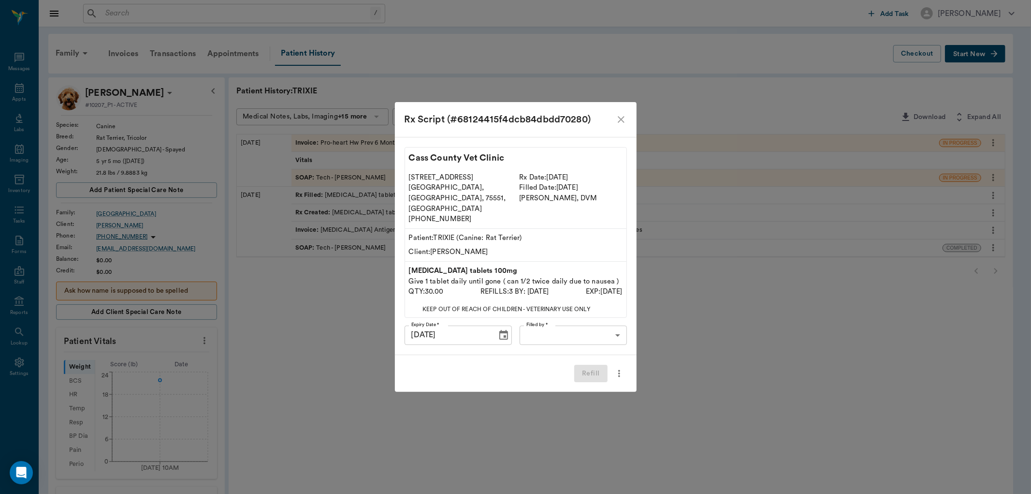
click at [565, 320] on body "/ ​ Add Task Dr. Bert Ellsworth Nectar Messages Appts Labs Imaging Inventory Ta…" at bounding box center [515, 372] width 1031 height 745
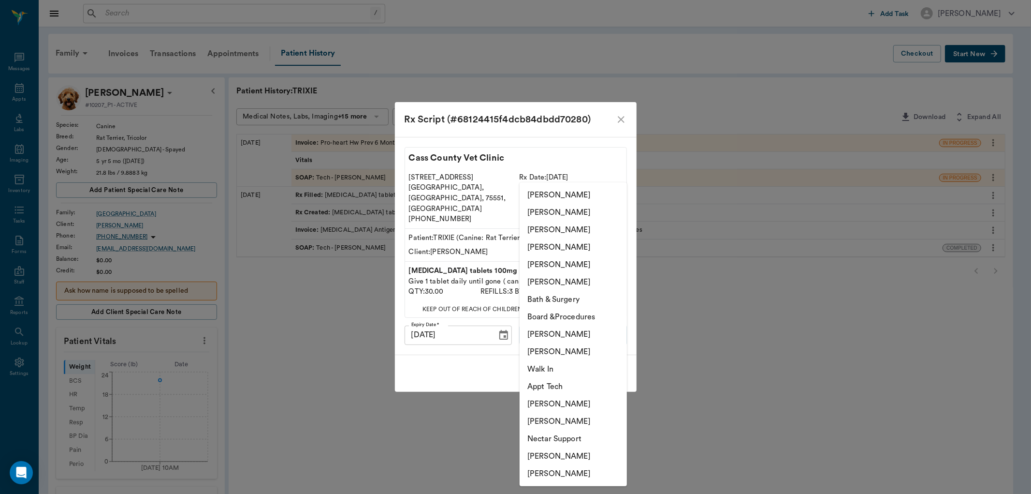
click at [569, 454] on li "[PERSON_NAME]" at bounding box center [573, 455] width 107 height 17
type input "682b670d8bdc6f7f8feef3db"
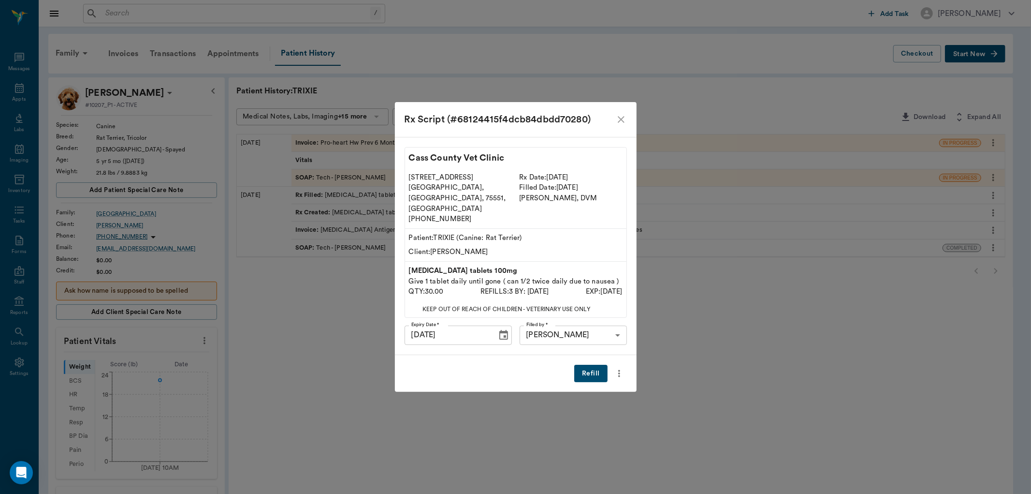
click at [598, 365] on button "Refill" at bounding box center [590, 374] width 33 height 18
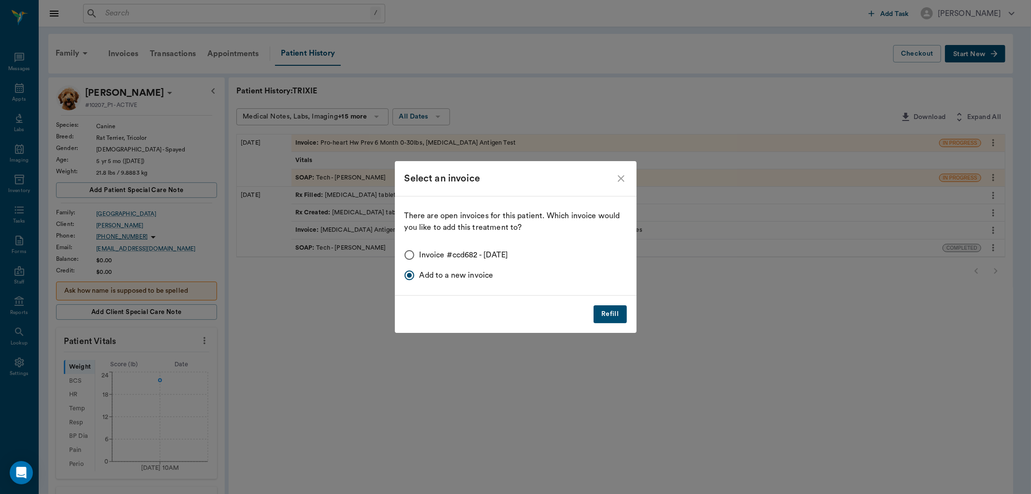
click at [412, 250] on input "Invoice #ccd682 - 10/08/2025" at bounding box center [409, 255] width 20 height 20
radio input "true"
click at [612, 312] on button "Refill" at bounding box center [610, 314] width 33 height 18
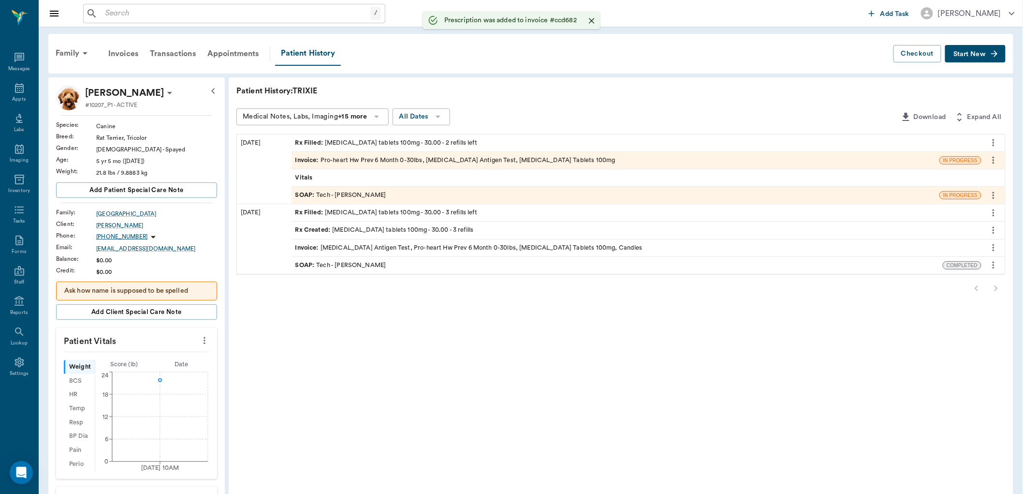
click at [422, 156] on div "Invoice : Pro-heart Hw Prev 6 Month 0-30lbs, Heartworm Antigen Test, Doxycyclin…" at bounding box center [455, 160] width 320 height 9
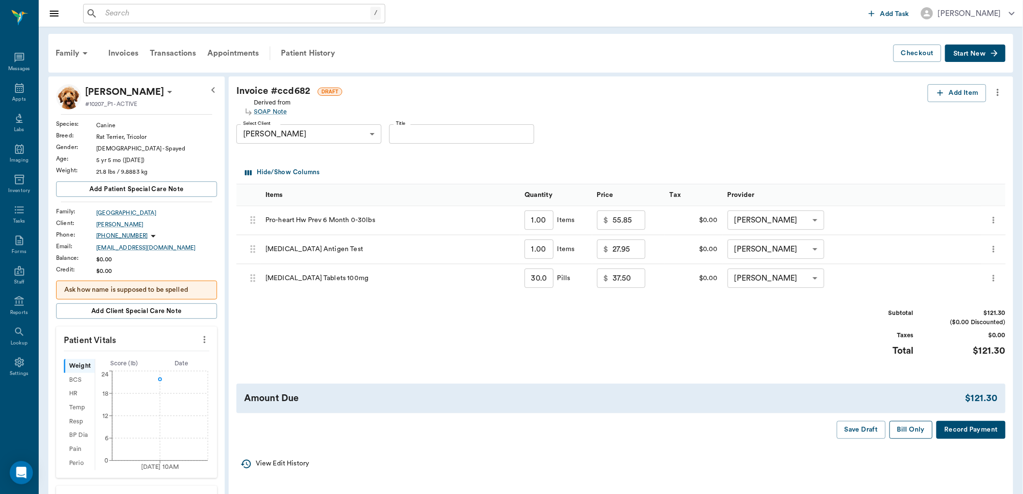
click at [904, 432] on button "Bill Only" at bounding box center [912, 430] width 44 height 18
click at [30, 96] on div "Appts" at bounding box center [19, 93] width 38 height 30
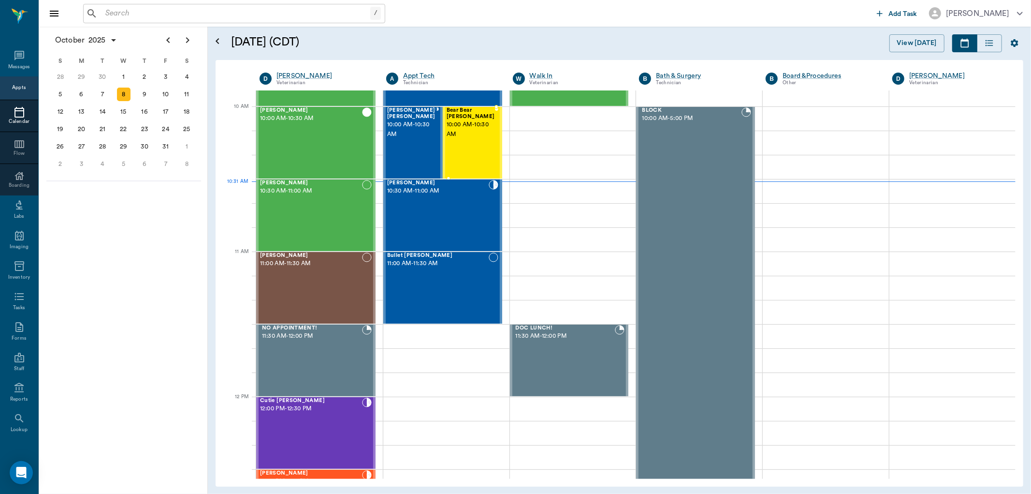
scroll to position [290, 0]
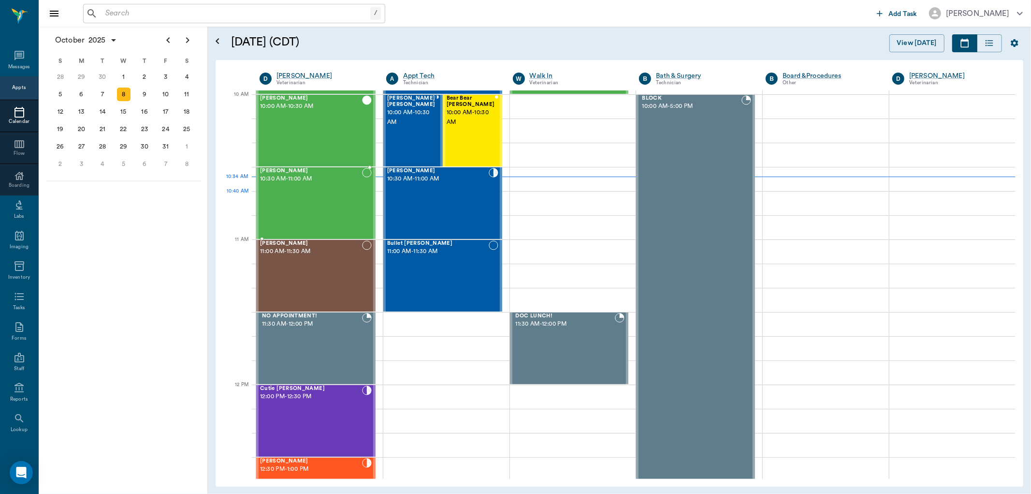
drag, startPoint x: 332, startPoint y: 209, endPoint x: 462, endPoint y: 254, distance: 137.6
click at [332, 209] on div "COOJOO LEONARD 10:30 AM - 11:00 AM" at bounding box center [311, 203] width 102 height 71
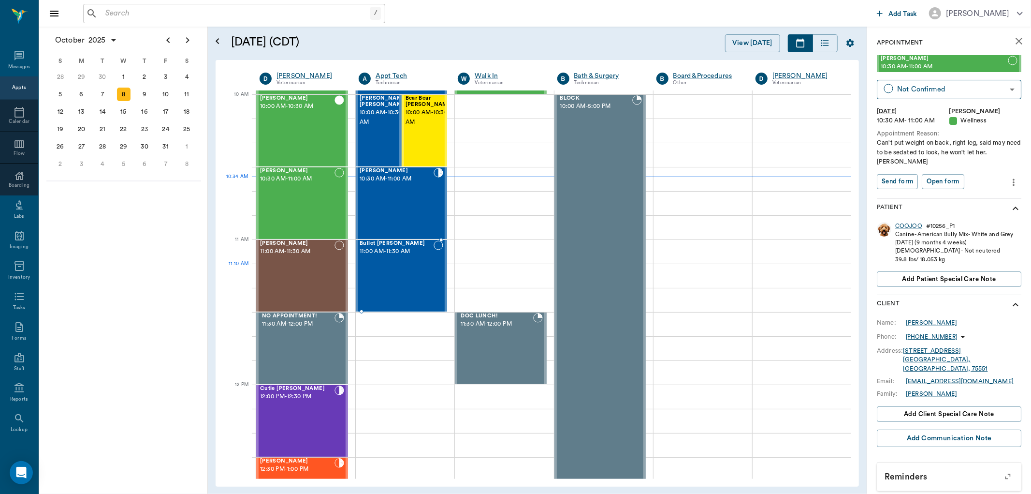
click at [410, 268] on div "Bullet Musgrove 11:00 AM - 11:30 AM" at bounding box center [397, 275] width 74 height 71
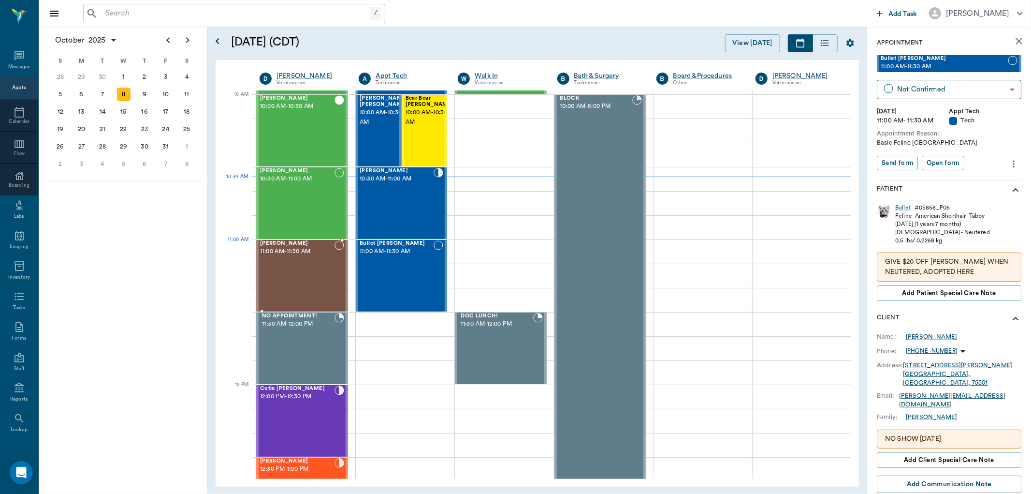
click at [317, 258] on div "Thor Hollinshead 11:00 AM - 11:30 AM" at bounding box center [297, 275] width 74 height 71
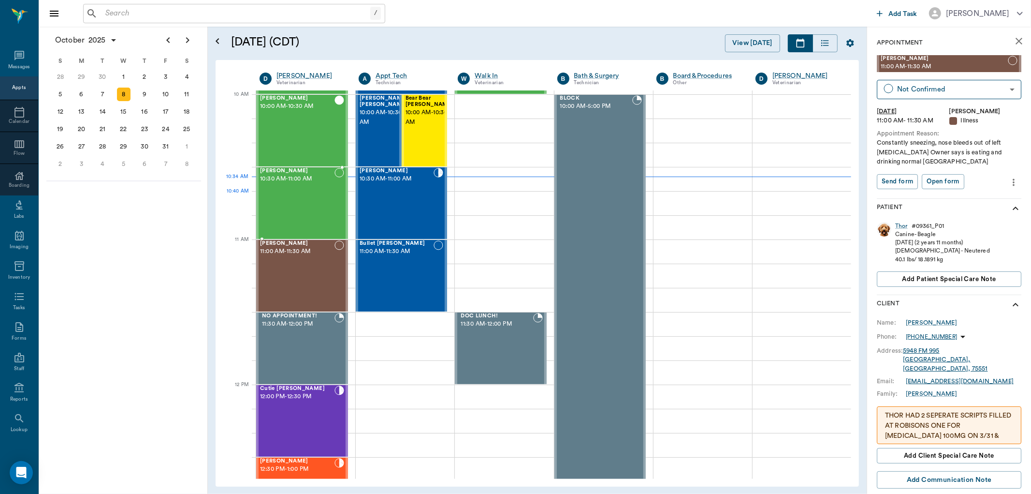
click at [314, 213] on div "COOJOO LEONARD 10:30 AM - 11:00 AM" at bounding box center [297, 203] width 74 height 71
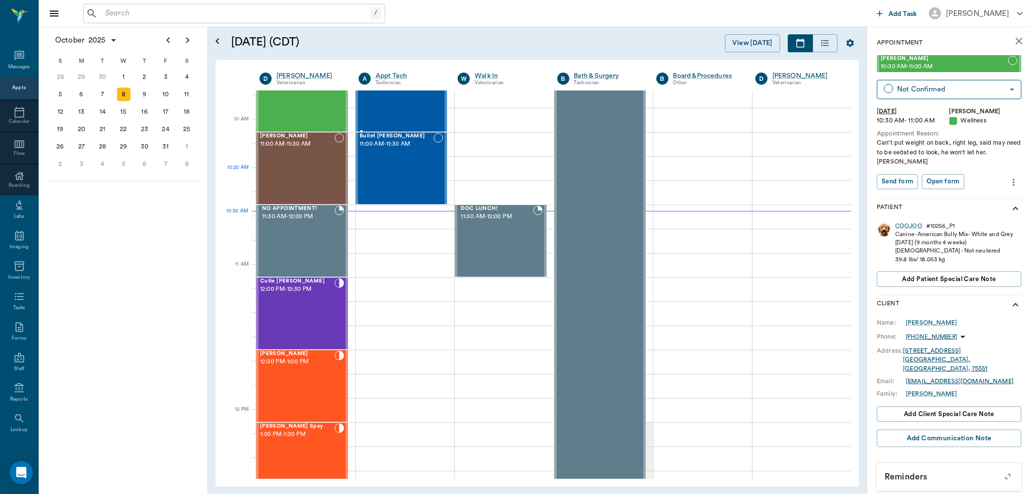
scroll to position [236, 0]
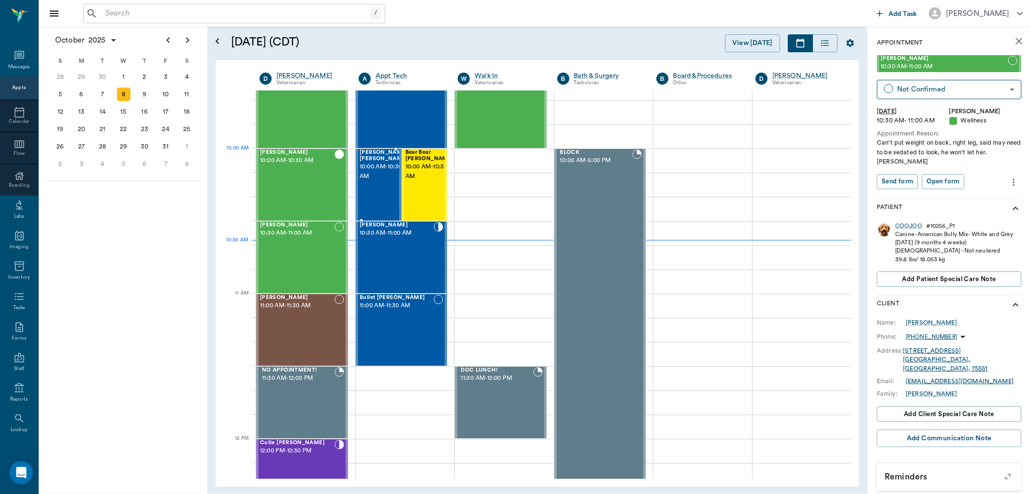
drag, startPoint x: 364, startPoint y: 169, endPoint x: 359, endPoint y: 151, distance: 19.1
click at [365, 169] on span "10:00 AM - 10:30 AM" at bounding box center [384, 171] width 48 height 19
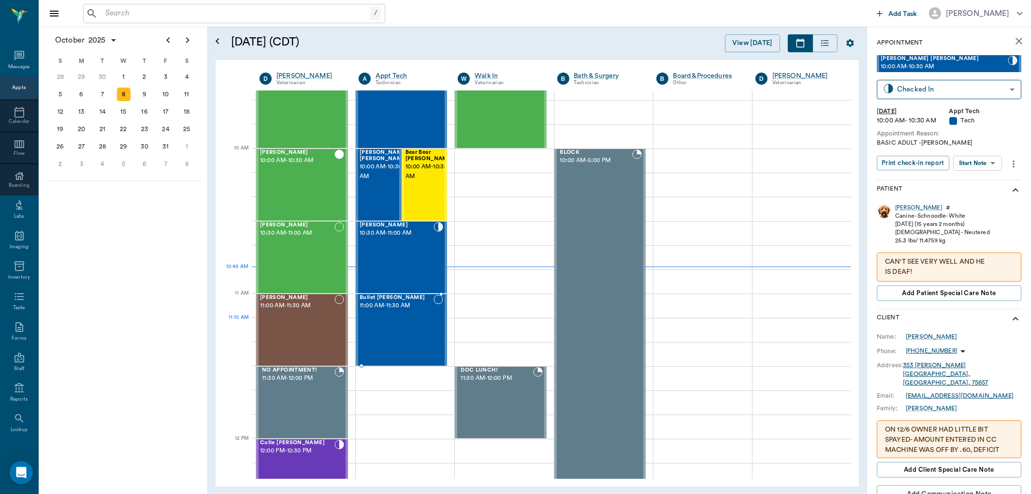
click at [412, 325] on div "Bullet Musgrove 11:00 AM - 11:30 AM" at bounding box center [397, 329] width 74 height 71
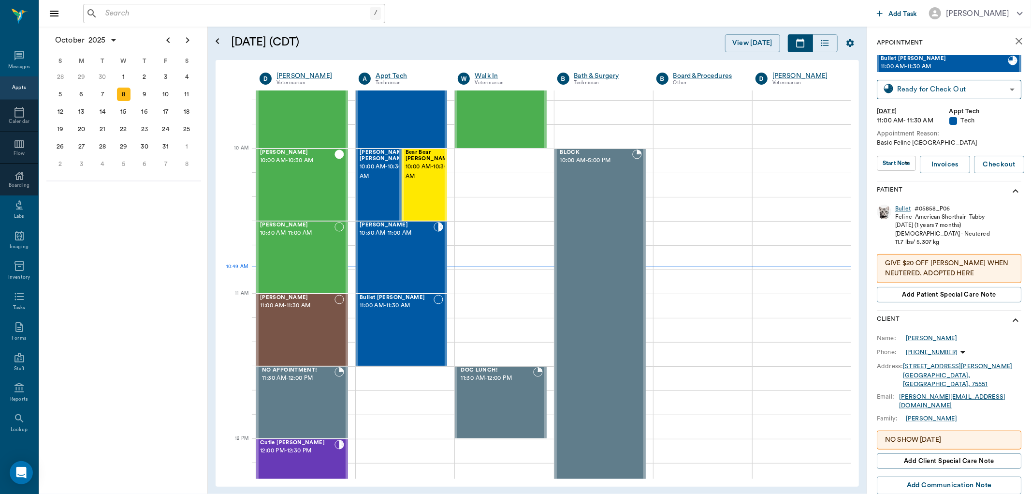
click at [897, 208] on div "Bullet" at bounding box center [902, 209] width 15 height 8
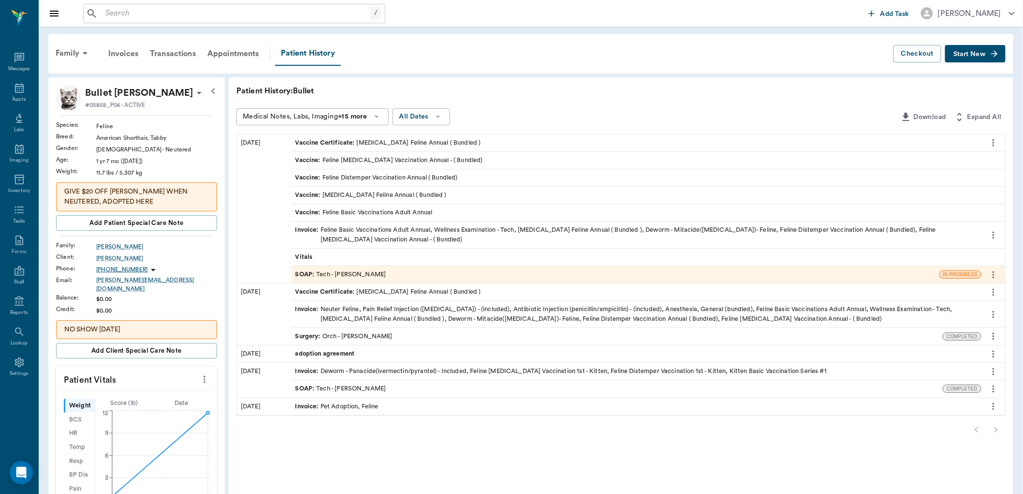
click at [175, 202] on p "GIVE $20 OFF BILL WHEN NEUTERED, ADOPTED HERE" at bounding box center [136, 197] width 145 height 20
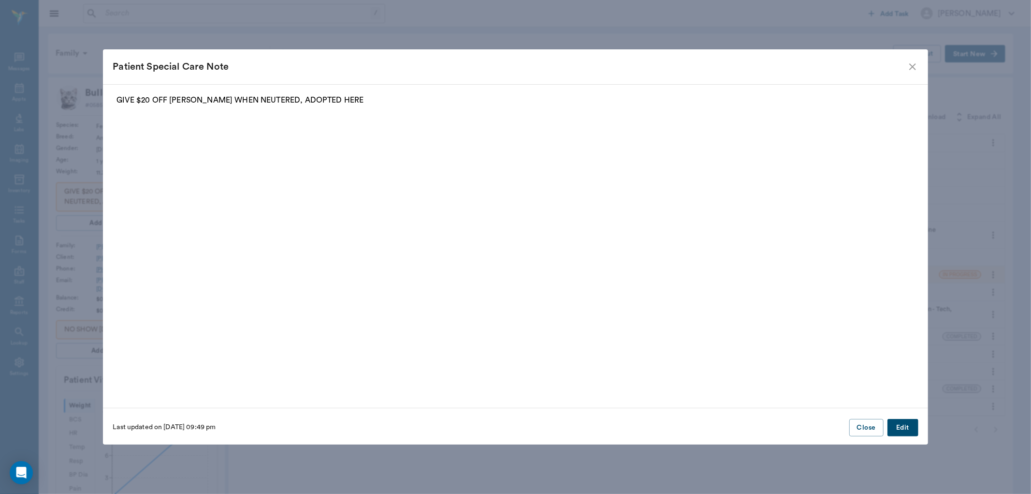
click at [897, 426] on button "Edit" at bounding box center [903, 428] width 31 height 18
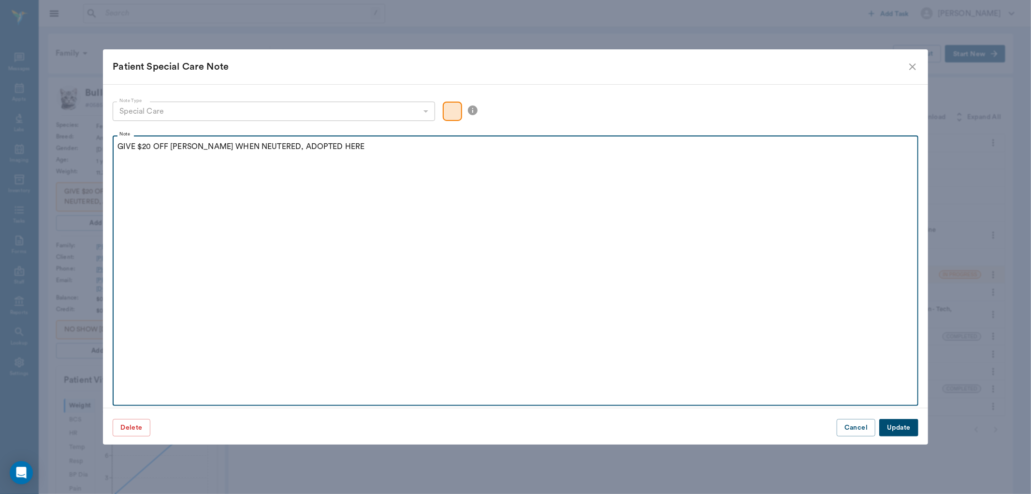
click at [353, 159] on div "GIVE $20 OFF BILL WHEN NEUTERED, ADOPTED HERE" at bounding box center [515, 153] width 796 height 24
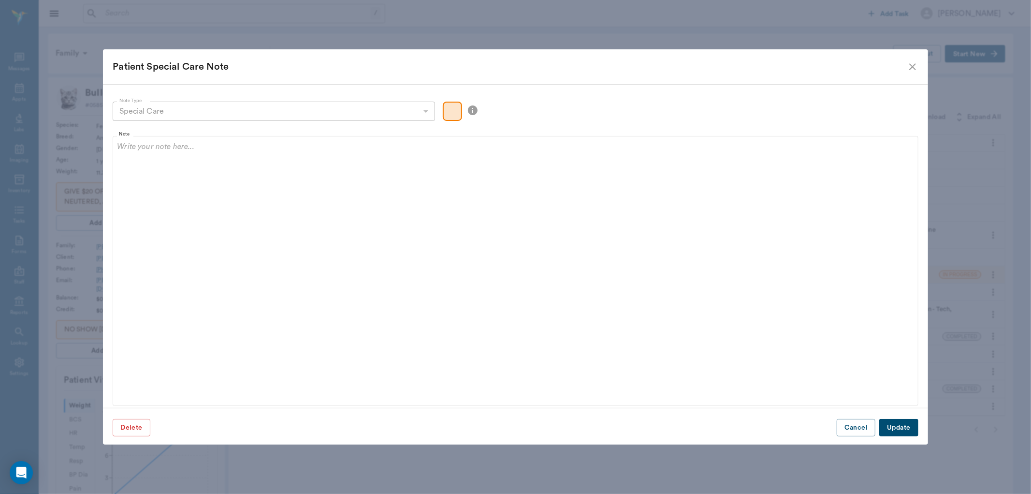
click at [895, 431] on button "Update" at bounding box center [898, 428] width 39 height 18
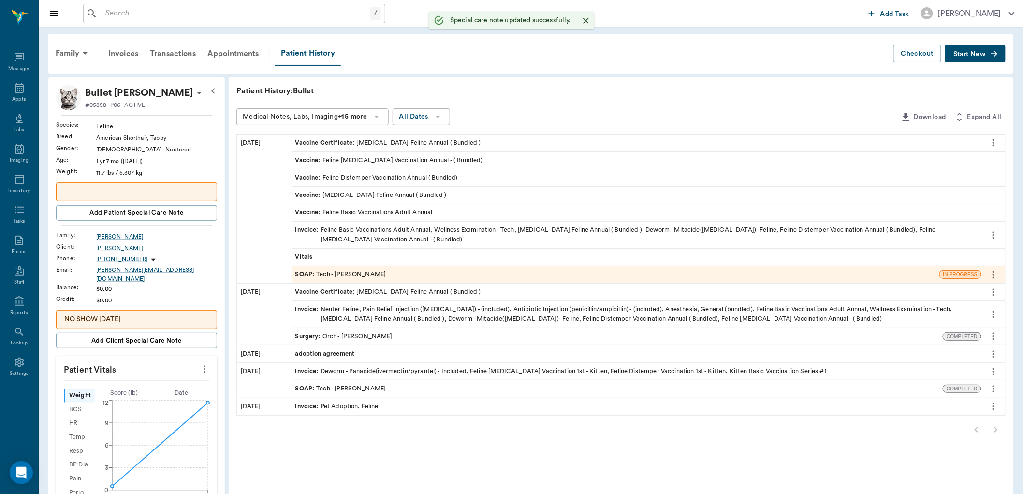
click at [156, 316] on p "NO SHOW 5/7/24" at bounding box center [136, 319] width 145 height 10
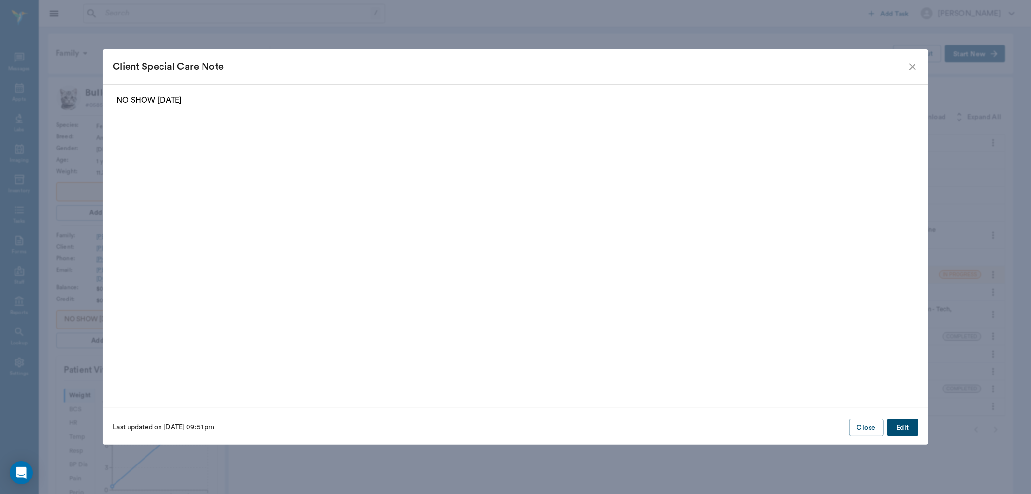
click at [910, 422] on button "Edit" at bounding box center [903, 428] width 31 height 18
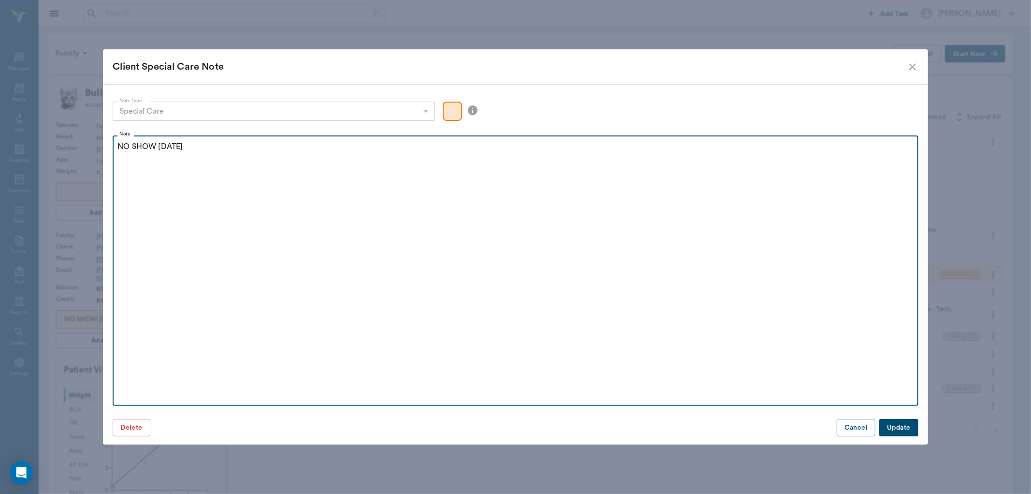
click at [213, 153] on div "NO SHOW 5/7/24" at bounding box center [515, 153] width 796 height 24
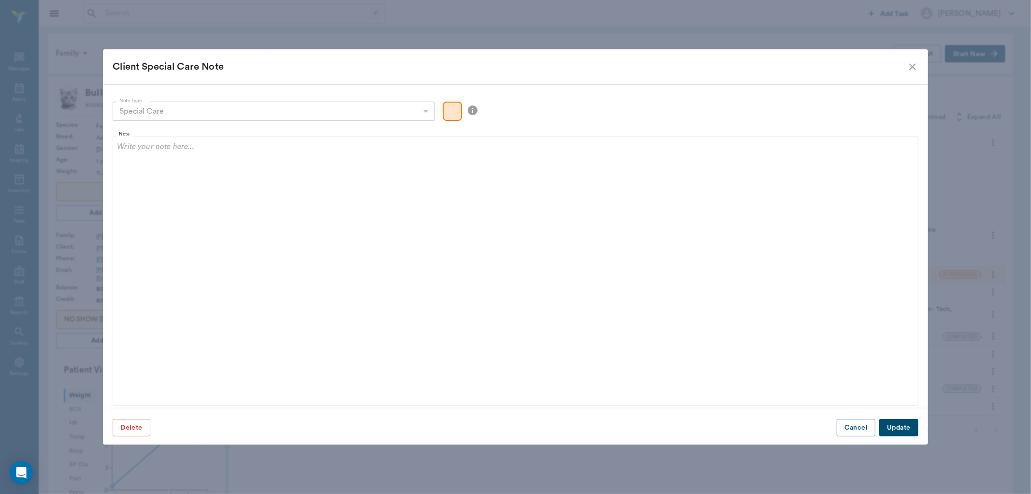
click at [897, 419] on button "Update" at bounding box center [898, 428] width 39 height 18
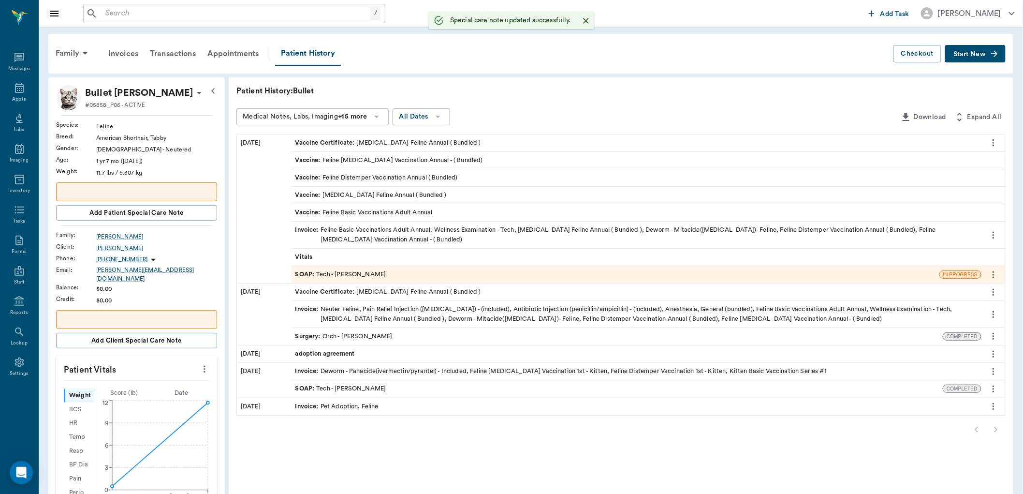
click at [166, 194] on p at bounding box center [136, 192] width 145 height 10
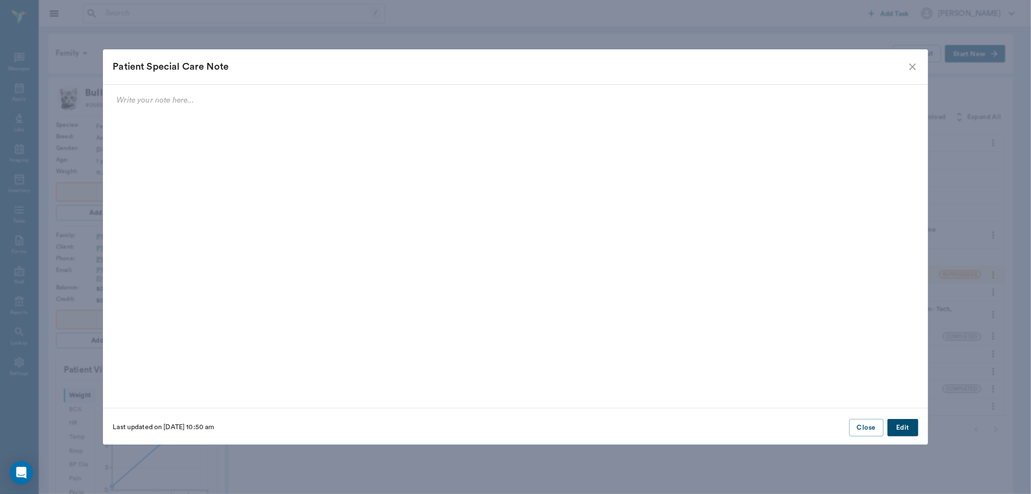
drag, startPoint x: 905, startPoint y: 71, endPoint x: 881, endPoint y: 75, distance: 24.2
click at [900, 73] on div "Patient Special Care Note" at bounding box center [515, 66] width 825 height 35
click at [916, 63] on icon "close" at bounding box center [913, 67] width 12 height 12
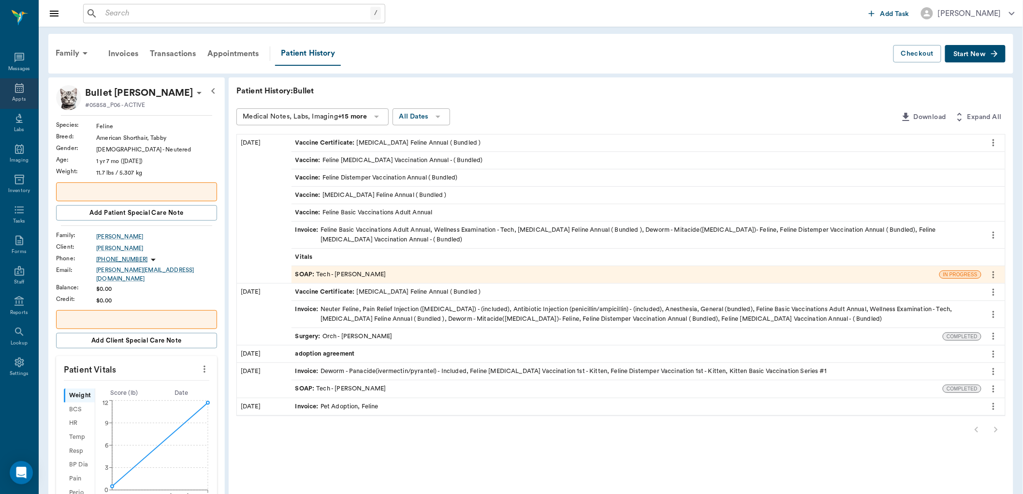
drag, startPoint x: 20, startPoint y: 88, endPoint x: 28, endPoint y: 59, distance: 30.2
click at [18, 88] on icon at bounding box center [20, 88] width 12 height 12
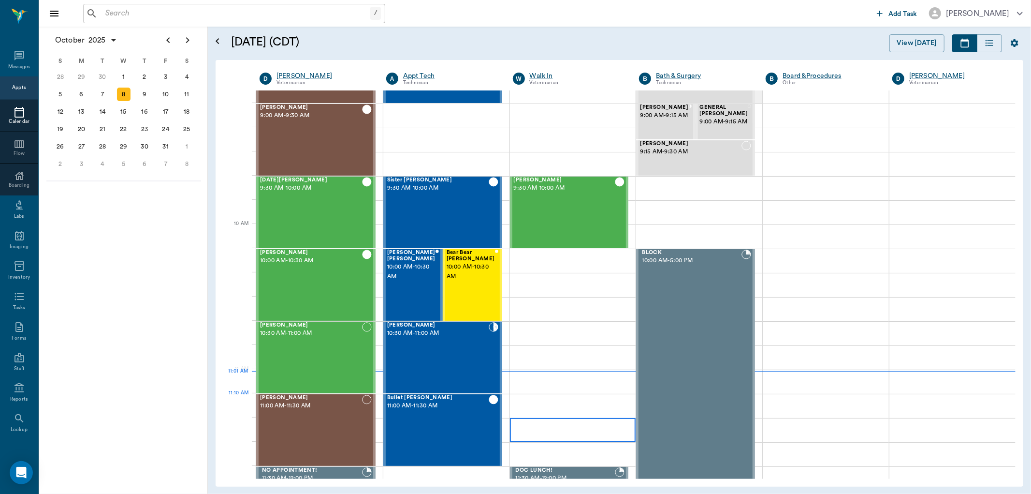
scroll to position [161, 0]
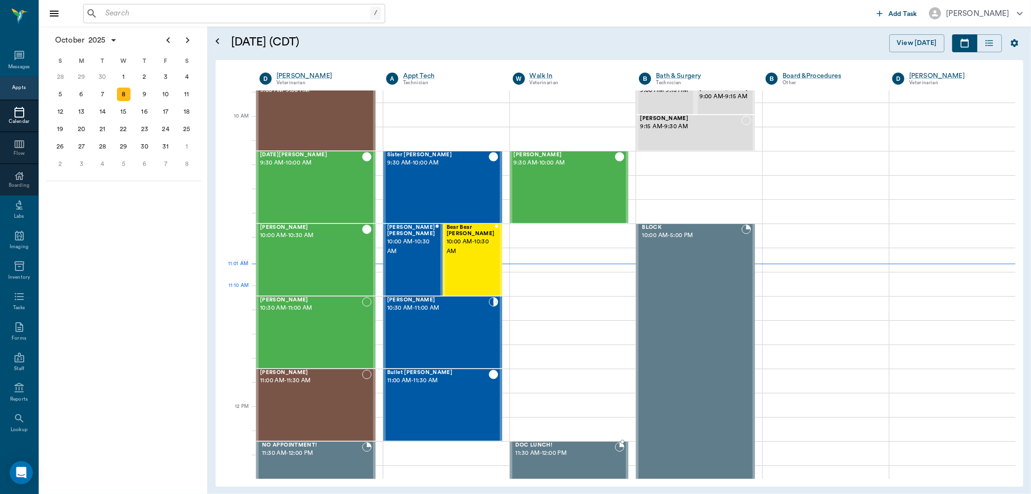
click at [314, 369] on div "Thor Hollinshead 11:00 AM - 11:30 AM" at bounding box center [311, 404] width 102 height 71
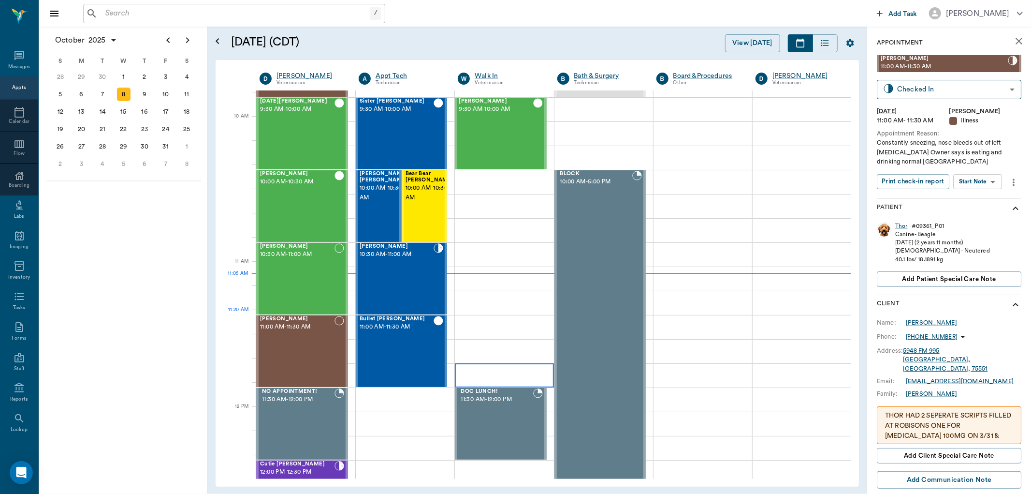
scroll to position [268, 0]
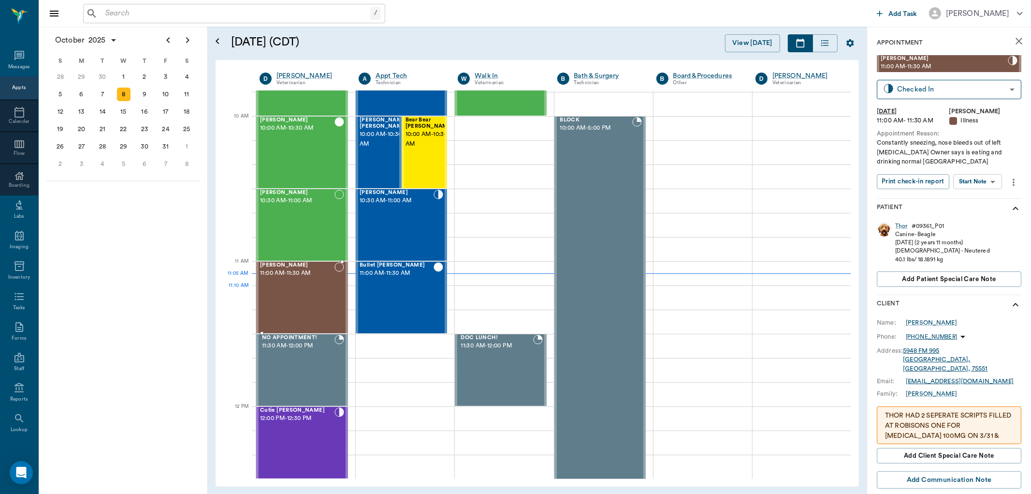
click at [321, 302] on div "Thor Hollinshead 11:00 AM - 11:30 AM" at bounding box center [297, 297] width 74 height 71
click at [981, 181] on body "/ ​ Add Task Dr. Bert Ellsworth Nectar Messages Appts Calendar Flow Boarding La…" at bounding box center [515, 247] width 1031 height 494
click at [964, 203] on button "Start SOAP" at bounding box center [967, 201] width 33 height 11
click at [982, 185] on body "/ ​ Add Task Dr. Bert Ellsworth Nectar Messages Appts Calendar Flow Boarding La…" at bounding box center [515, 247] width 1031 height 494
click at [969, 205] on button "Start SOAP" at bounding box center [967, 201] width 33 height 11
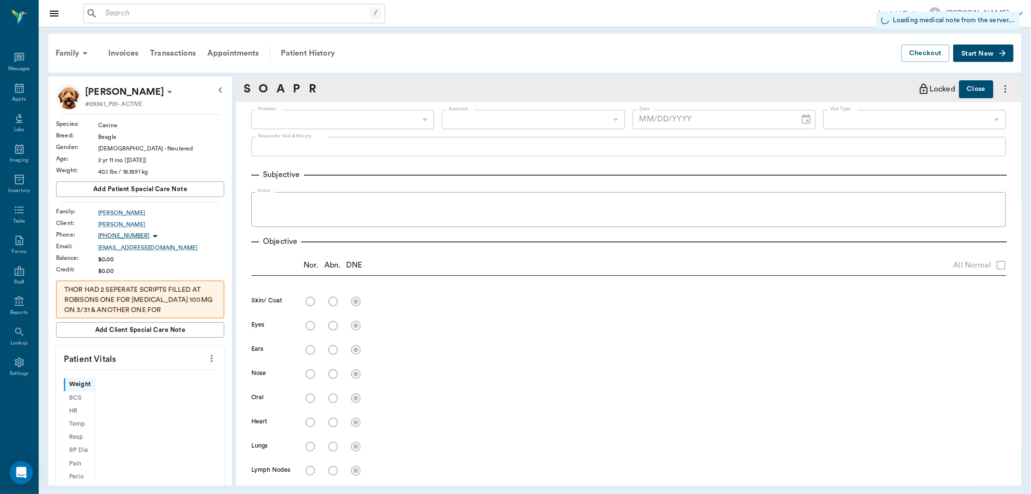
scroll to position [54, 0]
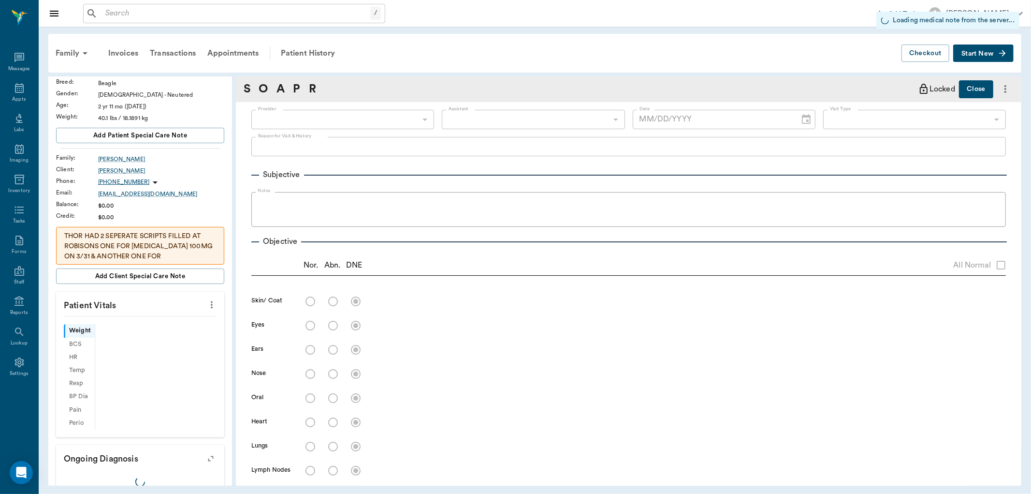
click at [206, 303] on icon "more" at bounding box center [211, 305] width 11 height 12
click at [151, 322] on span "Enter Vitals" at bounding box center [162, 322] width 81 height 10
click at [121, 325] on div at bounding box center [515, 247] width 1031 height 494
click at [128, 335] on div at bounding box center [515, 247] width 1031 height 494
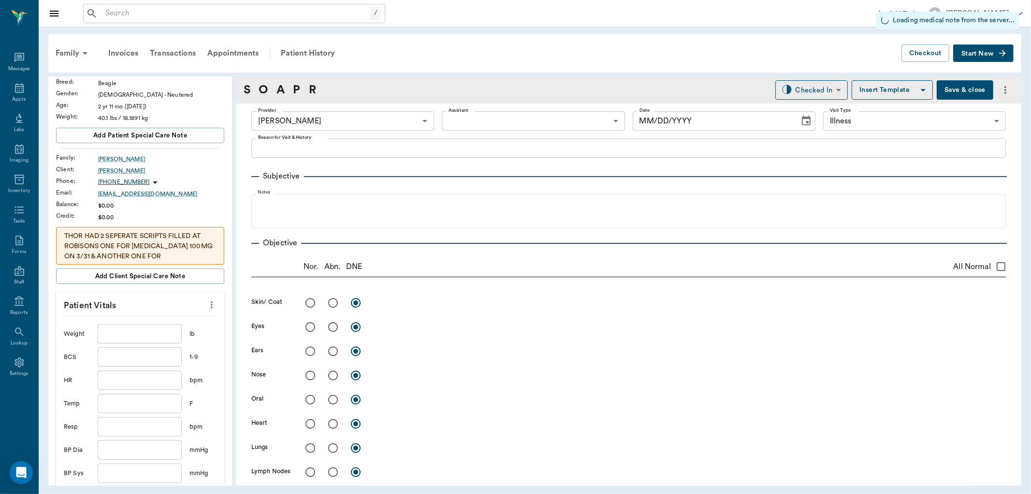
type input "63ec2f075fda476ae8351a4d"
type input "65d2be4f46e3a538d89b8c15"
click at [119, 329] on div at bounding box center [515, 247] width 1031 height 494
type input "[DATE]"
type textarea "Constantly sneezing, nose bleeds out of left nostril Owner says is eating and d…"
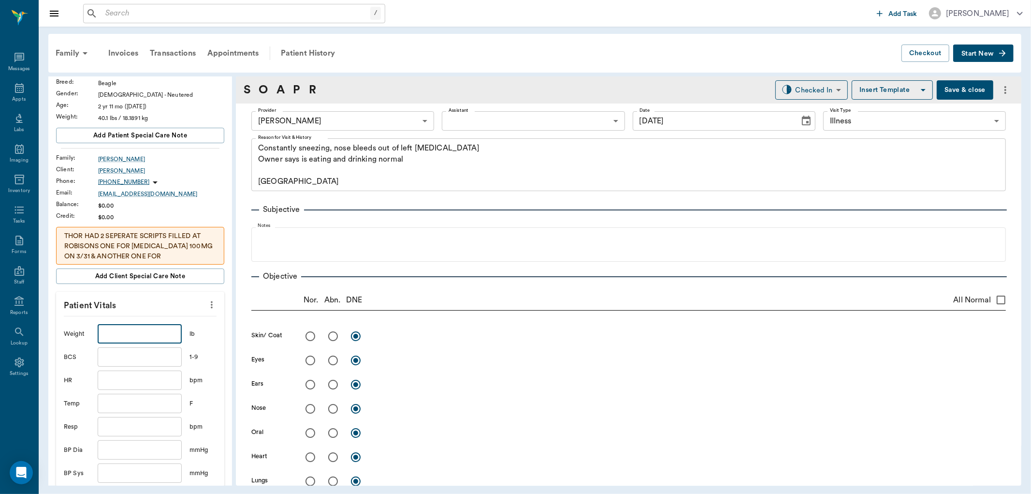
click at [119, 335] on input "text" at bounding box center [140, 333] width 84 height 19
type input "49.5"
click at [475, 113] on body "/ ​ Add Task Dr. Bert Ellsworth Nectar Messages Appts Labs Imaging Inventory Ta…" at bounding box center [515, 247] width 1031 height 494
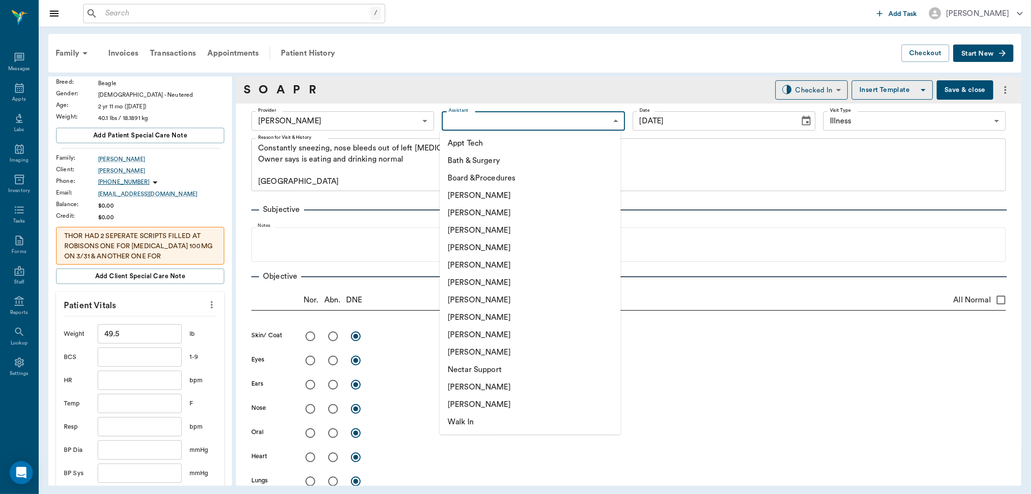
click at [464, 315] on li "[PERSON_NAME]" at bounding box center [530, 316] width 181 height 17
type input "63ec2e7e52e12b0ba117b124"
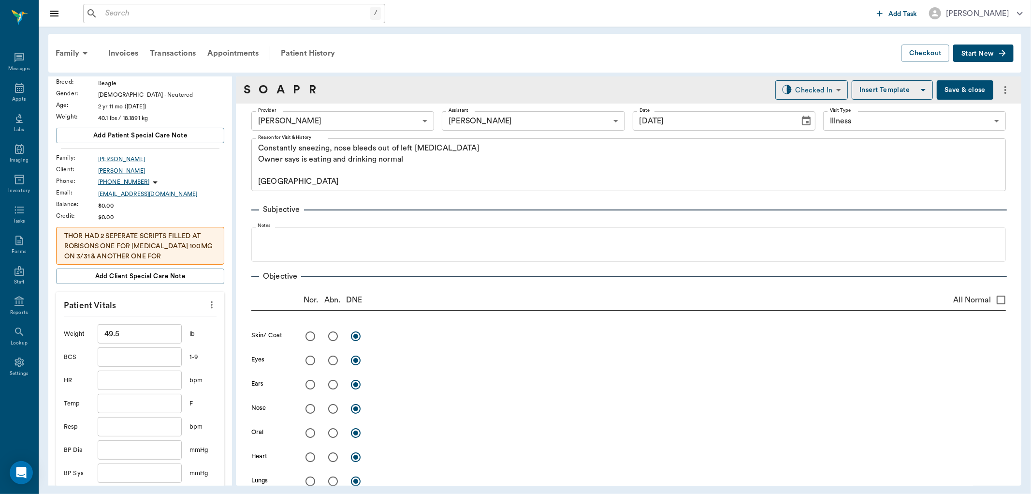
click at [269, 240] on div at bounding box center [515, 247] width 1031 height 494
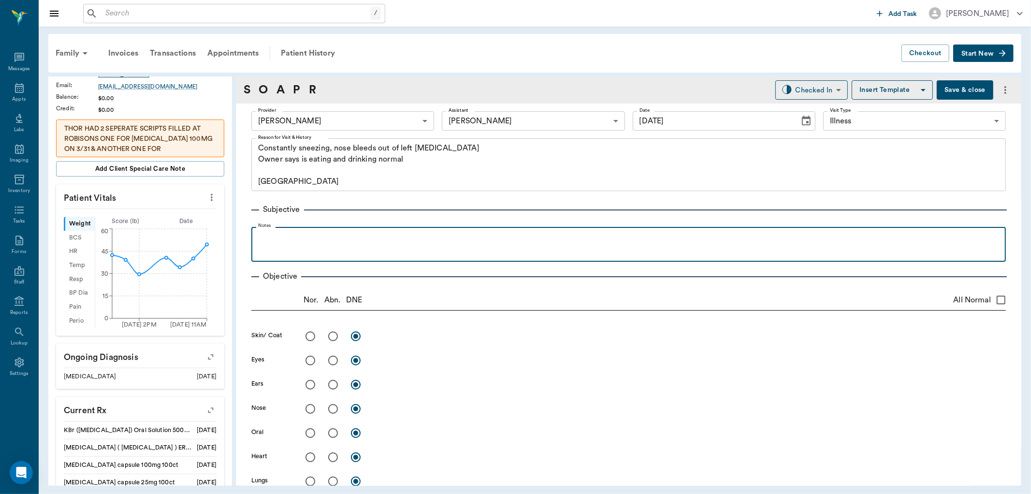
click at [312, 233] on p at bounding box center [628, 238] width 745 height 12
click at [428, 234] on p "does have a history of seizures . hasn't had" at bounding box center [628, 238] width 745 height 12
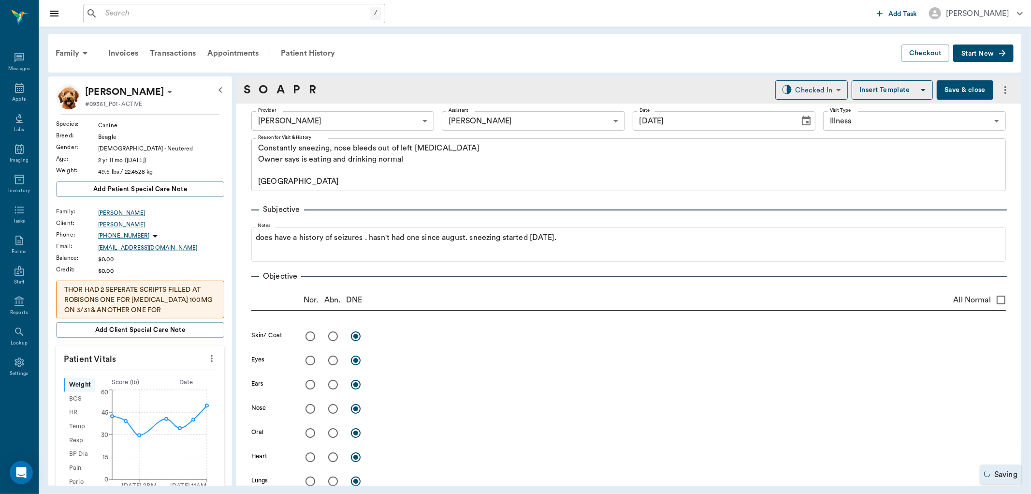
scroll to position [161, 0]
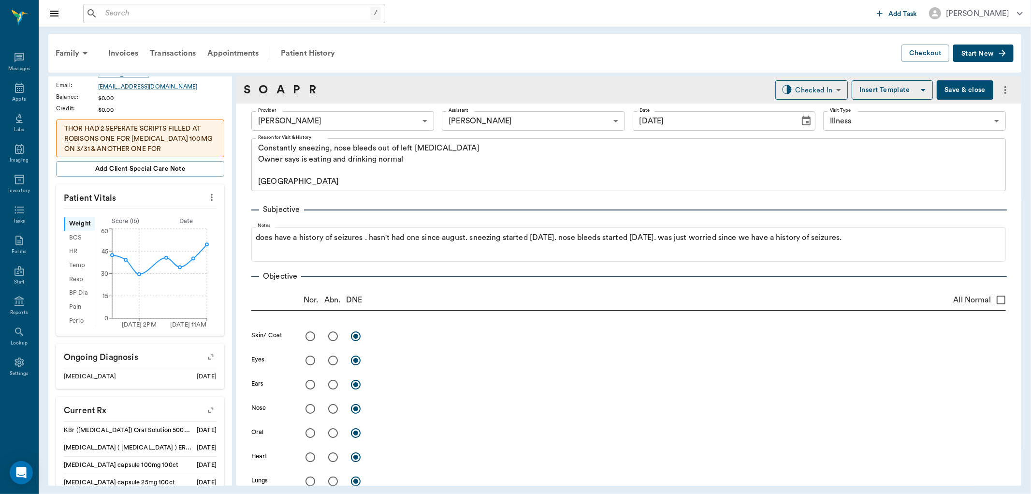
click at [206, 195] on icon "more" at bounding box center [211, 197] width 11 height 12
click at [148, 219] on span "Enter Vitals" at bounding box center [162, 214] width 81 height 10
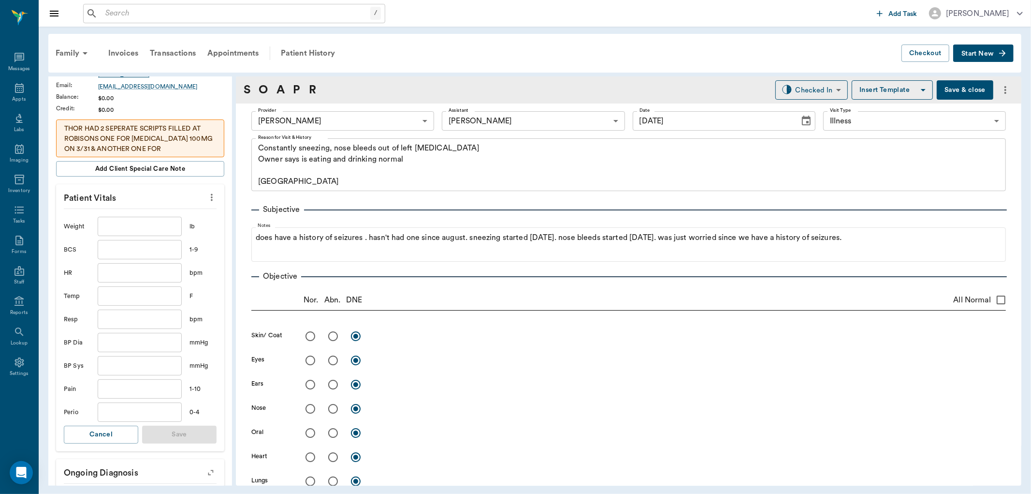
click at [124, 302] on div at bounding box center [515, 247] width 1031 height 494
click at [145, 298] on input "text" at bounding box center [140, 295] width 84 height 19
type input "102.6"
drag, startPoint x: 191, startPoint y: 432, endPoint x: 210, endPoint y: 402, distance: 35.2
click at [192, 430] on button "Save" at bounding box center [179, 434] width 74 height 18
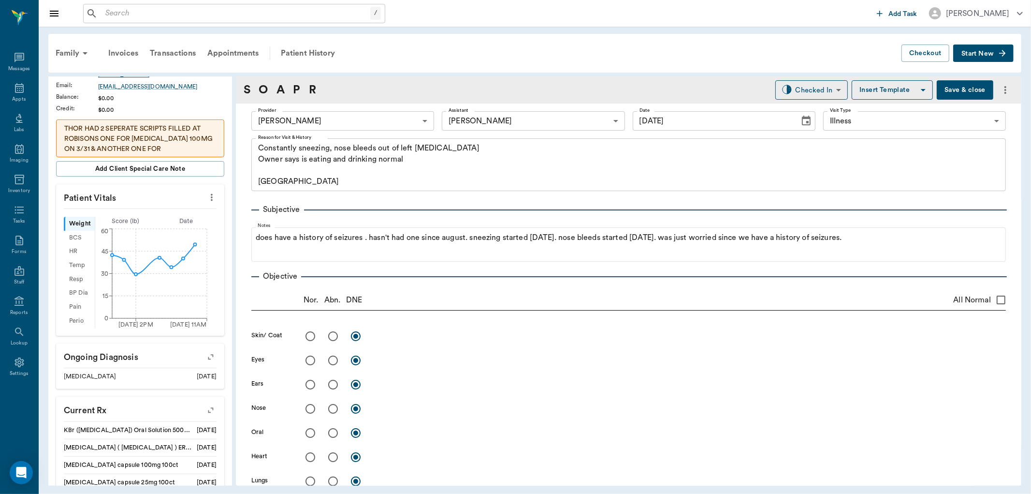
click at [204, 190] on button "more" at bounding box center [211, 197] width 15 height 16
drag, startPoint x: 147, startPoint y: 218, endPoint x: 142, endPoint y: 233, distance: 15.4
click at [146, 220] on li "Enter Vitals" at bounding box center [163, 214] width 97 height 18
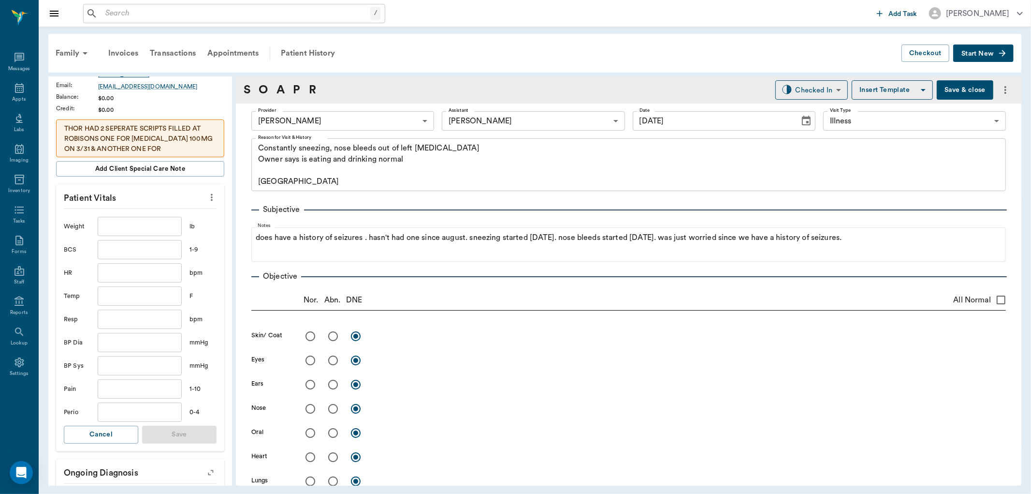
click at [142, 224] on li "Enlarge" at bounding box center [175, 220] width 73 height 10
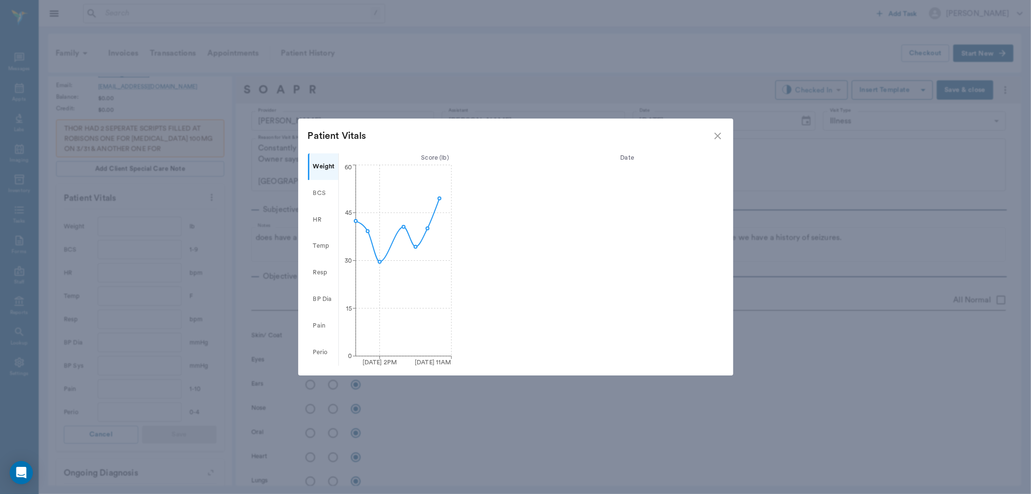
click at [715, 132] on icon "close" at bounding box center [718, 136] width 12 height 12
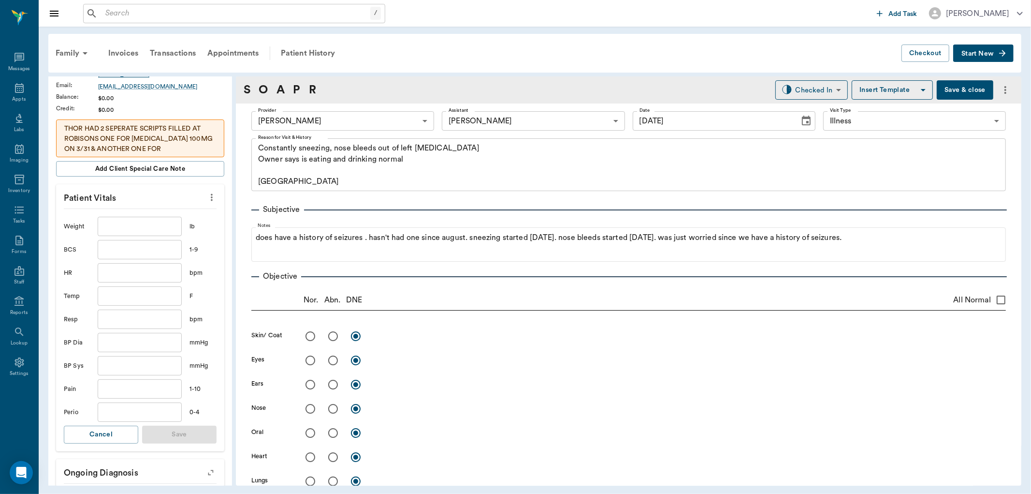
click at [425, 16] on div "/ ​" at bounding box center [478, 13] width 790 height 19
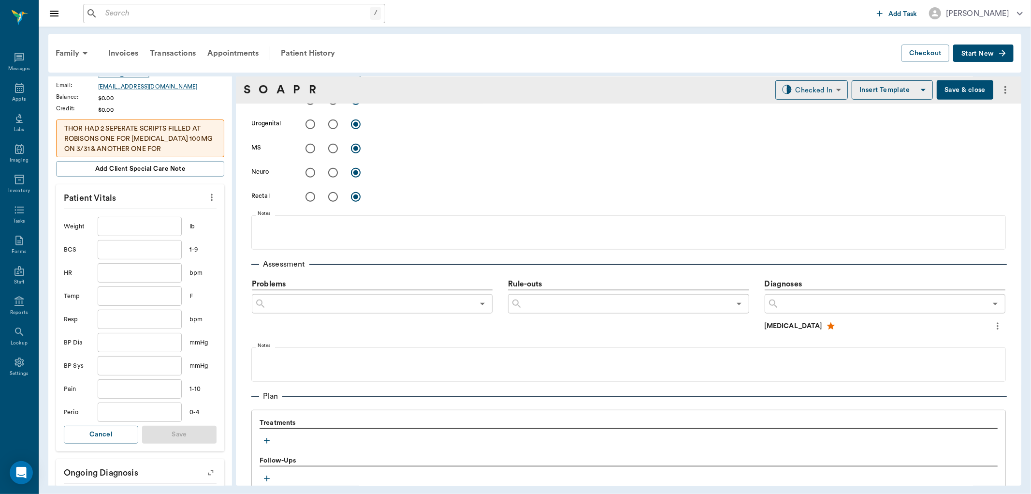
scroll to position [107, 0]
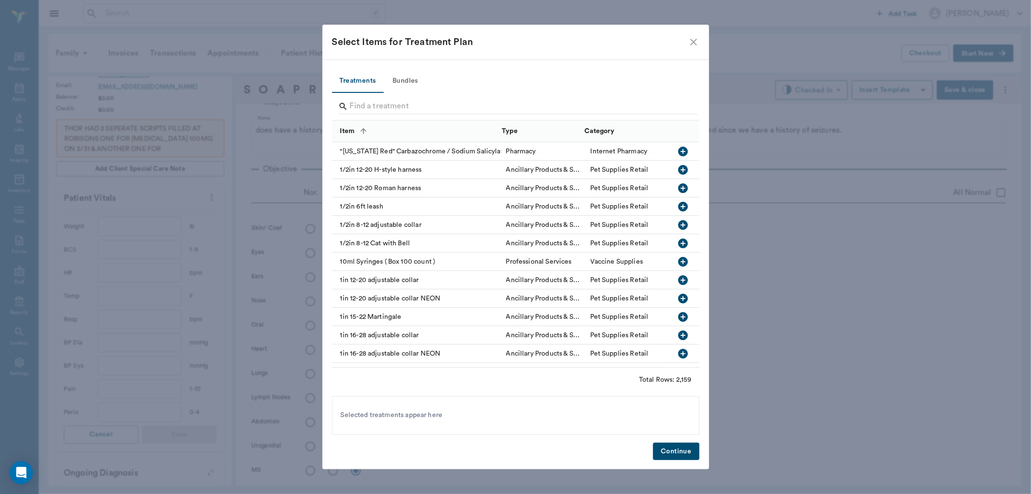
click at [372, 104] on input "Search" at bounding box center [516, 106] width 333 height 15
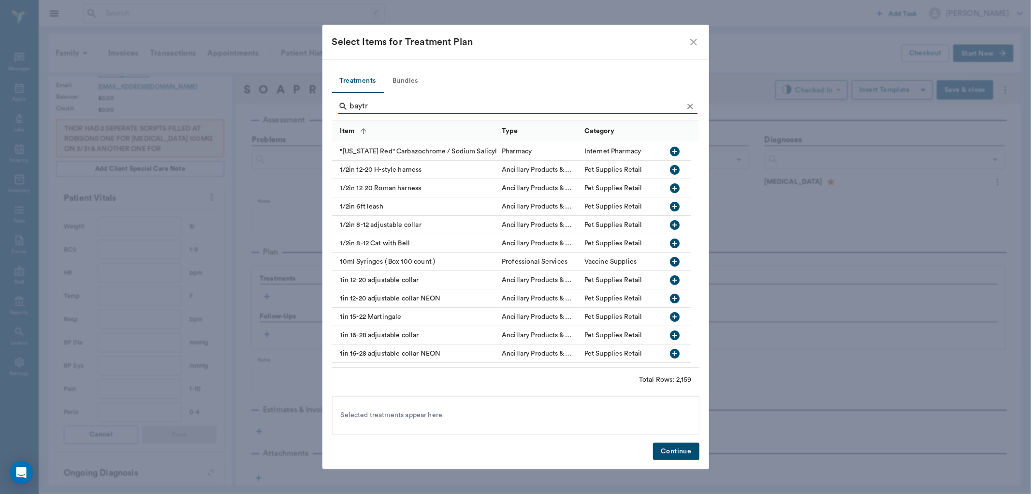
type input "baytr"
click at [690, 106] on icon "Clear" at bounding box center [691, 106] width 6 height 6
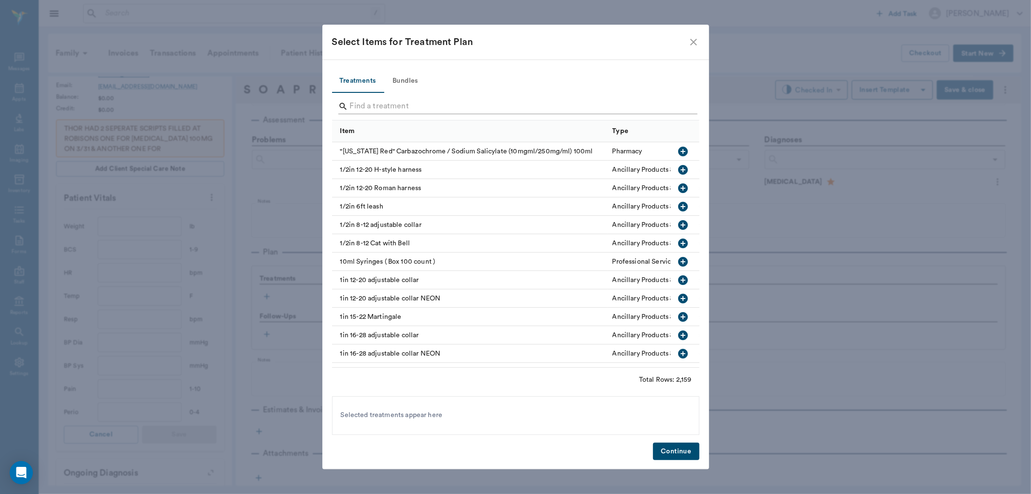
click at [659, 103] on input "Search" at bounding box center [516, 106] width 333 height 15
type input "enrof"
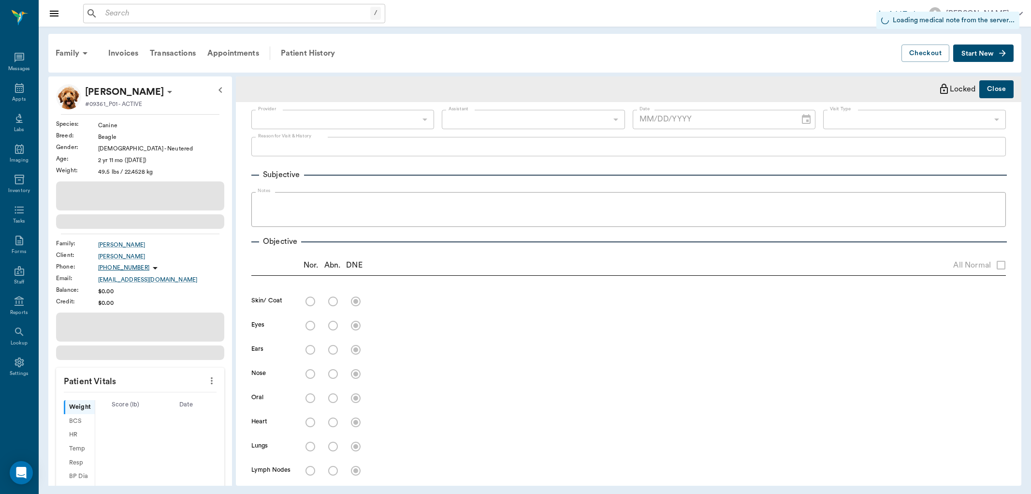
type input "63ec2f075fda476ae8351a4d"
type input "63ec2e7e52e12b0ba117b124"
type input "65d2be4f46e3a538d89b8c15"
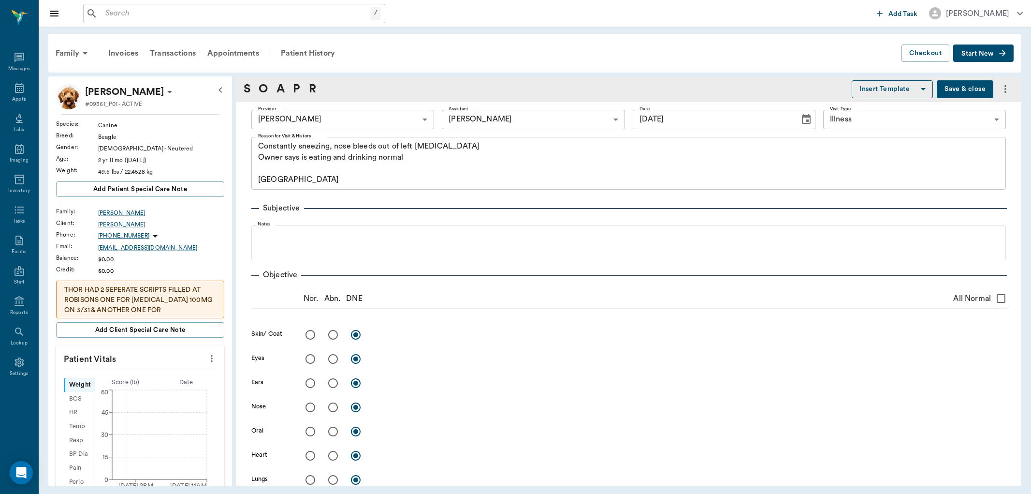
type input "[DATE]"
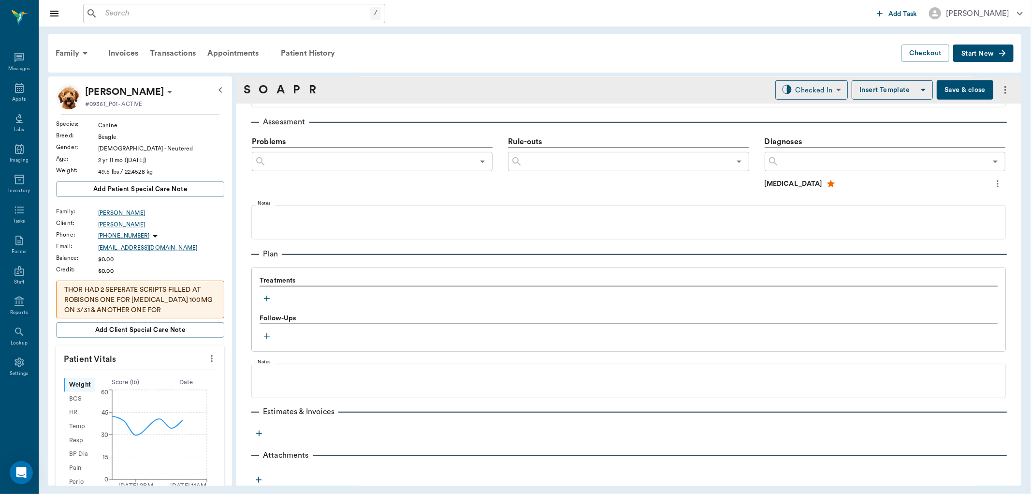
scroll to position [573, 0]
click at [267, 295] on icon "button" at bounding box center [267, 296] width 6 height 6
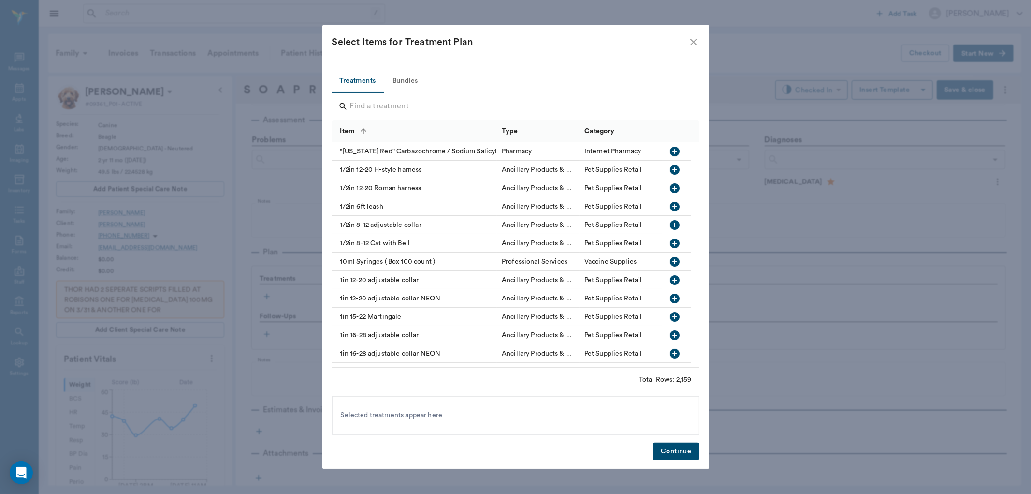
click at [373, 102] on input "Search" at bounding box center [516, 106] width 333 height 15
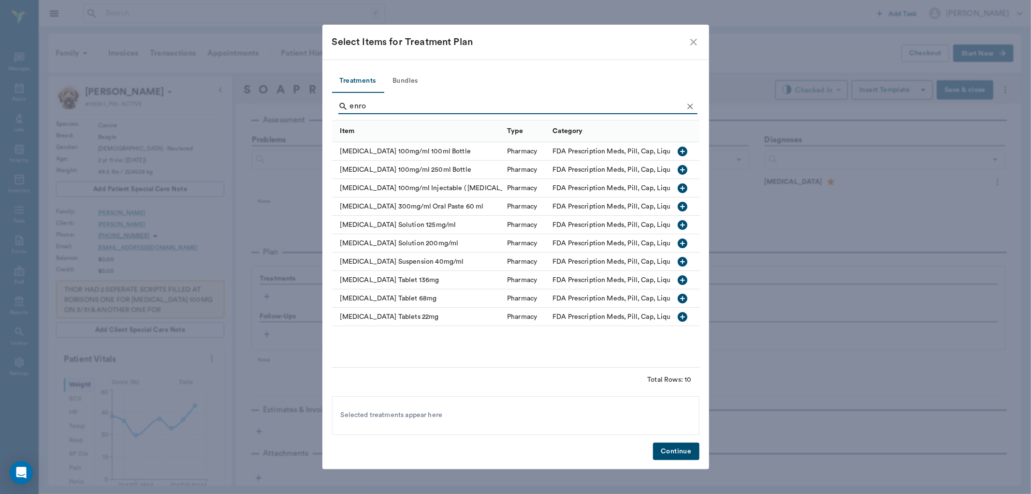
type input "enro"
click at [680, 278] on icon "button" at bounding box center [683, 280] width 10 height 10
click at [674, 450] on button "Continue" at bounding box center [676, 451] width 46 height 18
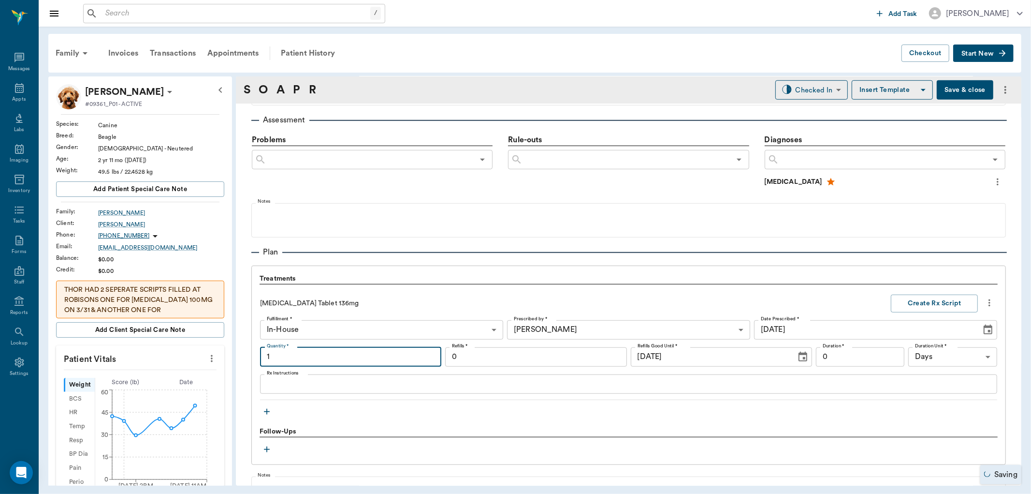
click at [329, 354] on input "1" at bounding box center [350, 356] width 181 height 19
click at [326, 353] on input "1.00" at bounding box center [350, 356] width 181 height 19
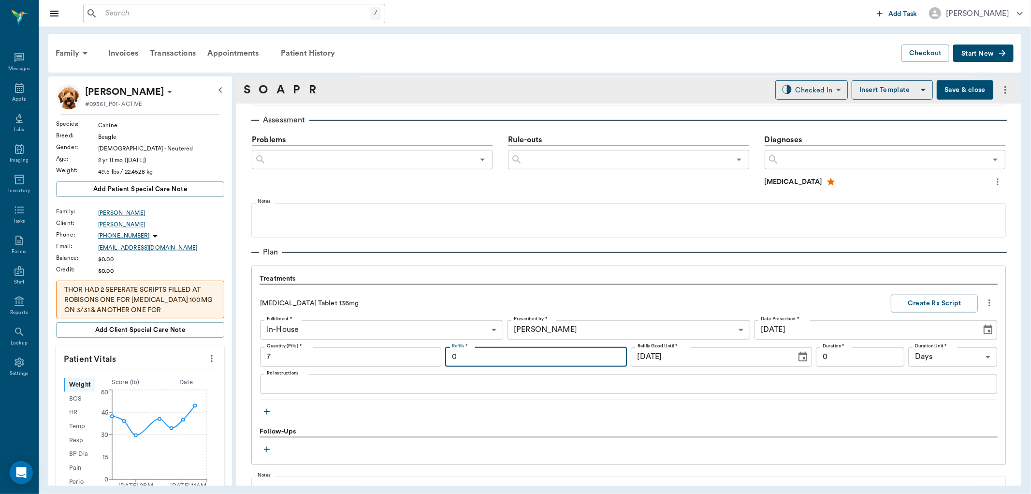
click at [545, 358] on input "0" at bounding box center [535, 356] width 181 height 19
type input "7.00"
click at [871, 356] on input "0" at bounding box center [860, 356] width 89 height 19
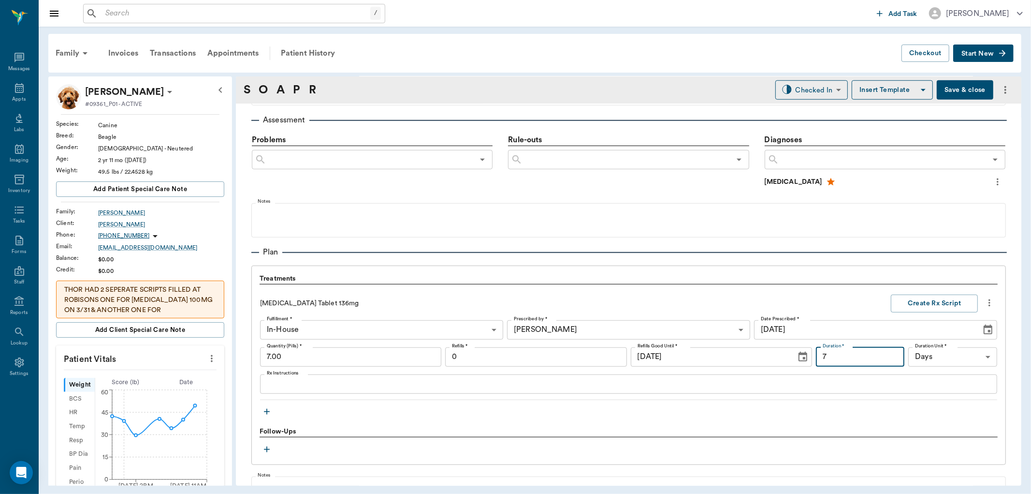
type input "7"
click at [792, 381] on textarea "Rx Instructions" at bounding box center [629, 383] width 724 height 11
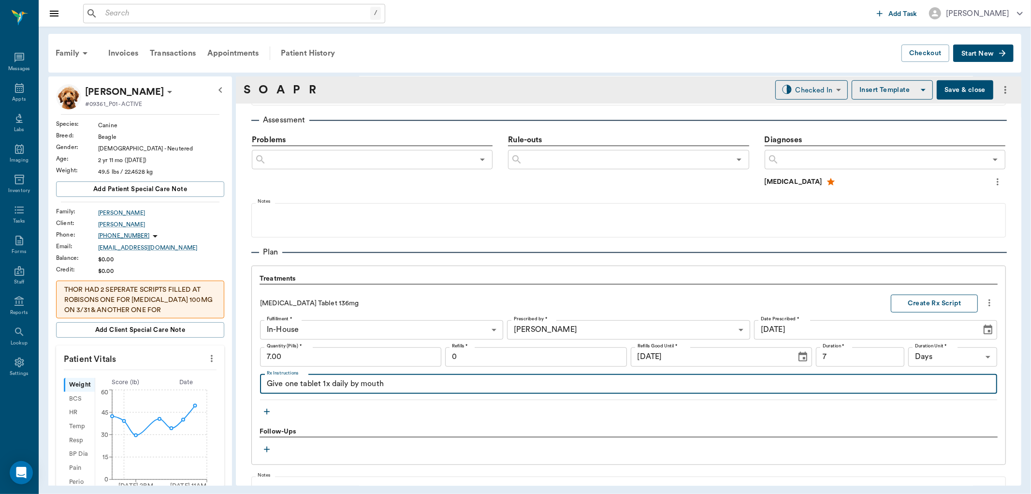
type textarea "Give one tablet 1x daily by mouth"
click at [920, 305] on button "Create Rx Script" at bounding box center [934, 303] width 87 height 18
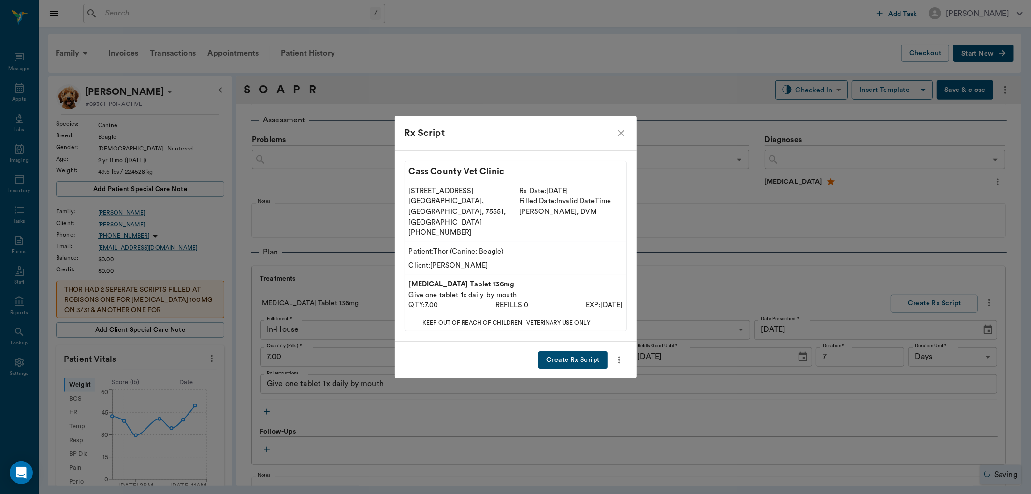
click at [592, 351] on button "Create Rx Script" at bounding box center [573, 360] width 69 height 18
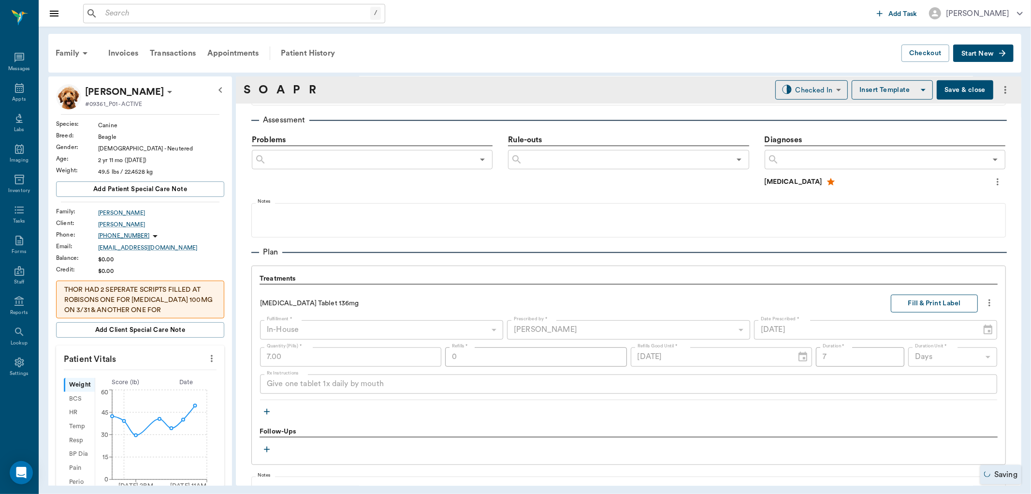
click at [909, 306] on button "Fill & Print Label" at bounding box center [934, 303] width 87 height 18
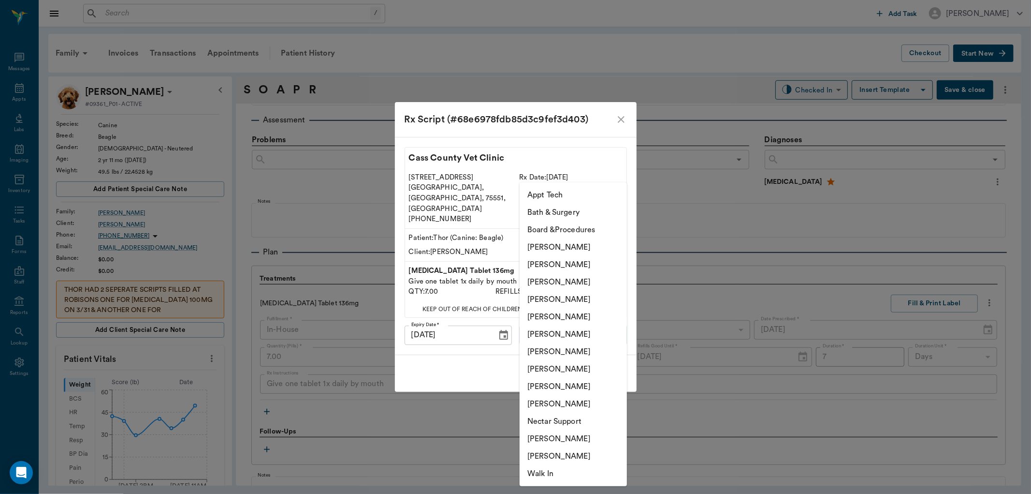
click at [607, 325] on body "/ ​ Add Task Dr. Bert Ellsworth Nectar Messages Appts Labs Imaging Inventory Ta…" at bounding box center [515, 247] width 1031 height 494
click at [592, 350] on li "[PERSON_NAME]" at bounding box center [573, 351] width 107 height 17
type input "682b670d8bdc6f7f8feef3db"
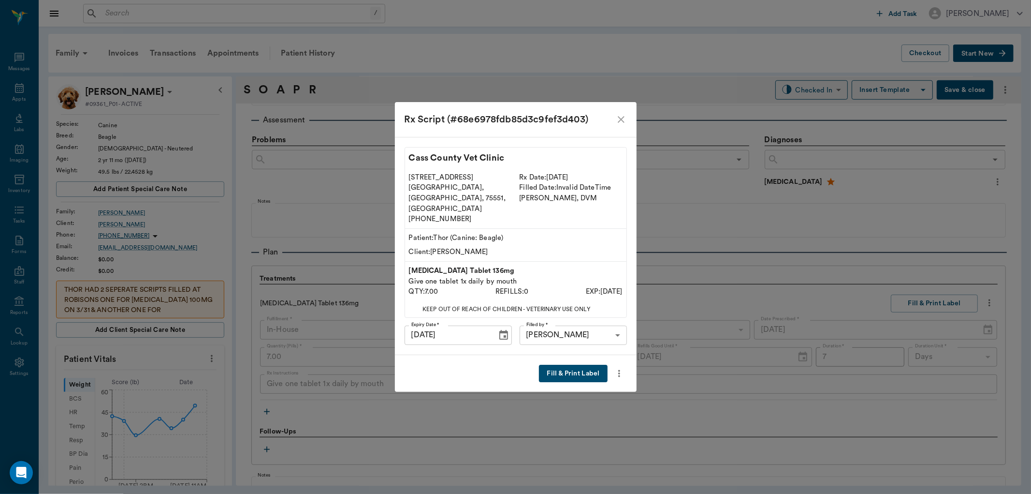
click at [586, 366] on button "Fill & Print Label" at bounding box center [573, 374] width 68 height 18
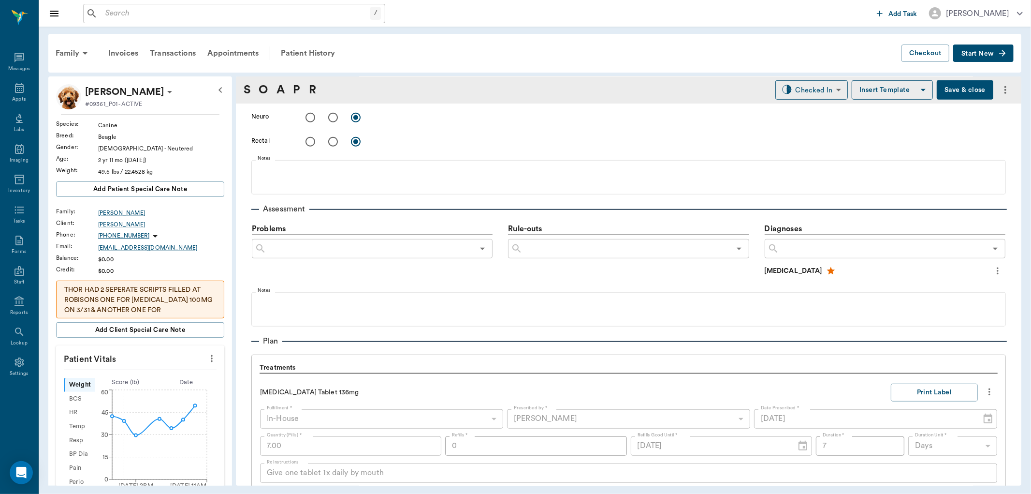
scroll to position [466, 0]
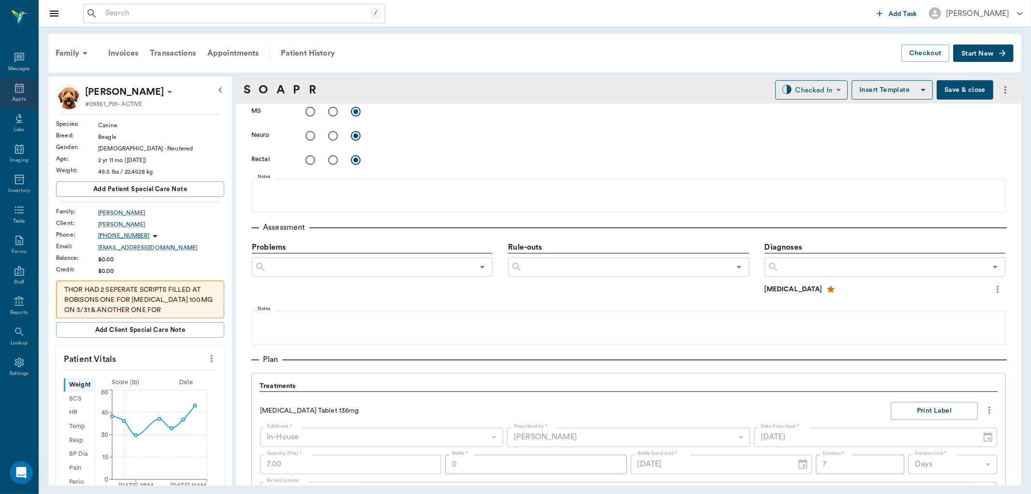
click at [26, 84] on div "Appts" at bounding box center [19, 93] width 38 height 30
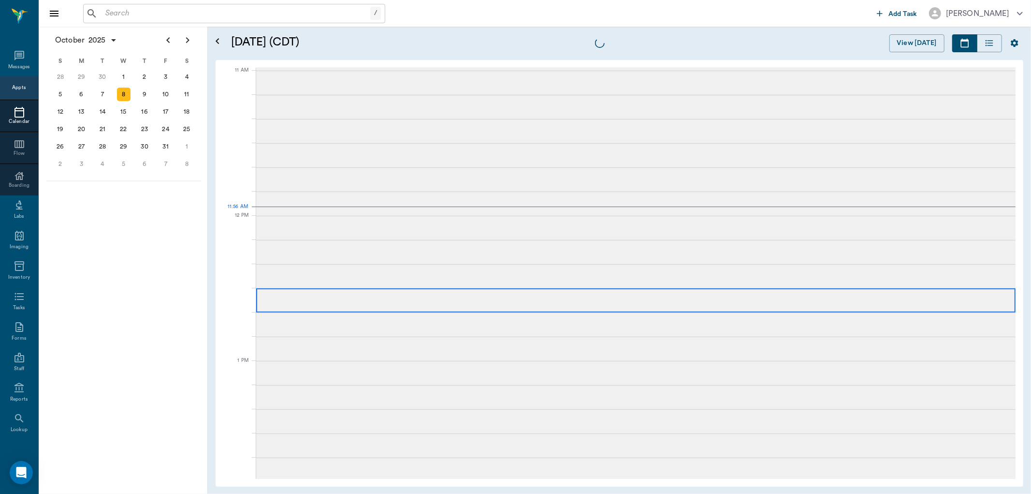
scroll to position [435, 0]
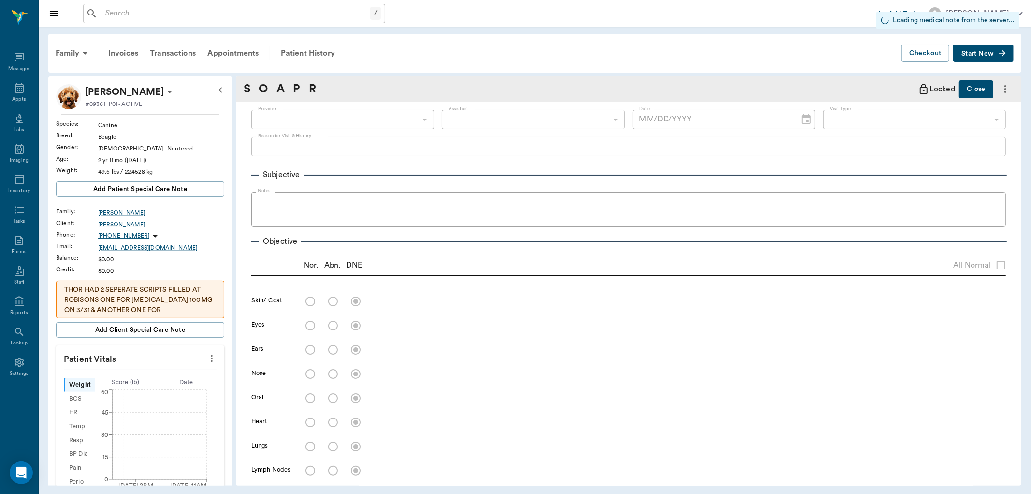
type input "63ec2f075fda476ae8351a4d"
type input "63ec2e7e52e12b0ba117b124"
type input "65d2be4f46e3a538d89b8c15"
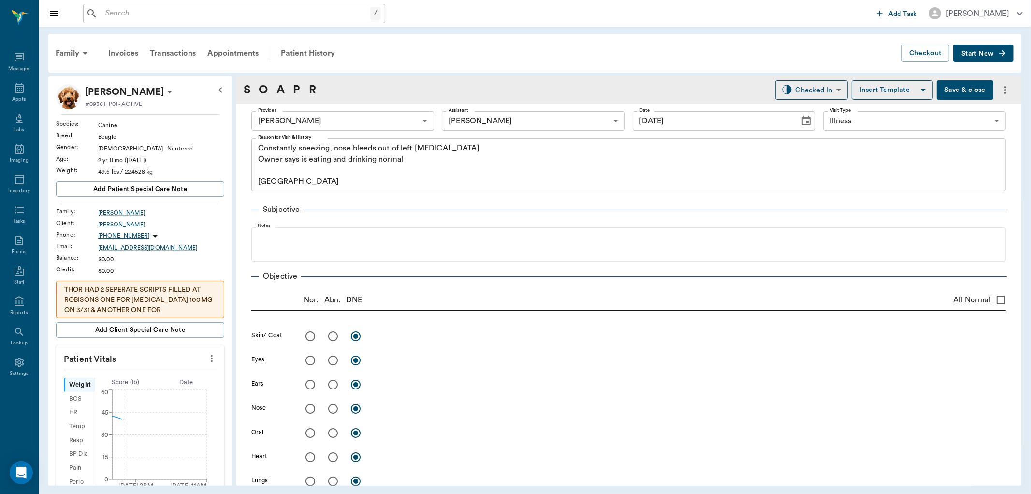
type input "[DATE]"
type textarea "Constantly sneezing, nose bleeds out of left nostril Owner says is eating and d…"
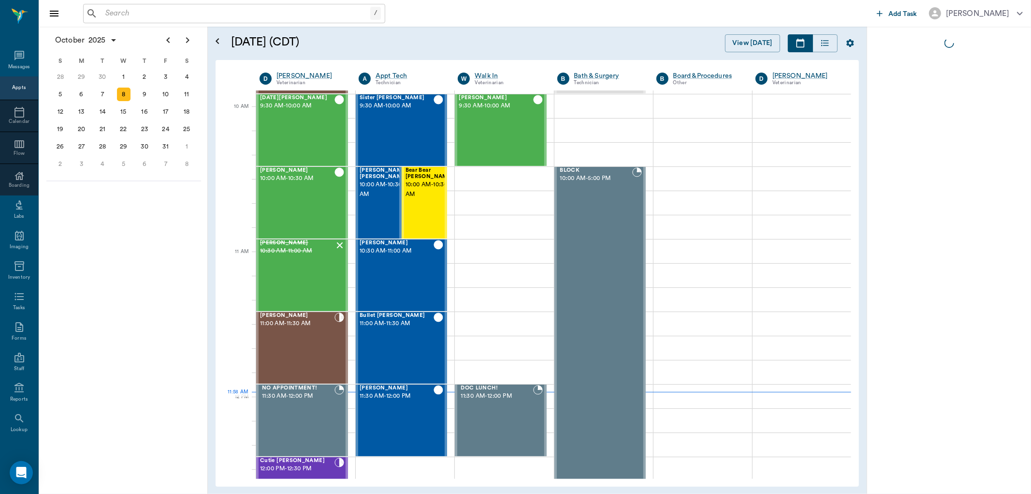
scroll to position [290, 0]
